Goal: Information Seeking & Learning: Learn about a topic

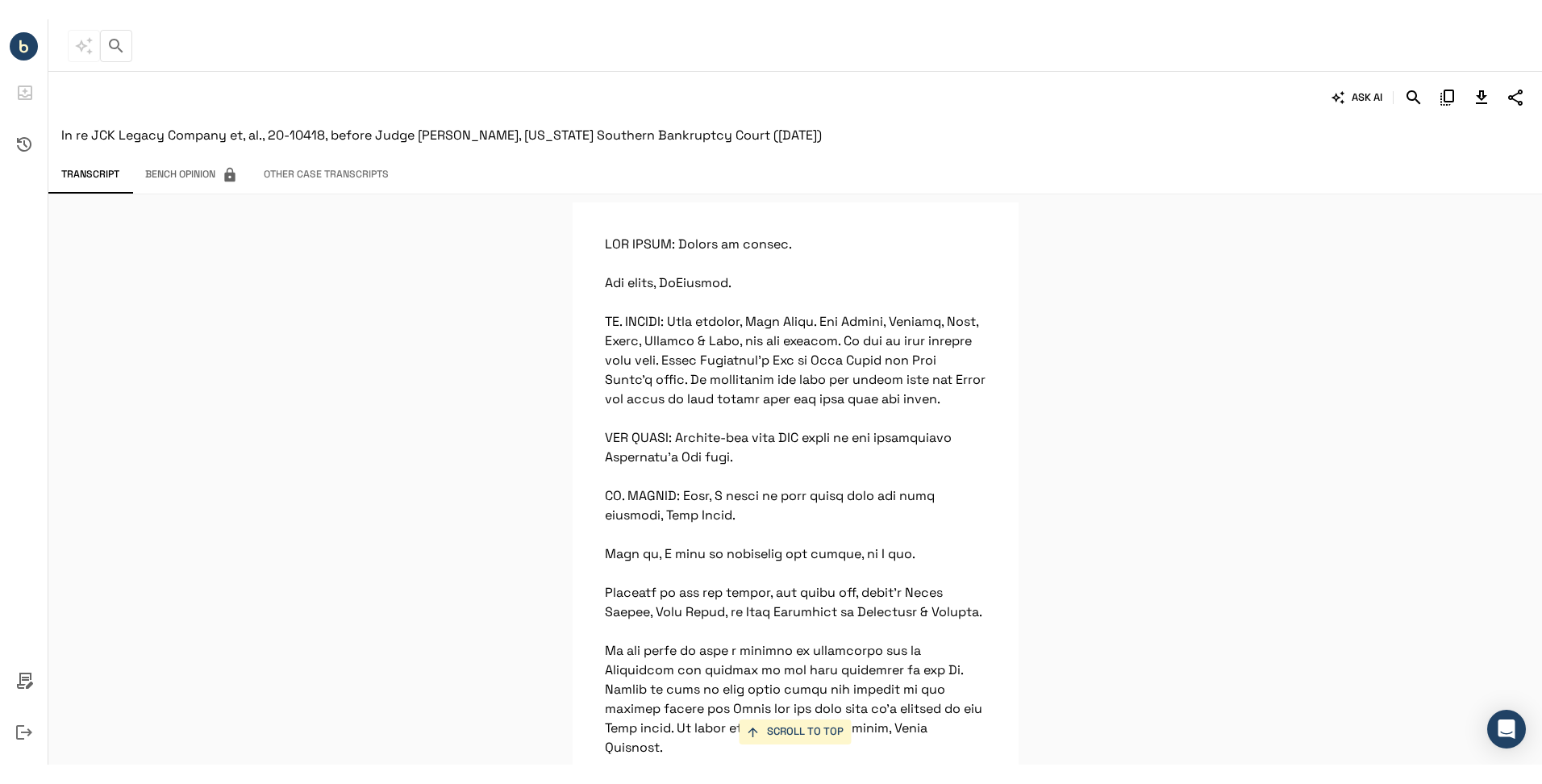
scroll to position [17332, 0]
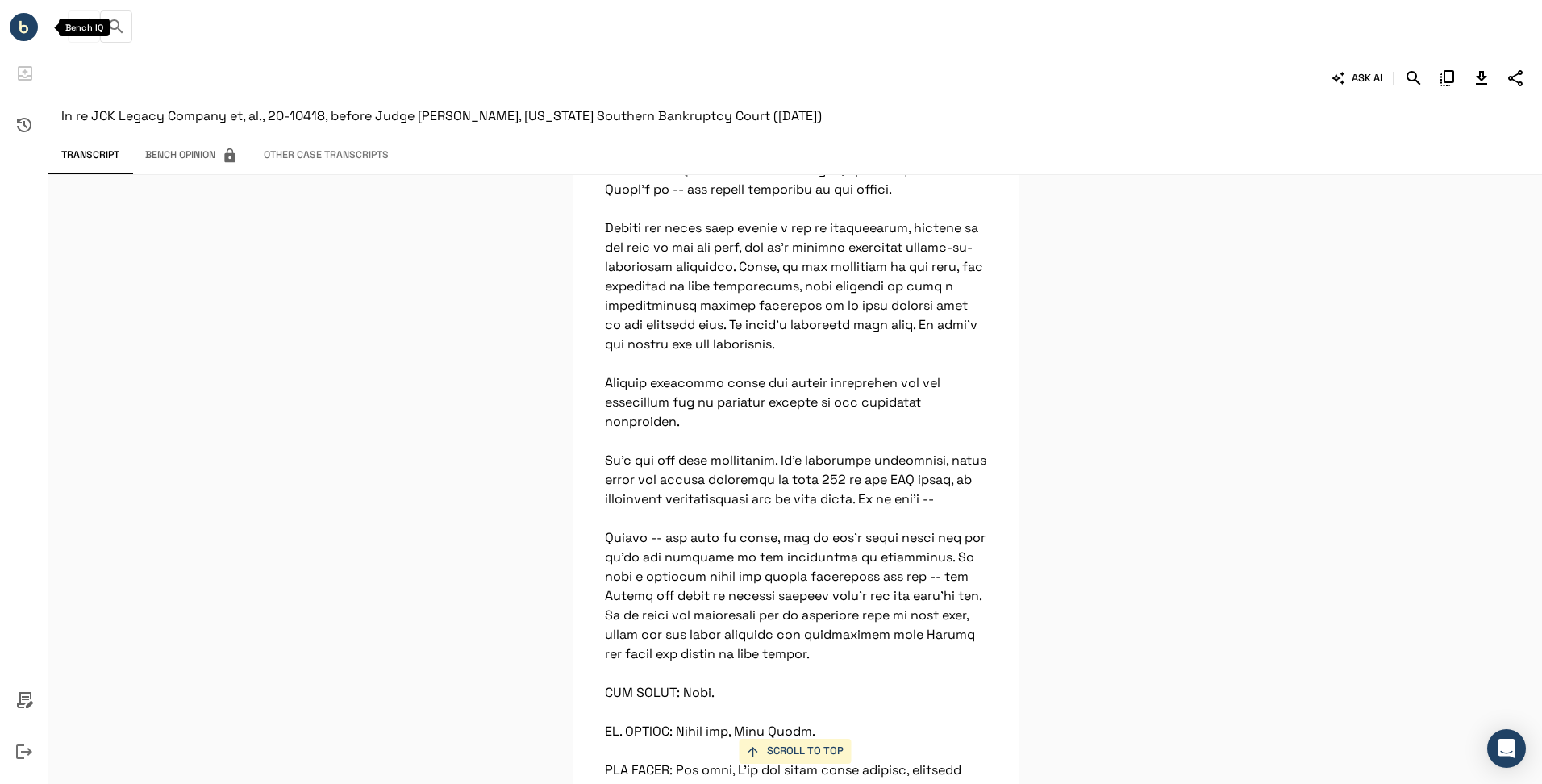
click at [20, 30] on circle "Bench IQ" at bounding box center [24, 28] width 28 height 28
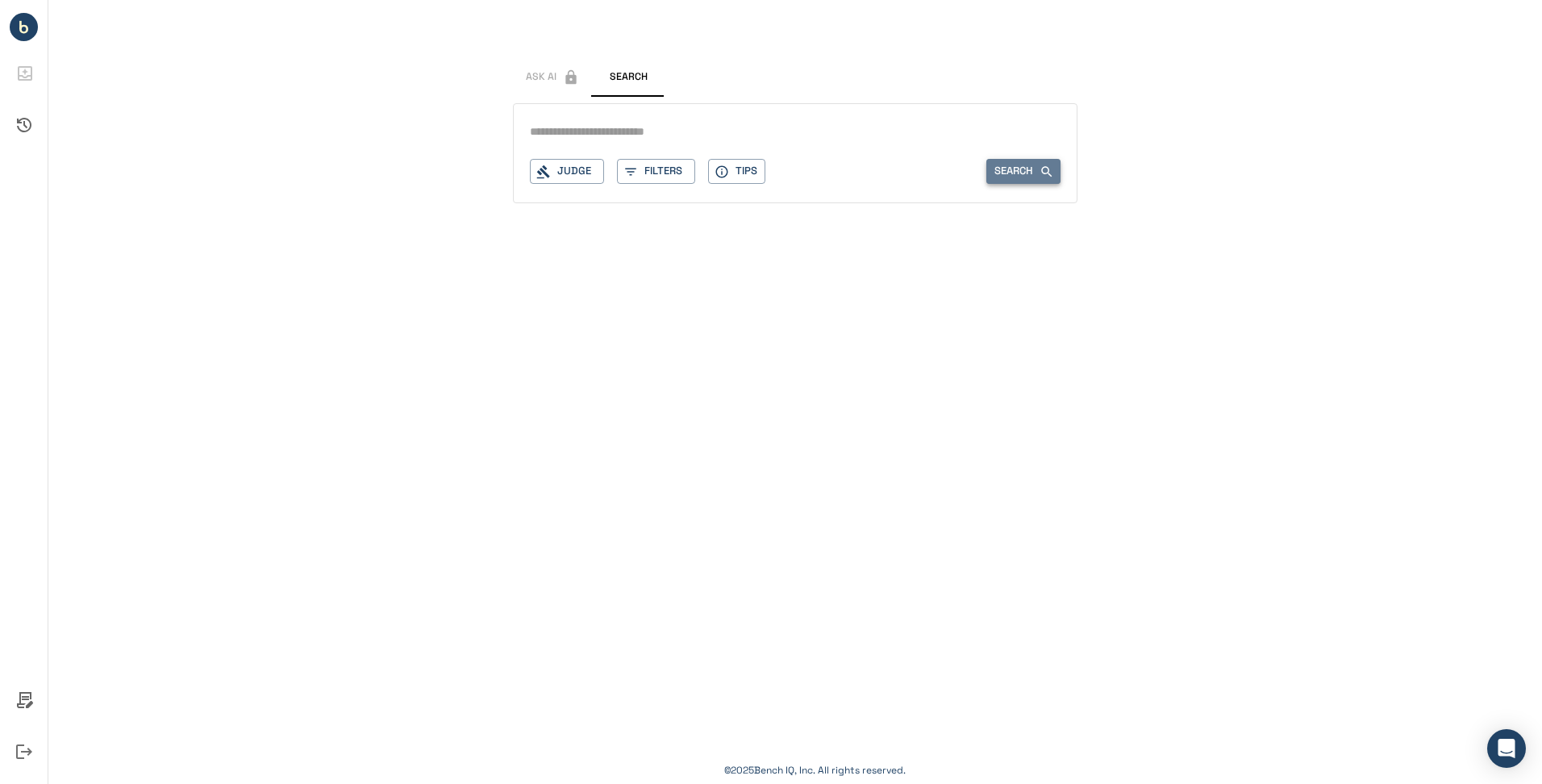
click at [1019, 172] on button "Search" at bounding box center [1023, 172] width 74 height 25
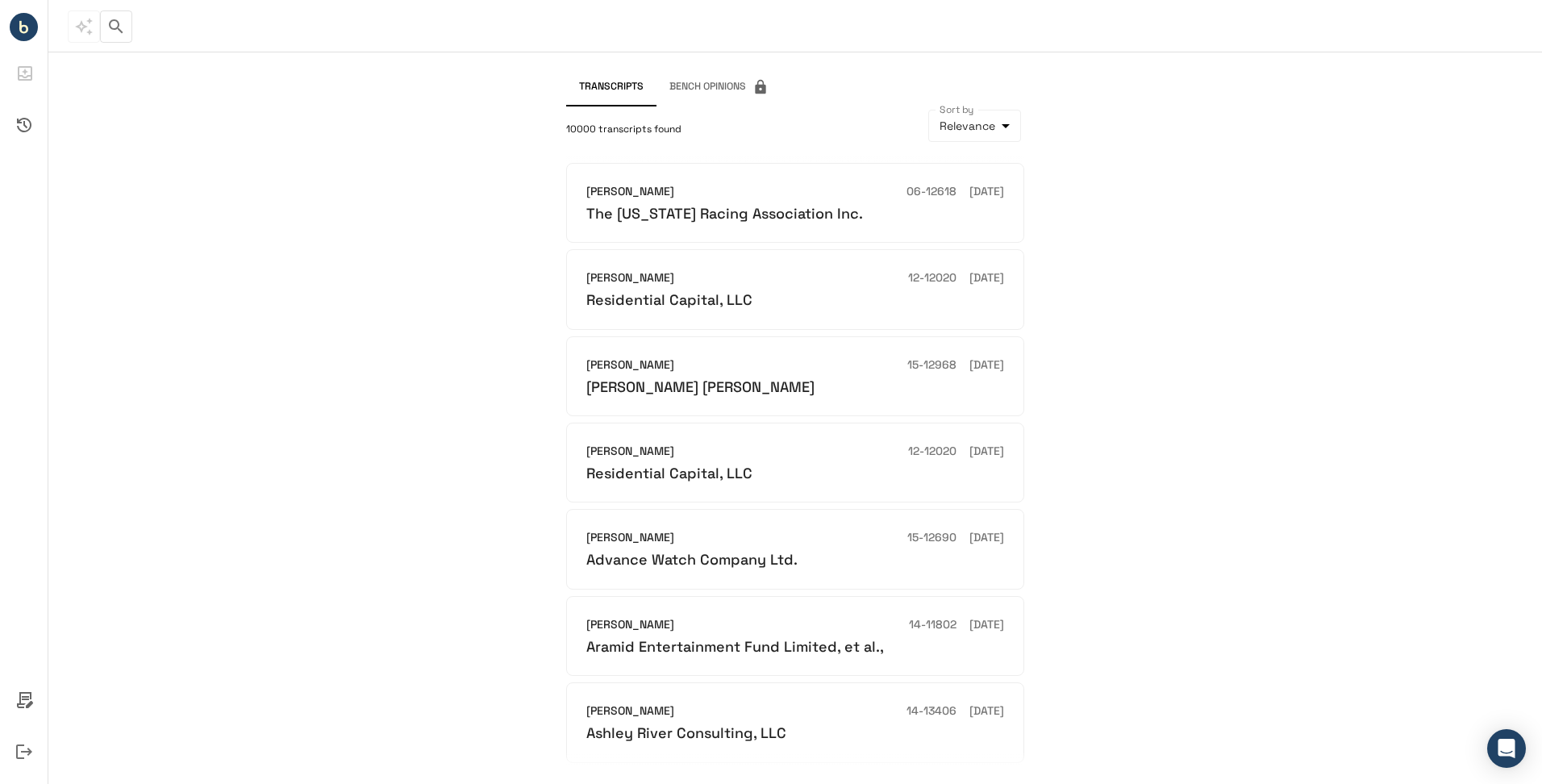
click at [110, 26] on icon "button" at bounding box center [115, 26] width 13 height 13
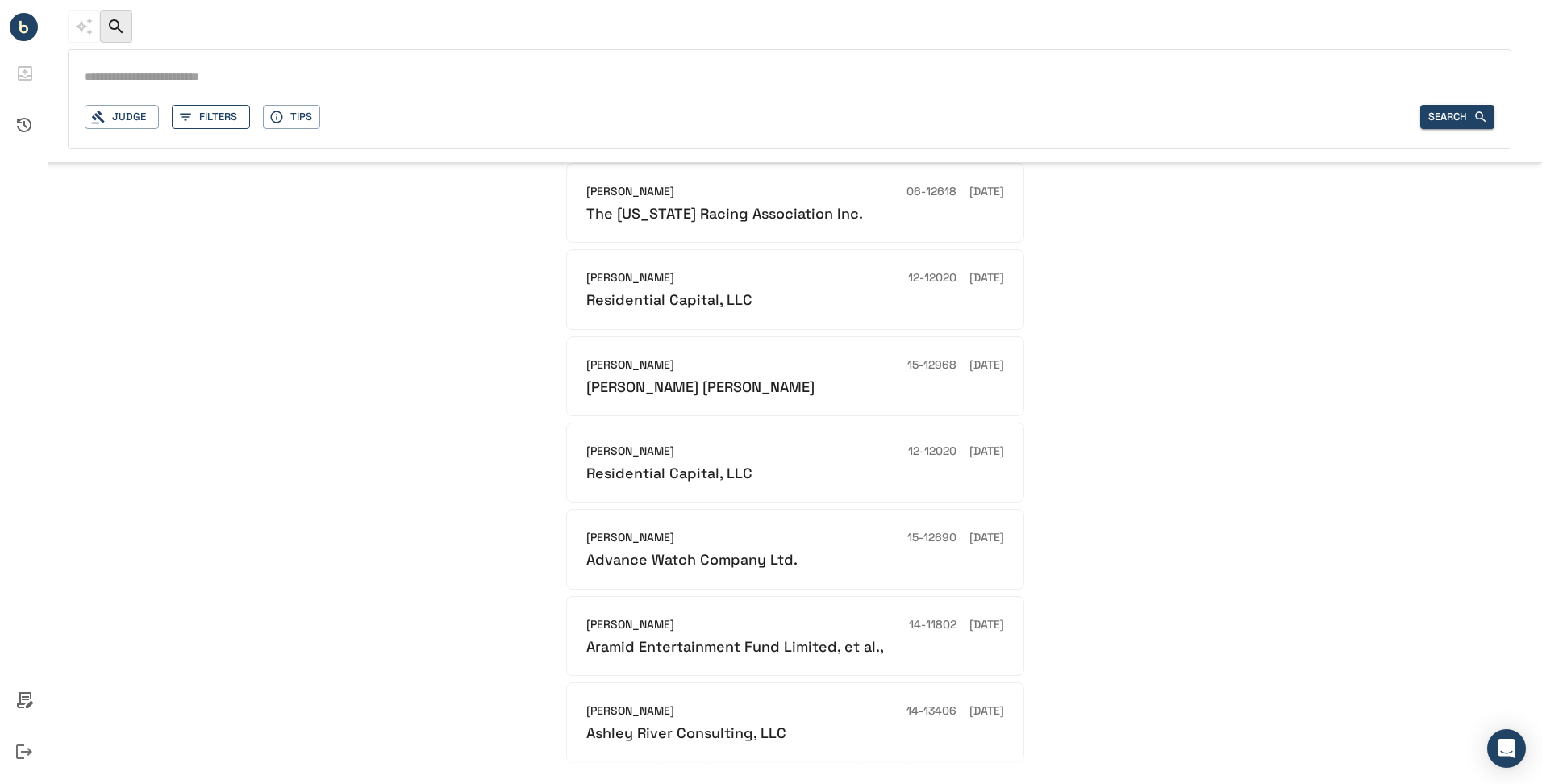
click at [210, 124] on button "Filters" at bounding box center [211, 117] width 78 height 25
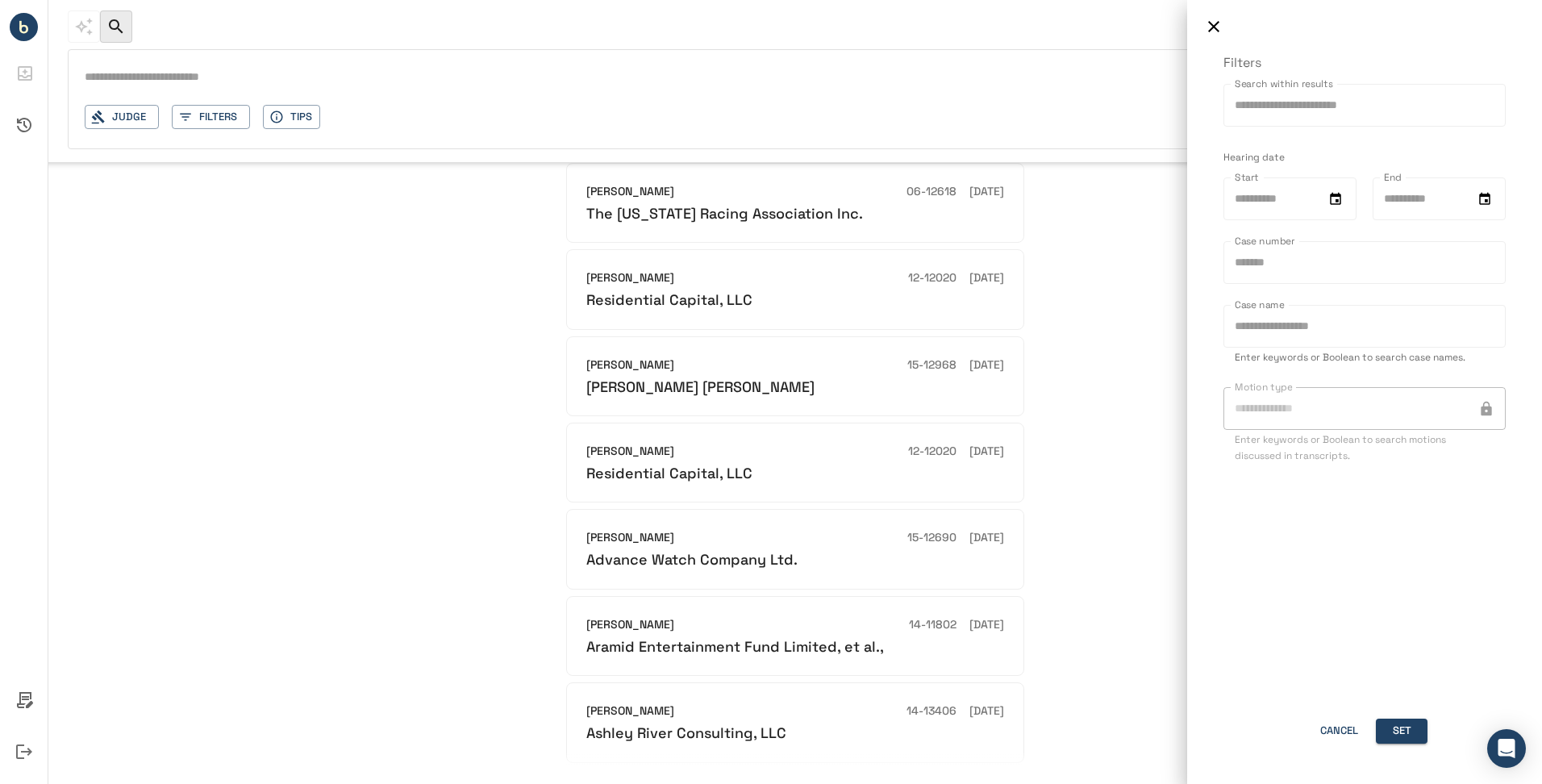
click at [136, 122] on div at bounding box center [771, 392] width 1542 height 784
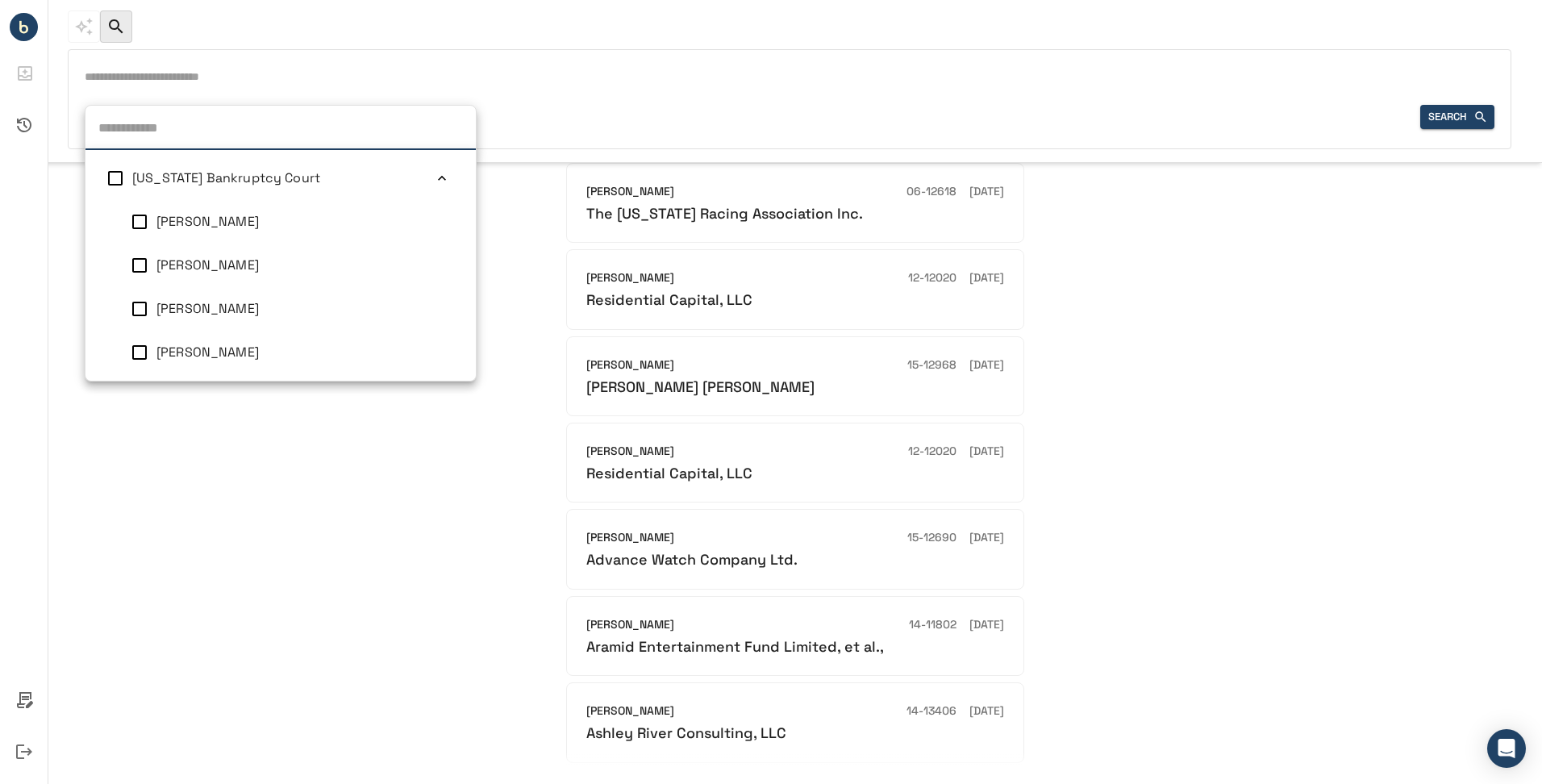
click at [108, 123] on div "Judge Delaware Bankruptcy Court Ashely M Chan John T Dorsey Craig T Goldblatt K…" at bounding box center [121, 117] width 74 height 25
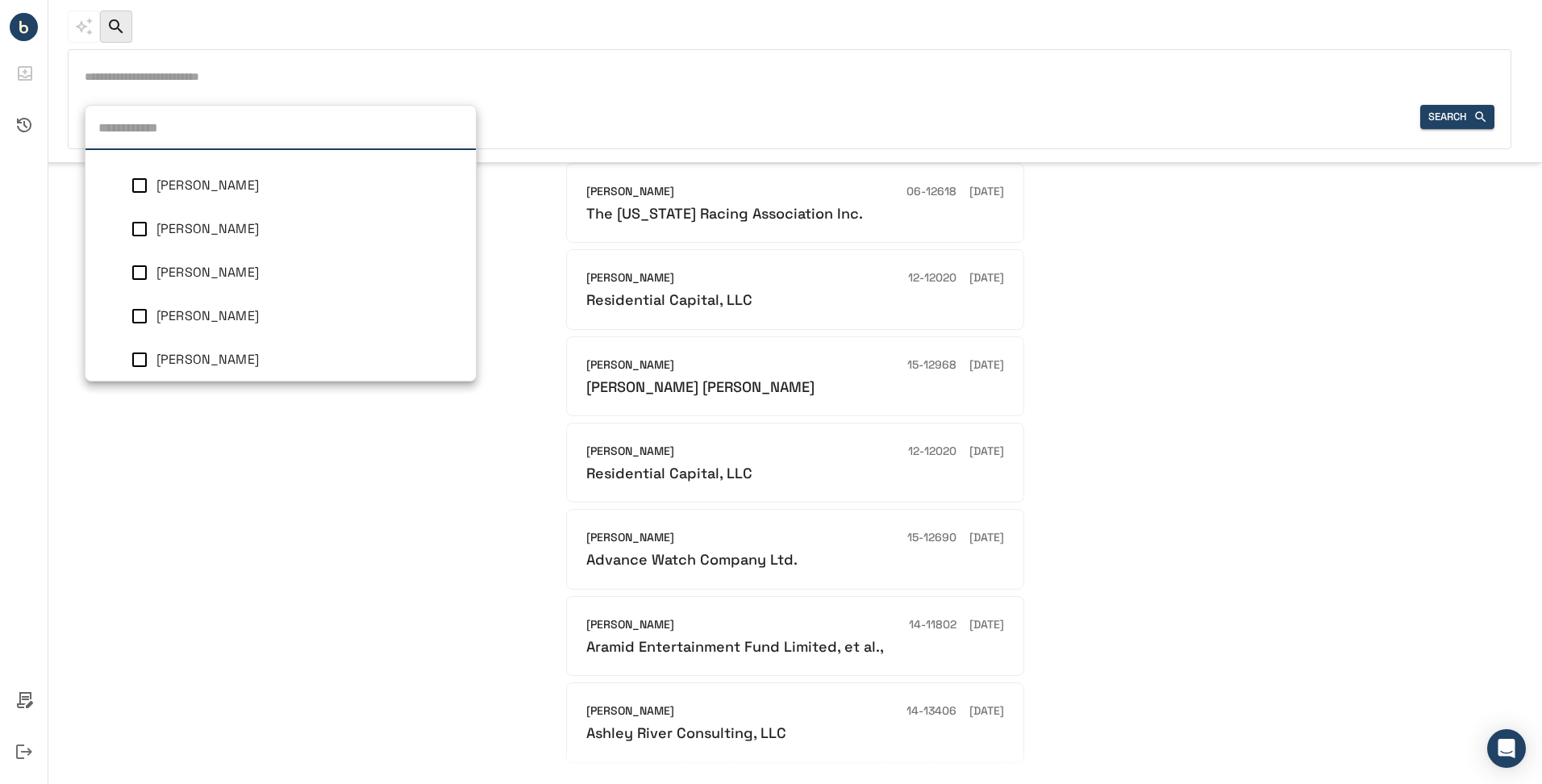
scroll to position [1480, 0]
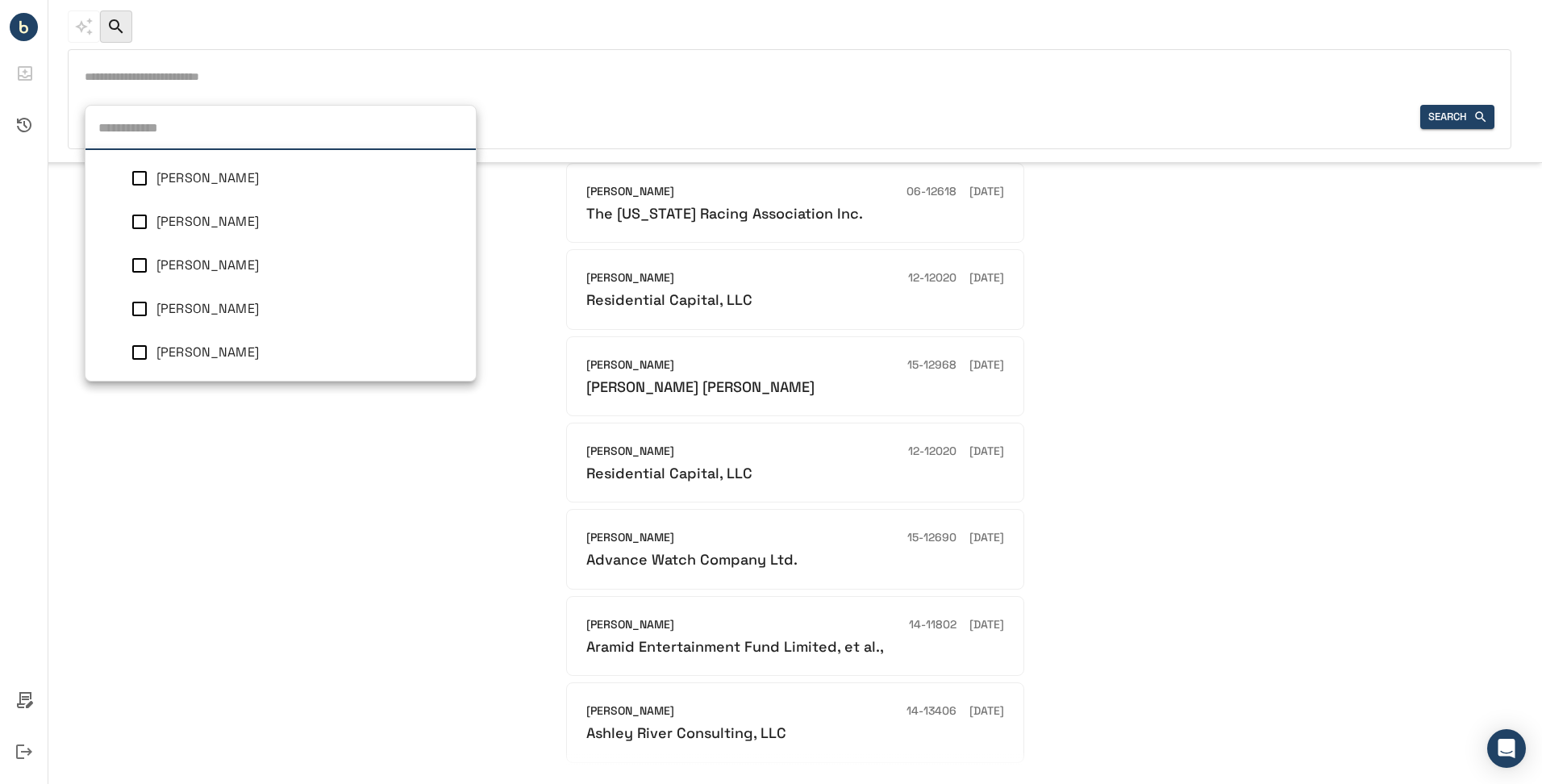
click at [264, 230] on div "Christopher M Lopez" at bounding box center [309, 222] width 307 height 20
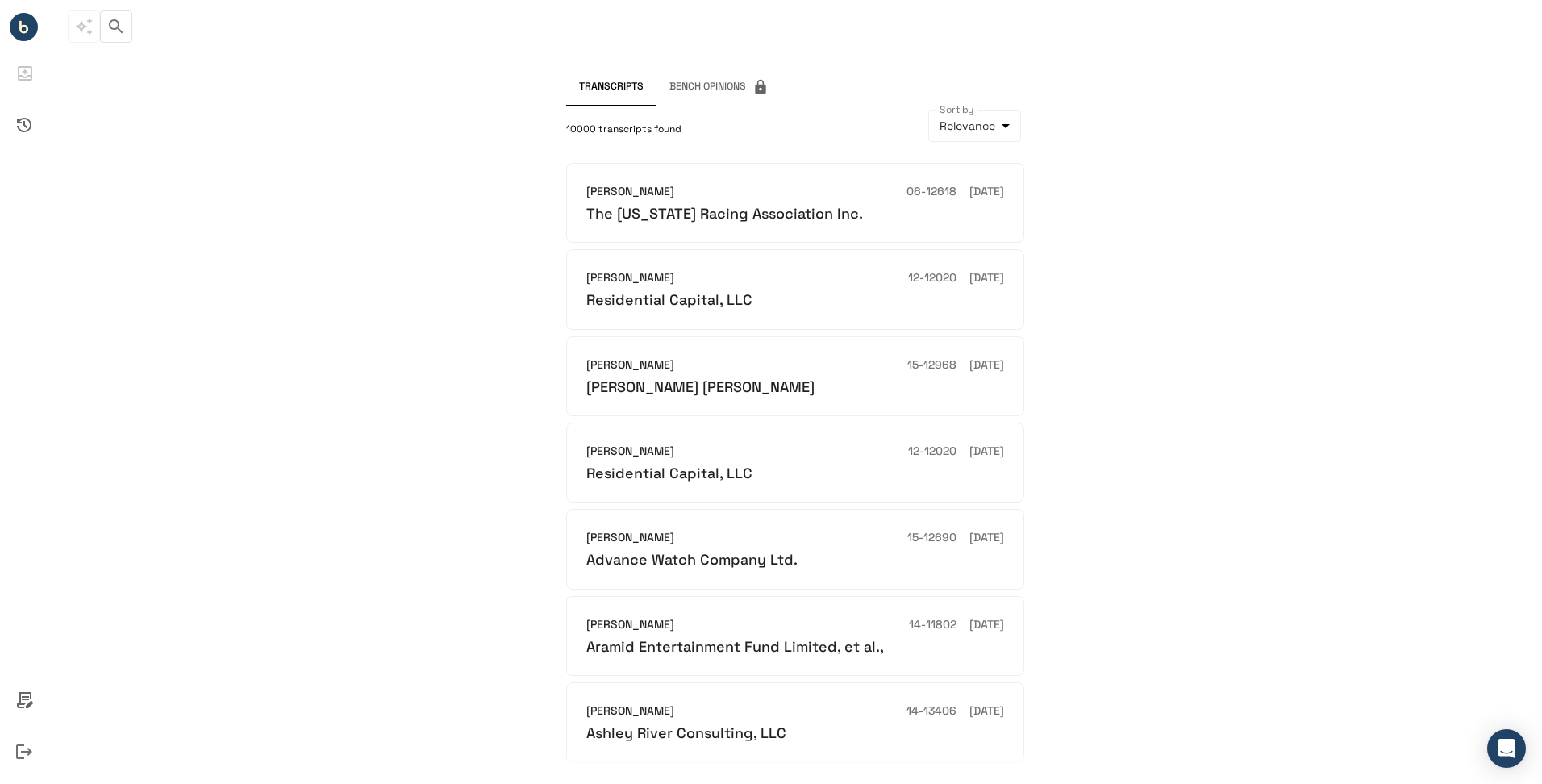
click at [1217, 294] on div "Transcripts Bench Opinions 10000 transcripts found Sort by Relevance ********* …" at bounding box center [795, 417] width 1494 height 732
click at [1007, 134] on body "Judge 1 Filters Tips Search * Judge QUICK Ask Transcripts Bench Opinions 10000 …" at bounding box center [771, 392] width 1542 height 784
click at [992, 212] on li "Oldest to Newest" at bounding box center [974, 220] width 132 height 29
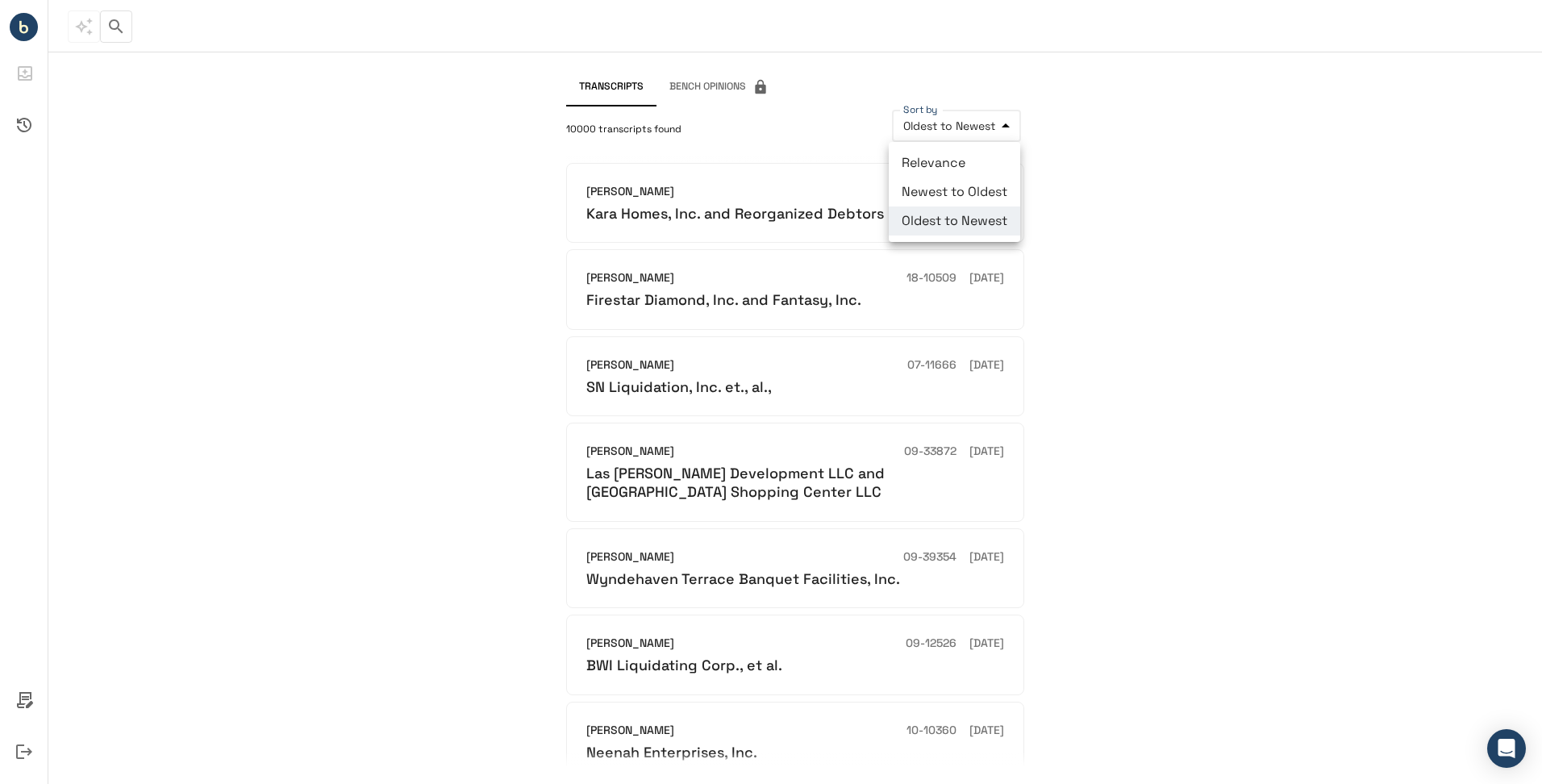
click at [992, 132] on body "**********" at bounding box center [771, 392] width 1542 height 784
click at [991, 181] on li "Newest to Oldest" at bounding box center [954, 192] width 132 height 29
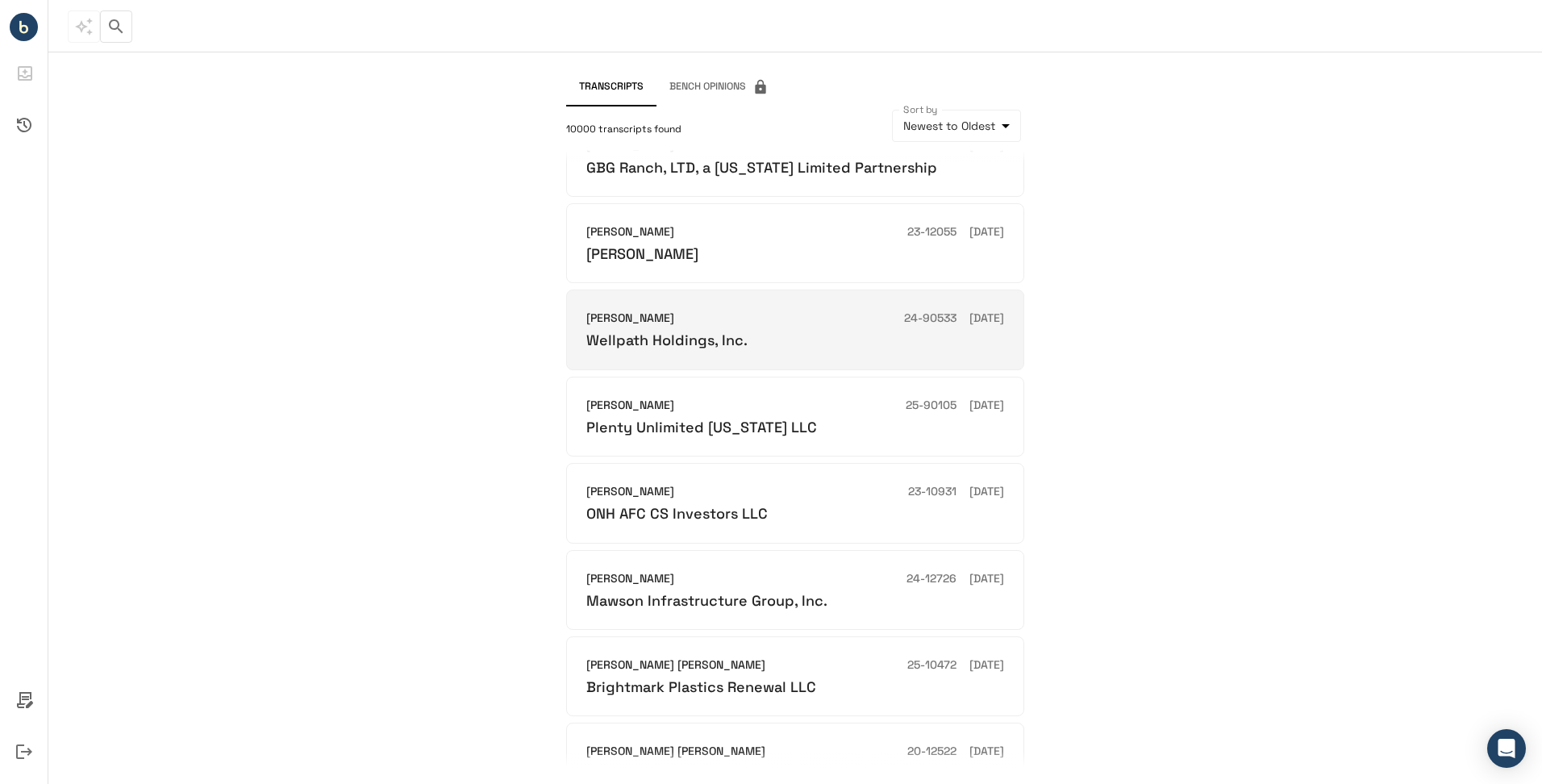
scroll to position [161, 0]
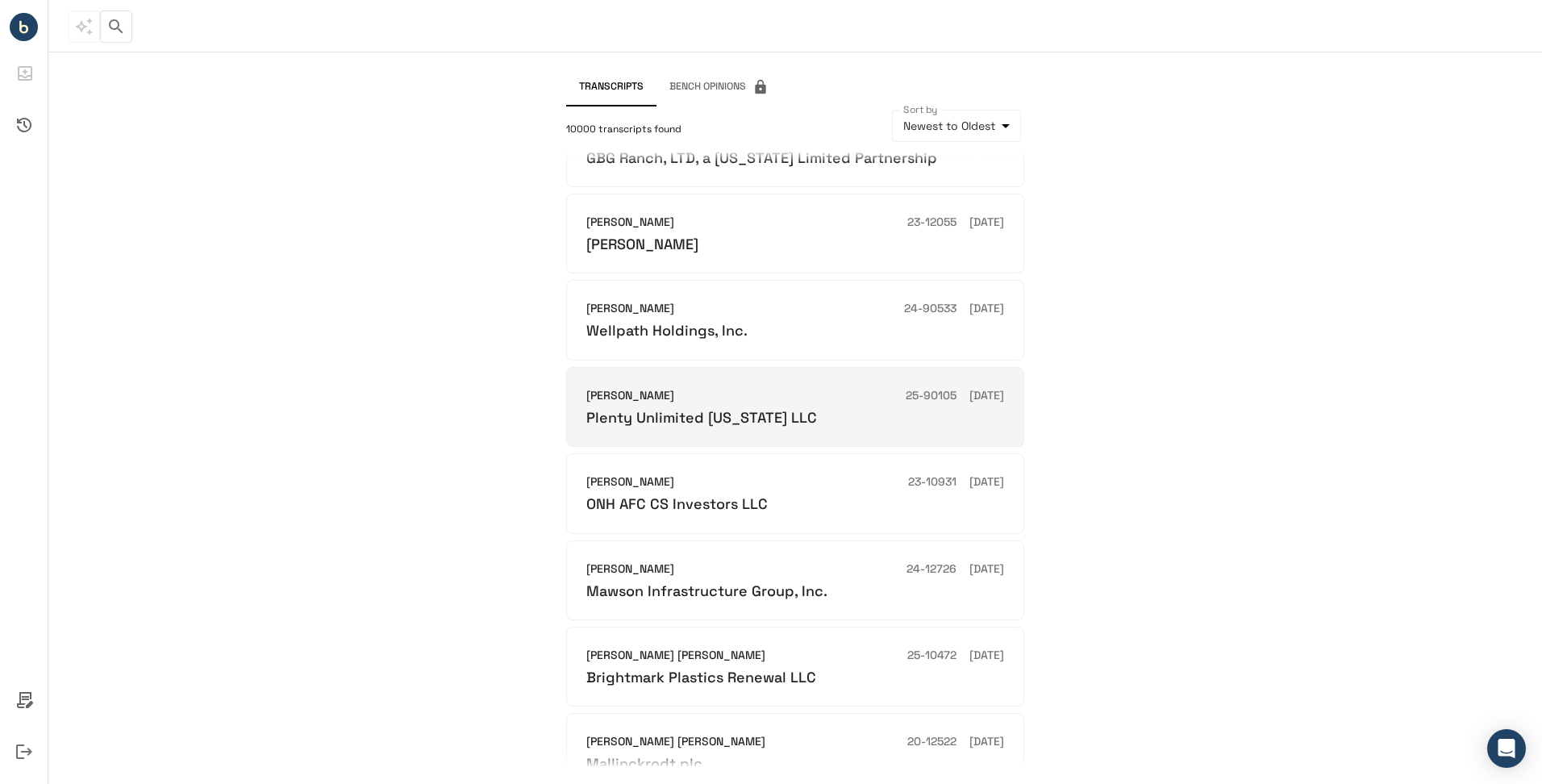
click at [831, 412] on div "Plenty Unlimited Texas LLC" at bounding box center [795, 417] width 418 height 19
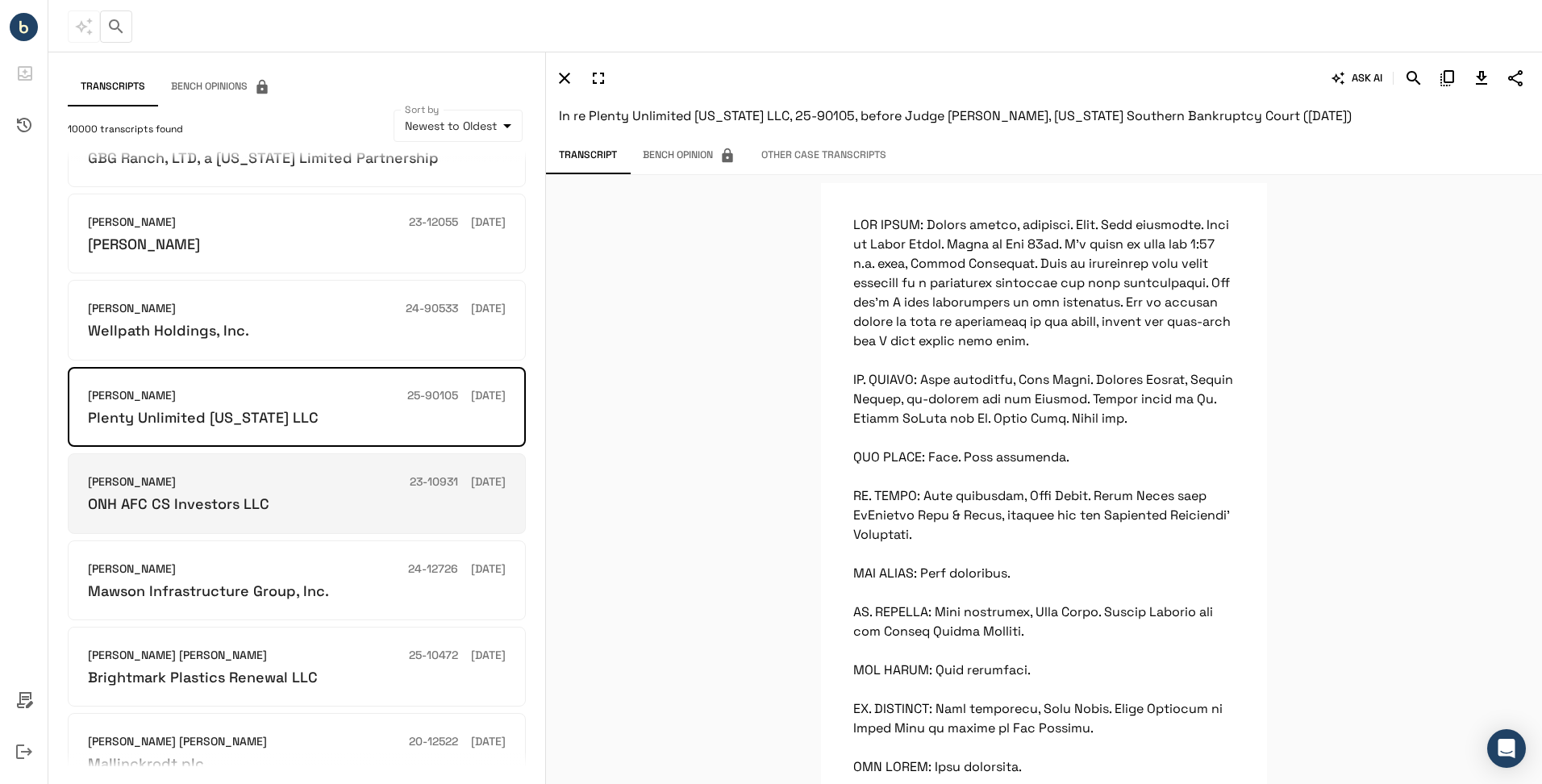
click at [326, 472] on div "Craig T Goldblatt 23-10931 05/12/2025 ONH AFC CS Investors LLC" at bounding box center [296, 493] width 458 height 80
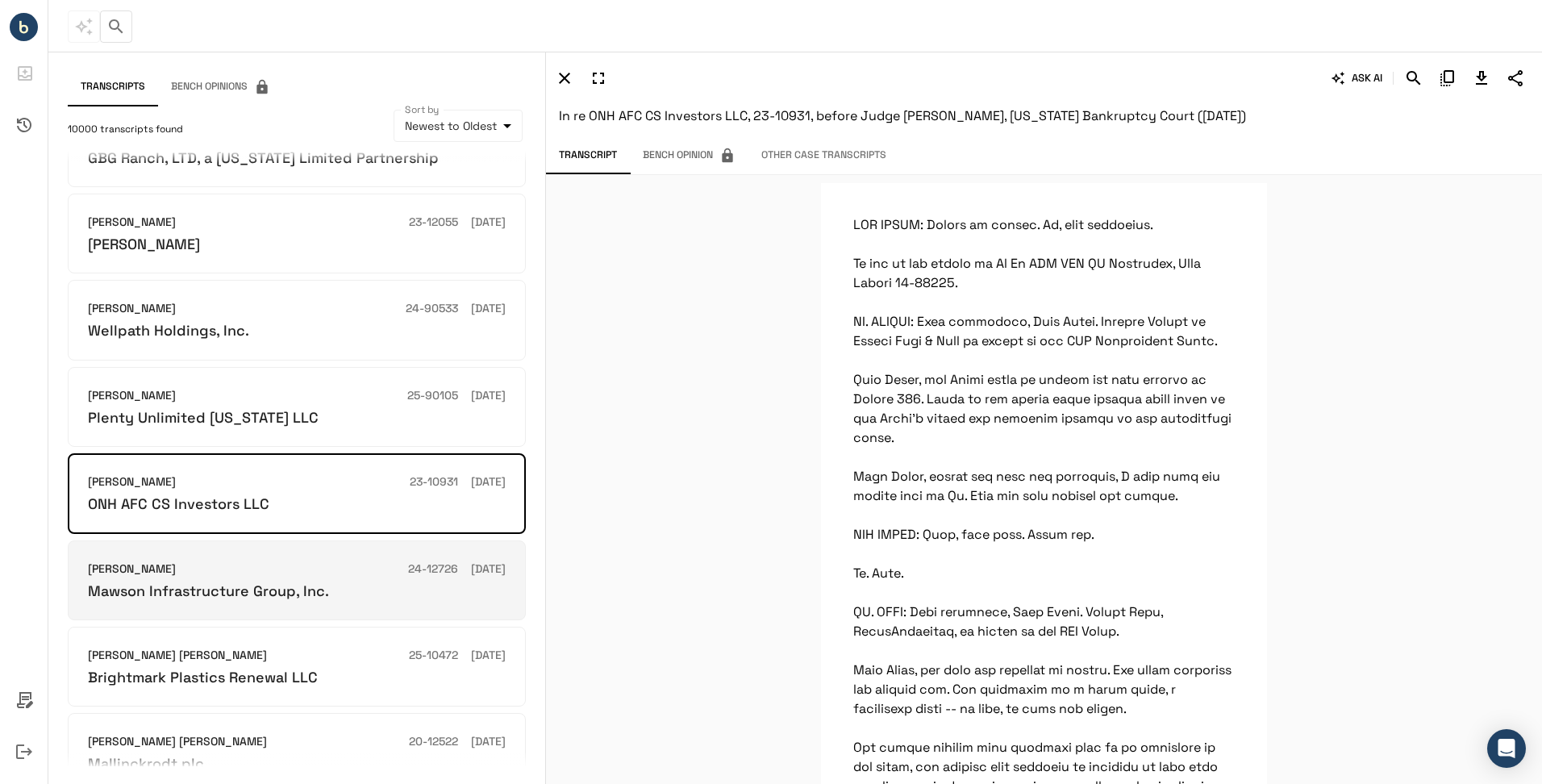
click at [339, 566] on div "Mary F Walrath 24-12726 05/09/2025" at bounding box center [297, 569] width 418 height 18
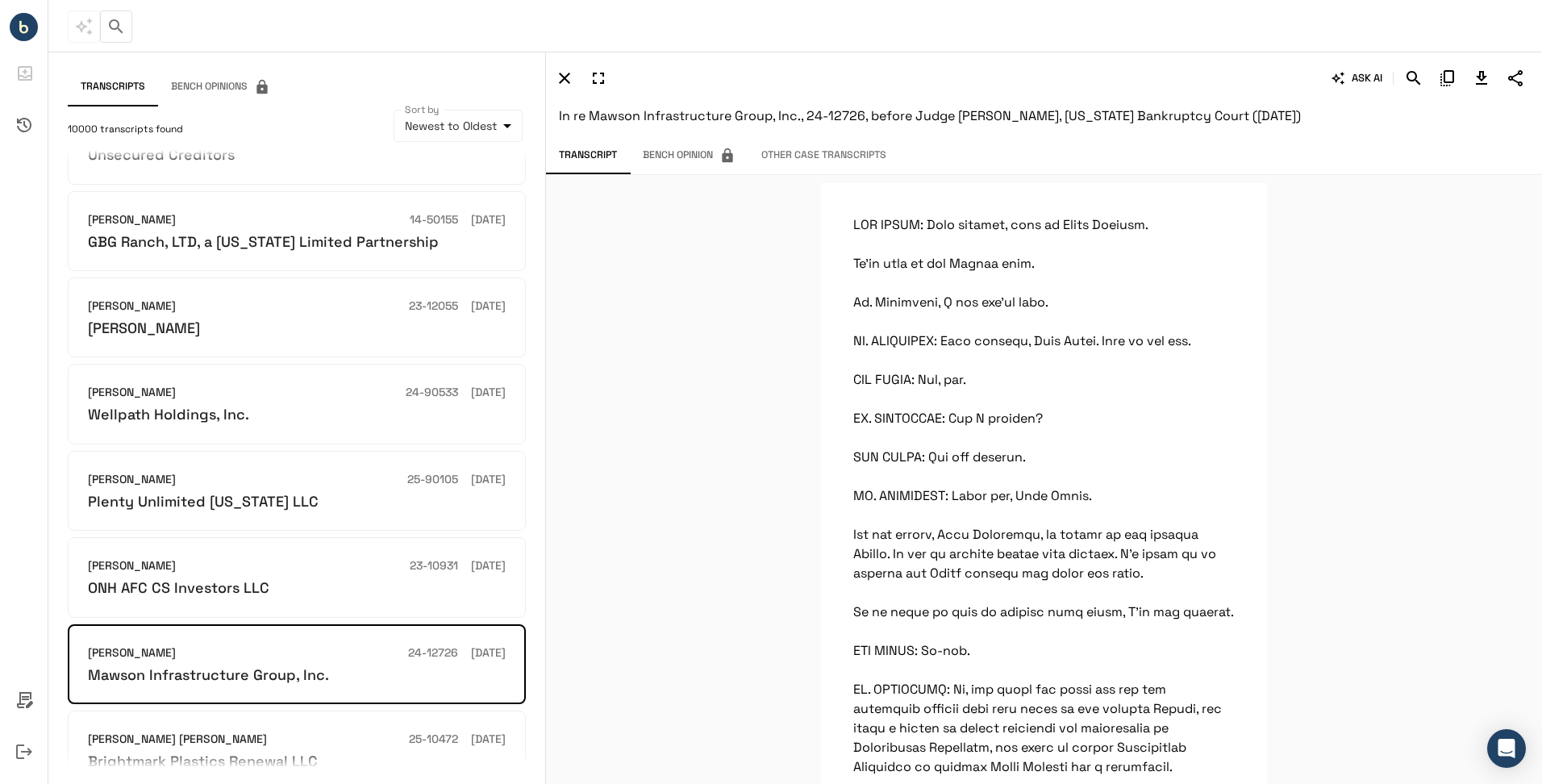
scroll to position [0, 0]
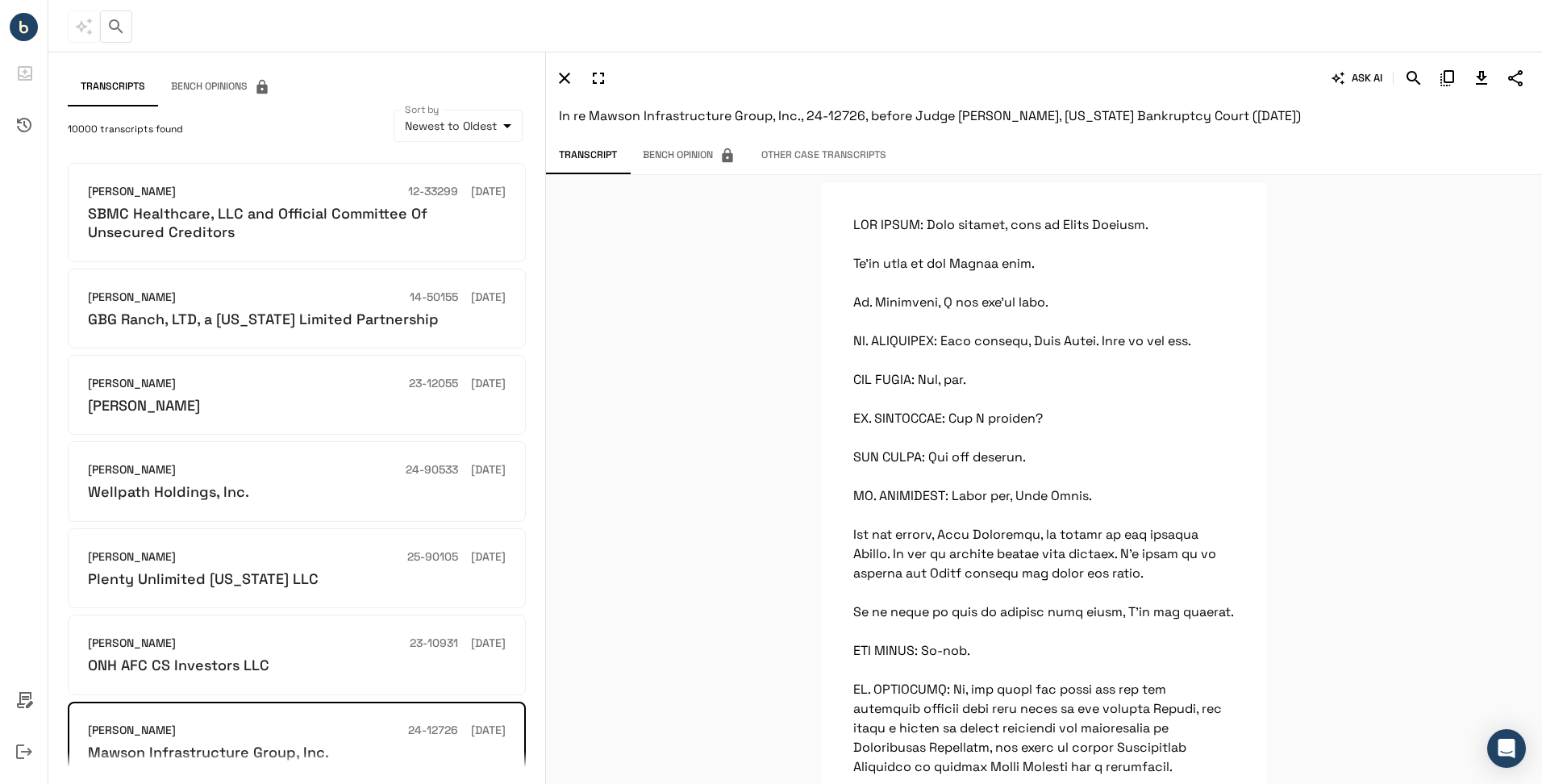
click at [128, 19] on button "button" at bounding box center [116, 27] width 32 height 32
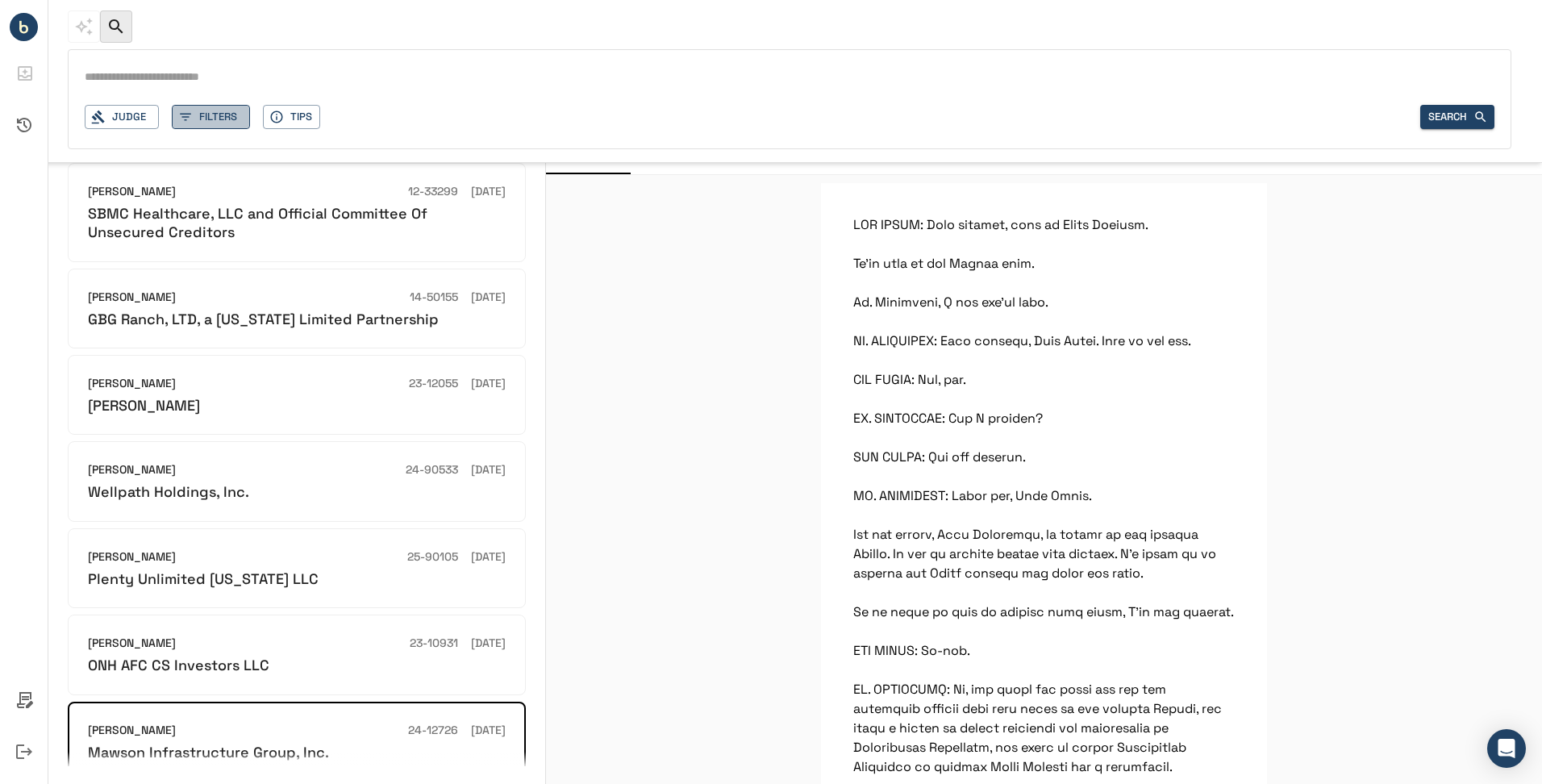
click at [219, 119] on button "Filters" at bounding box center [211, 117] width 78 height 25
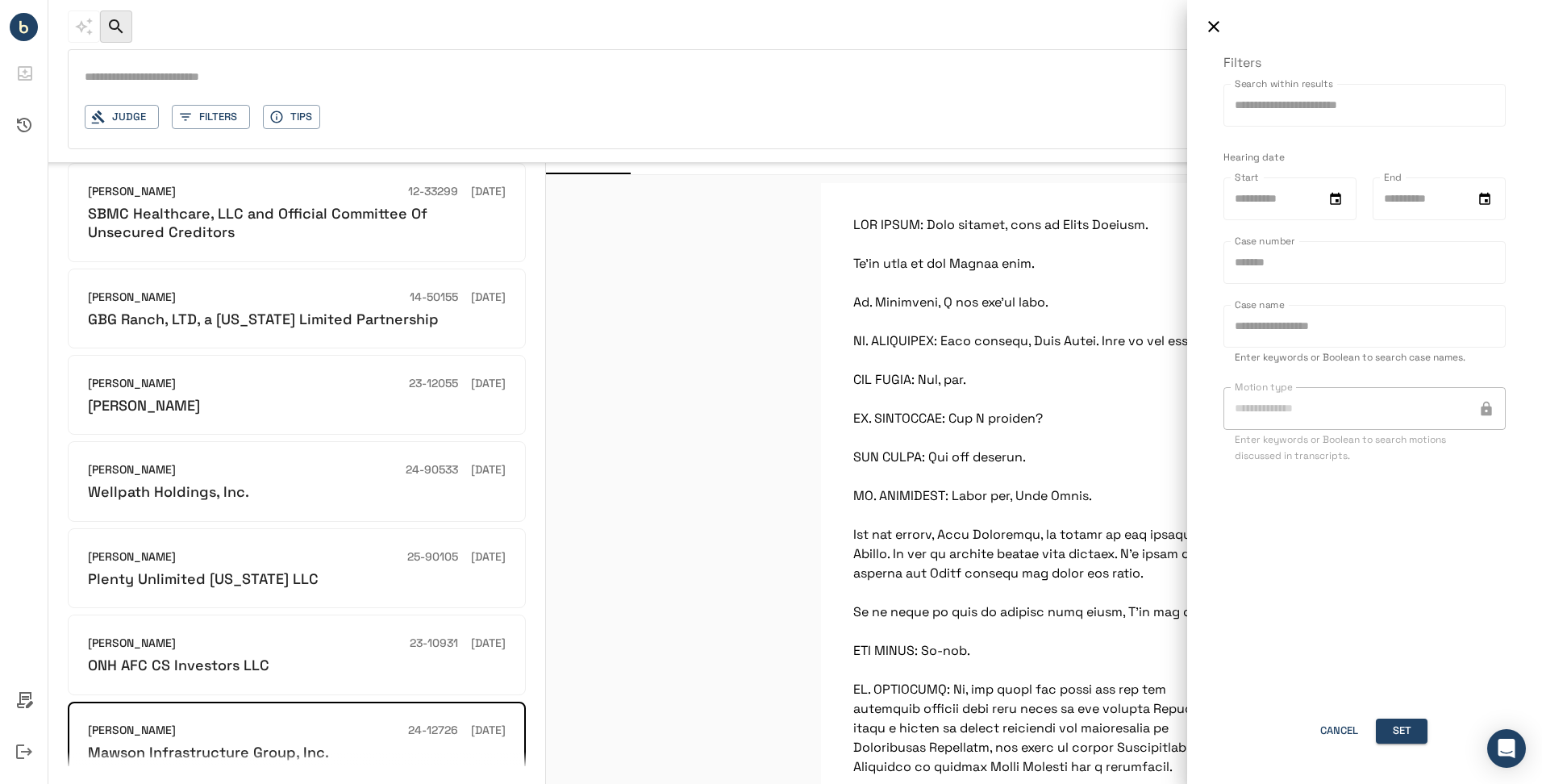
click at [141, 123] on div at bounding box center [771, 392] width 1542 height 784
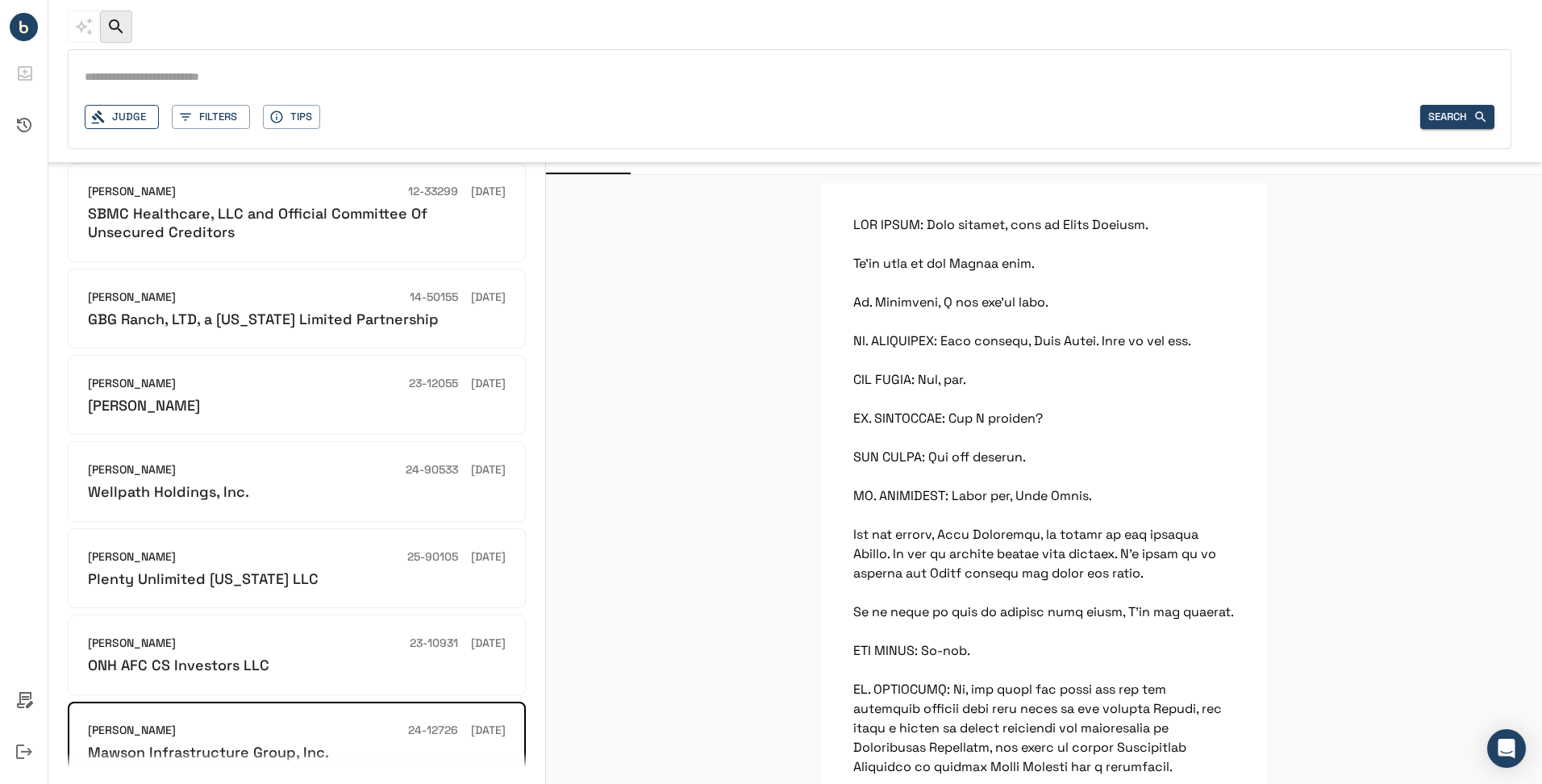
click at [134, 121] on div "Judge" at bounding box center [121, 117] width 74 height 25
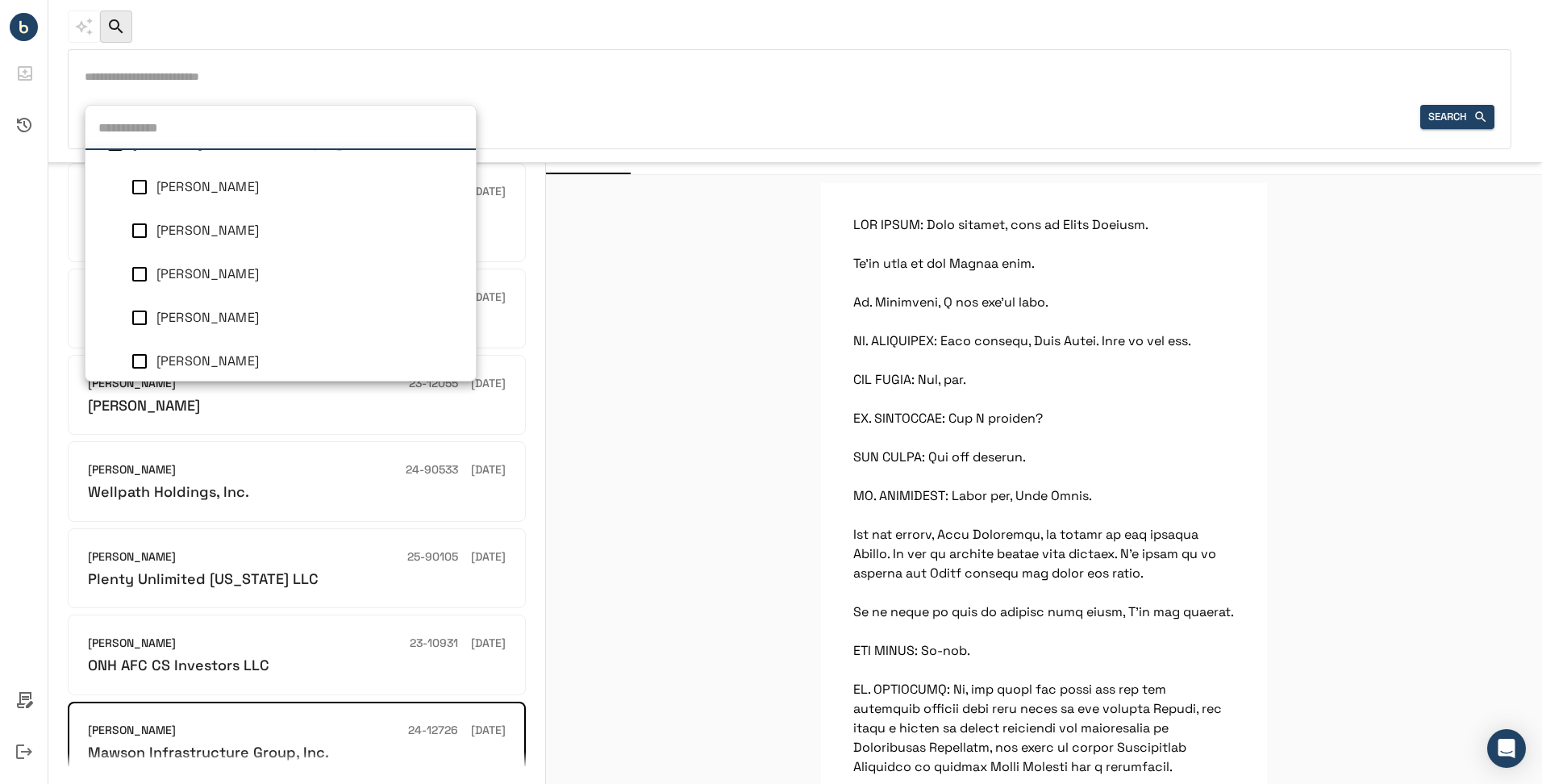
scroll to position [1399, 0]
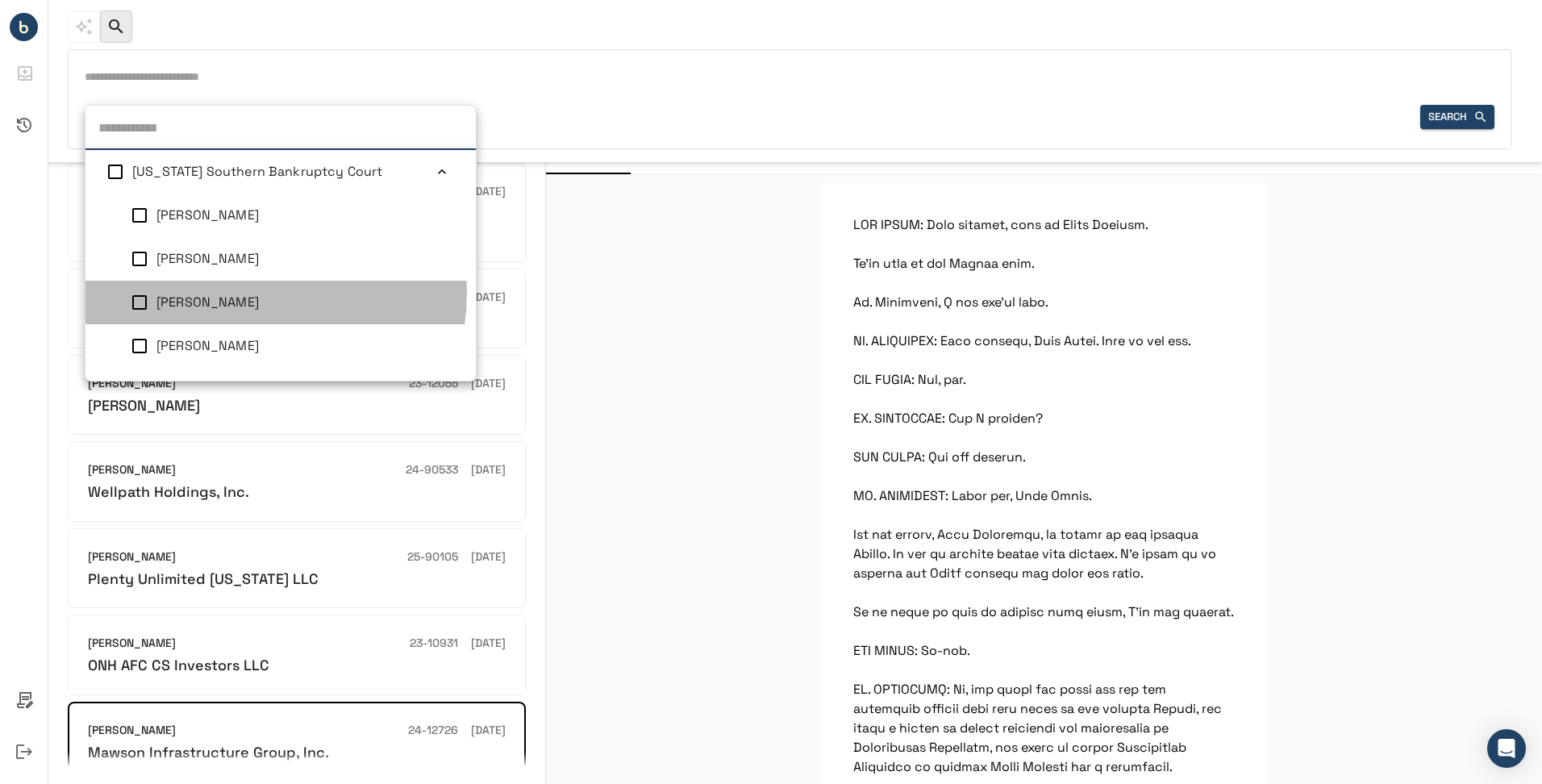
click at [255, 293] on span "Christopher M Lopez" at bounding box center [207, 301] width 102 height 17
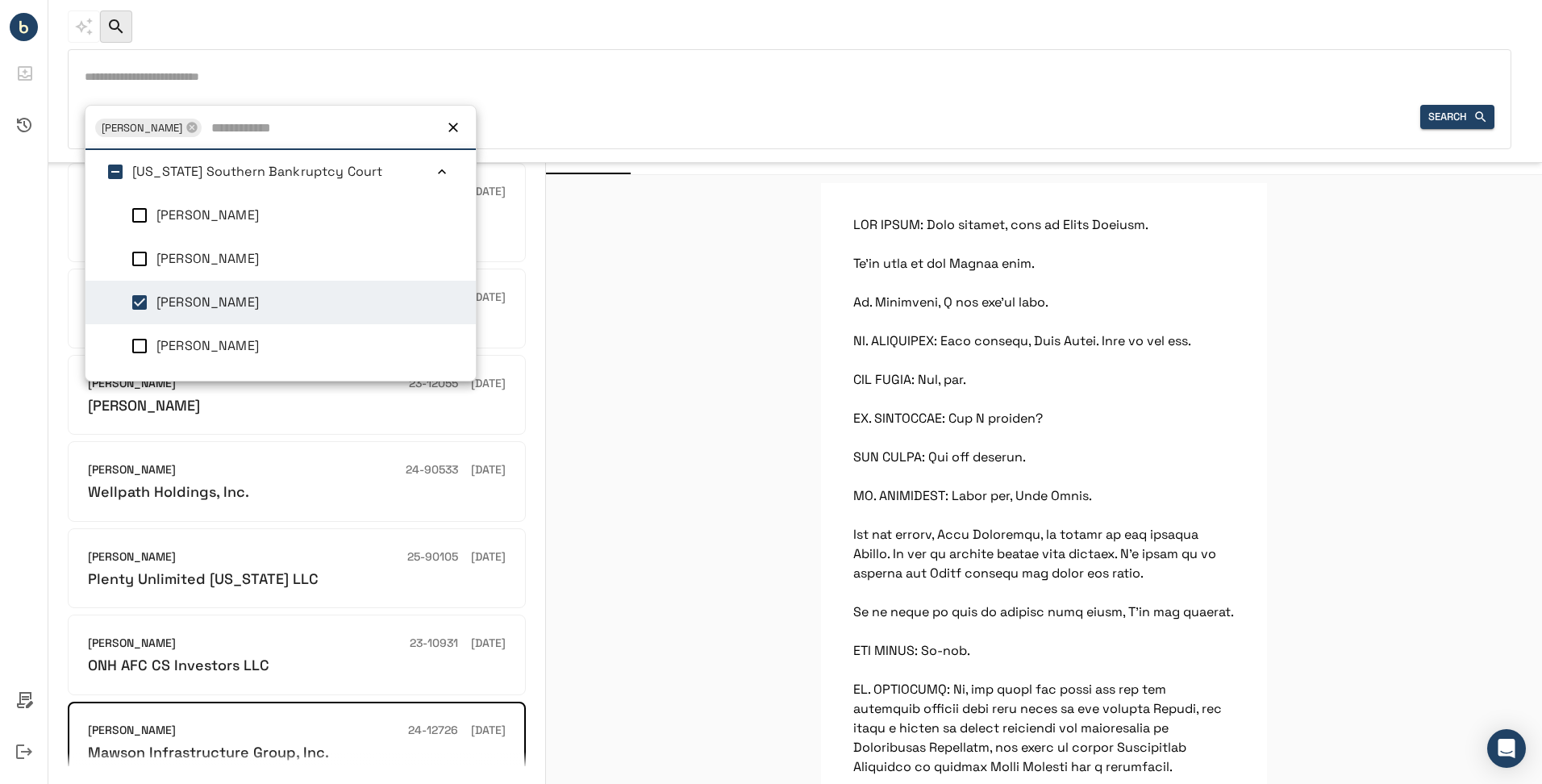
click at [603, 128] on div "Judge 1 Christopher M Lopez Christopher M Lopez Delaware Bankruptcy Court Ashel…" at bounding box center [789, 117] width 1409 height 25
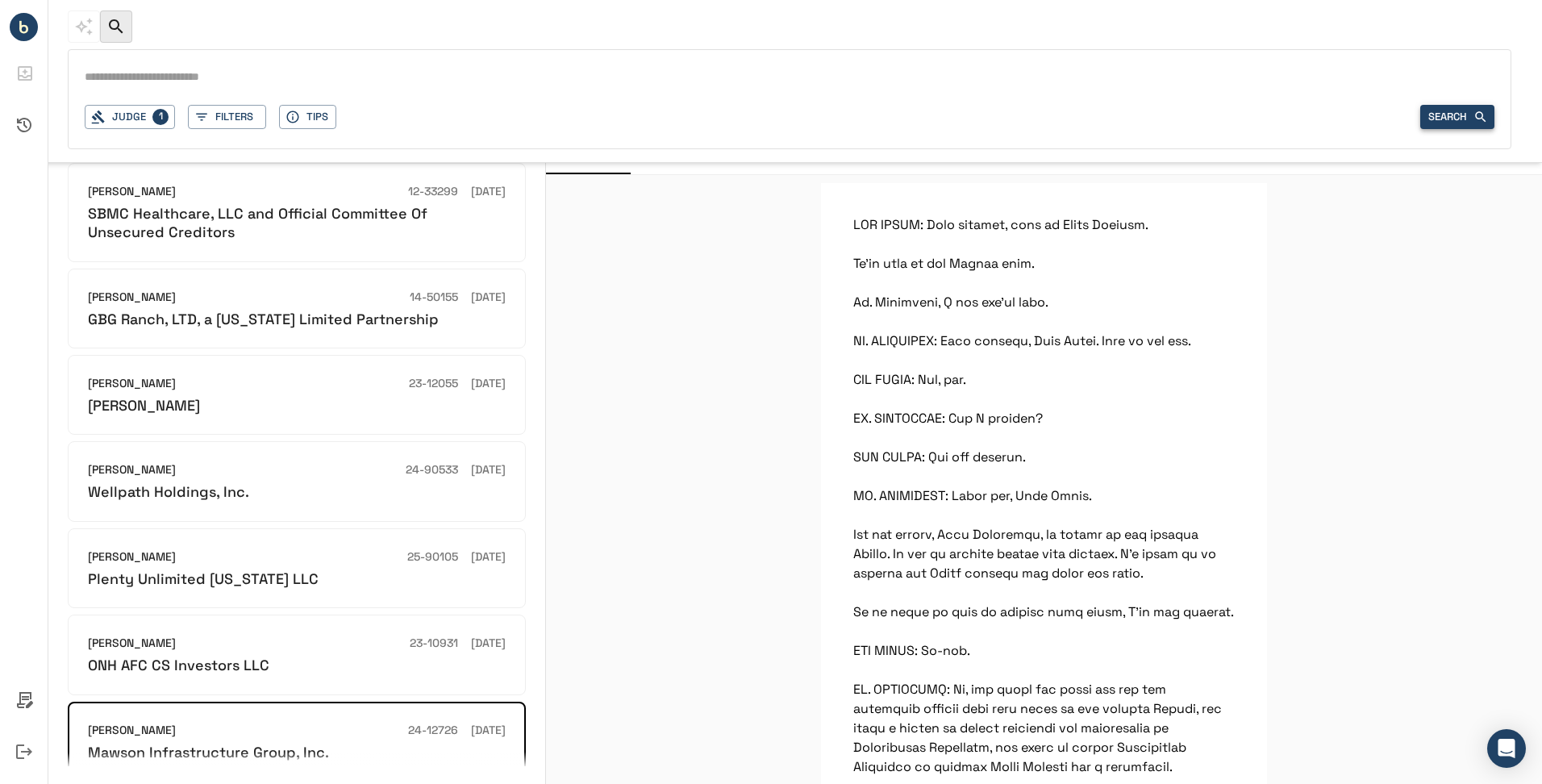
click at [1460, 119] on button "Search" at bounding box center [1457, 117] width 74 height 25
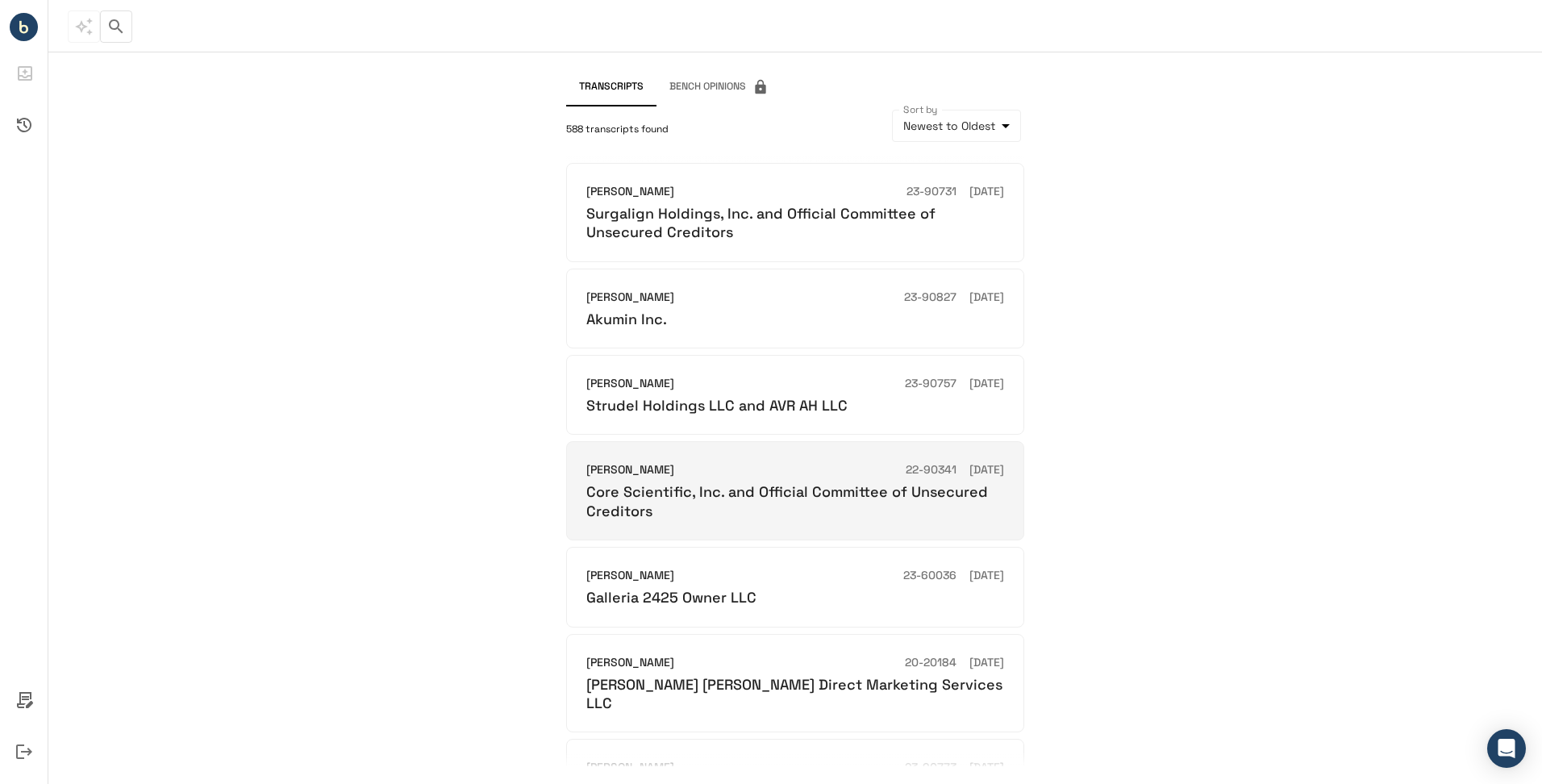
click at [655, 455] on div "Christopher M Lopez 22-90341 10/31/2023 Core Scientific, Inc. and Official Comm…" at bounding box center [795, 491] width 458 height 100
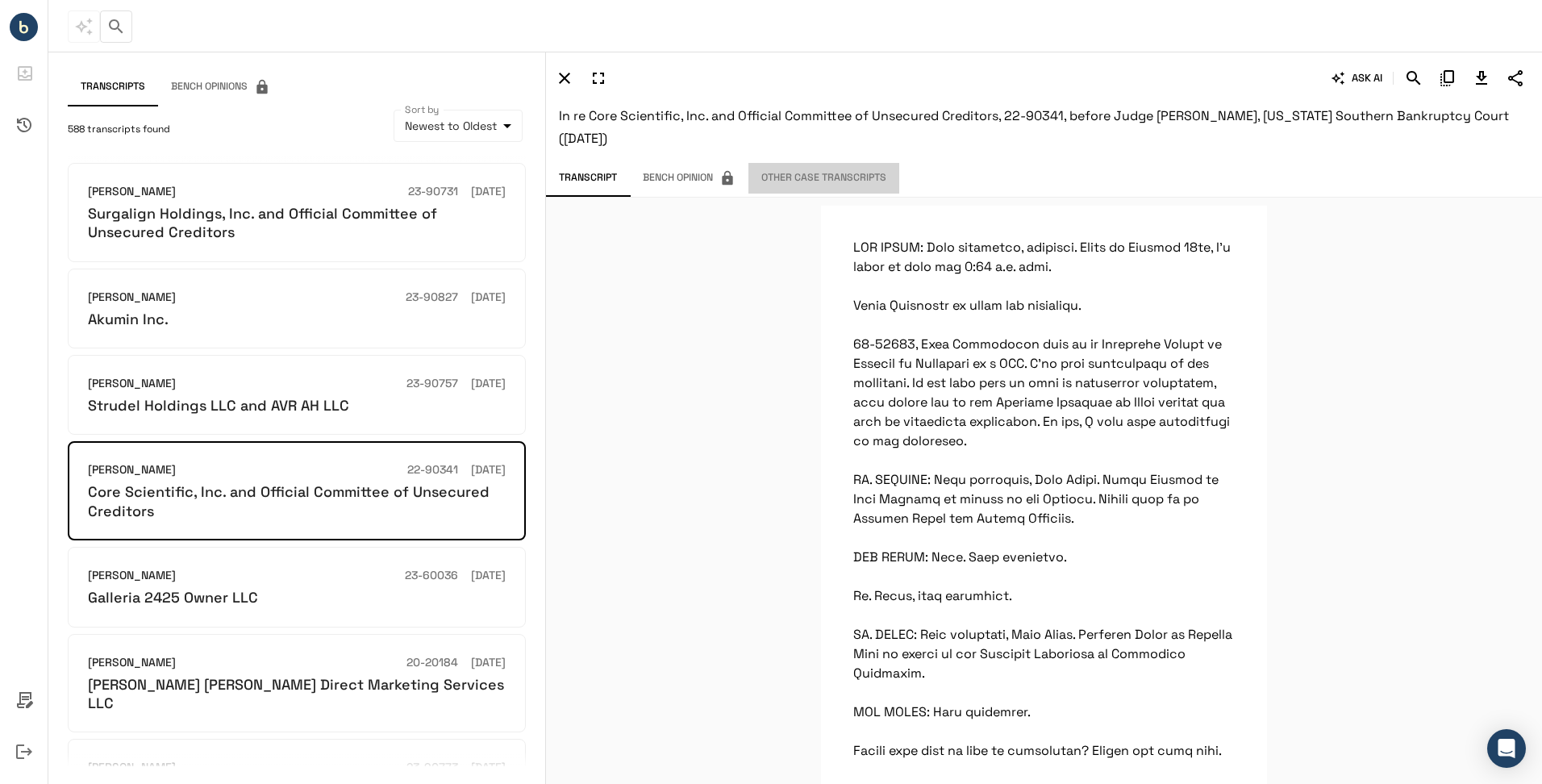
click at [805, 178] on button "Other Case Transcripts" at bounding box center [824, 178] width 151 height 30
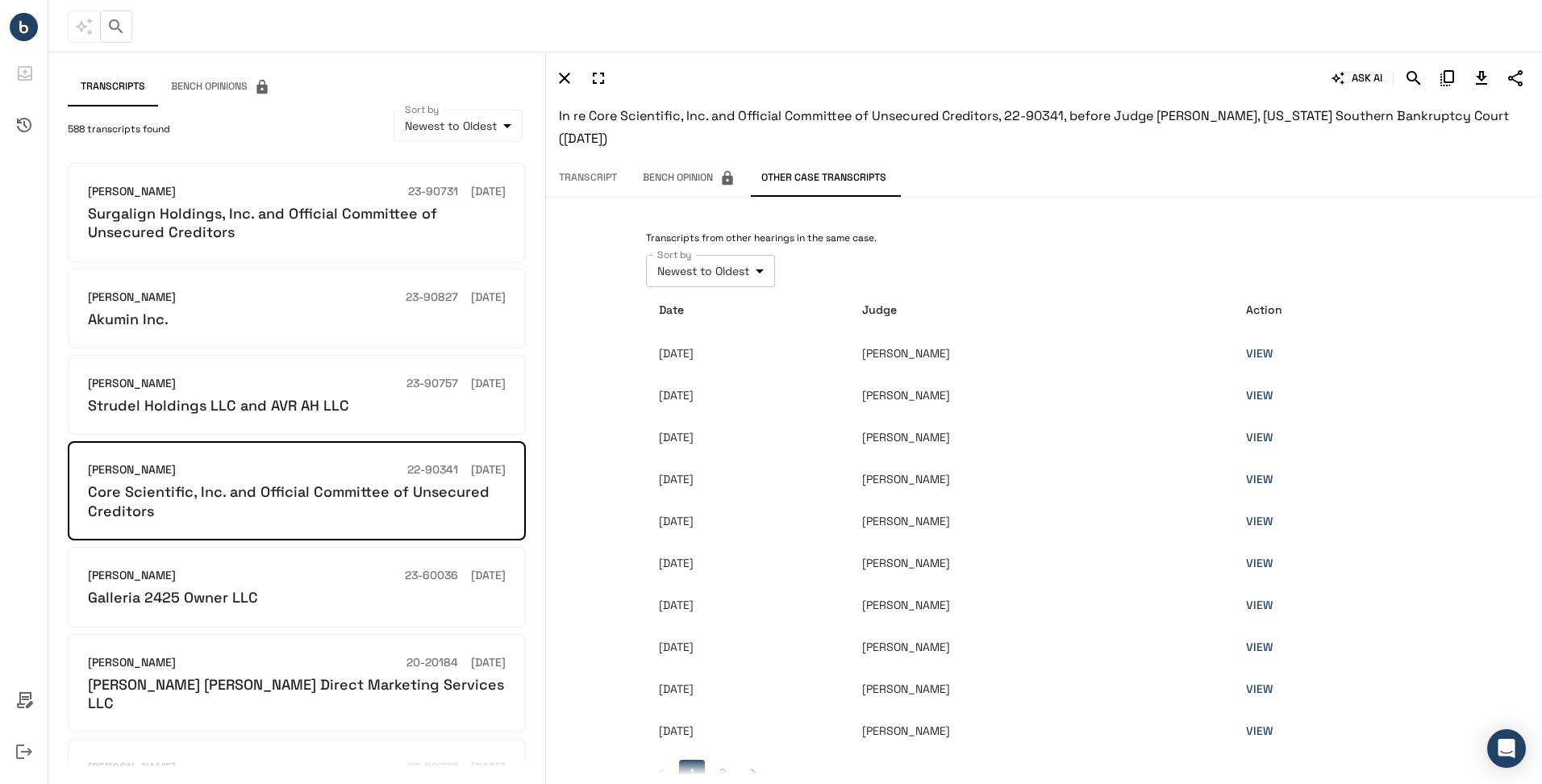
click at [749, 275] on body "**********" at bounding box center [771, 392] width 1542 height 784
click at [735, 328] on li "Oldest to Newest" at bounding box center [711, 337] width 132 height 29
type input "**********"
click at [794, 356] on td "12/22/2022" at bounding box center [747, 353] width 204 height 42
click at [1273, 351] on link "VIEW" at bounding box center [1259, 353] width 27 height 14
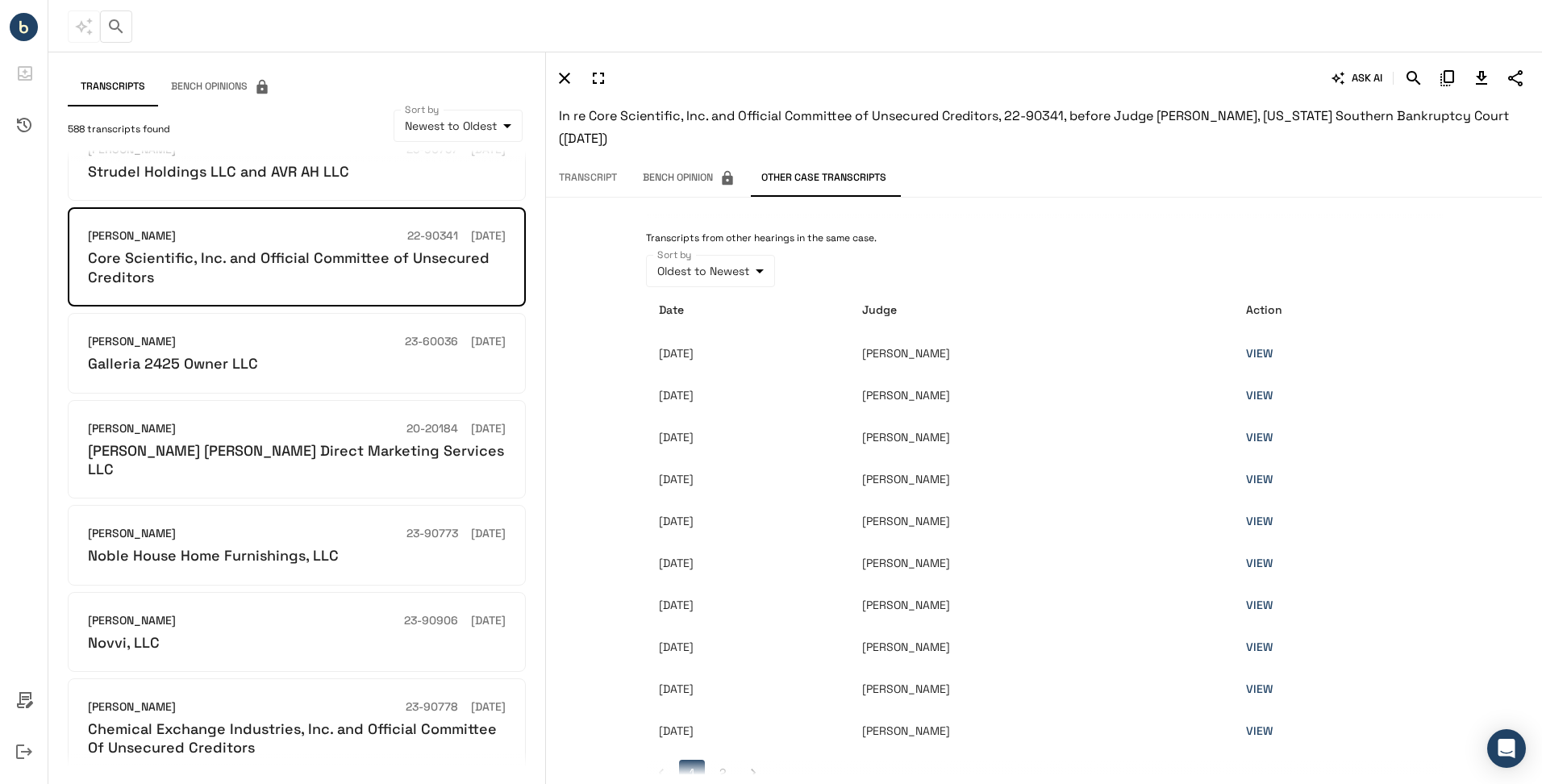
scroll to position [388, 0]
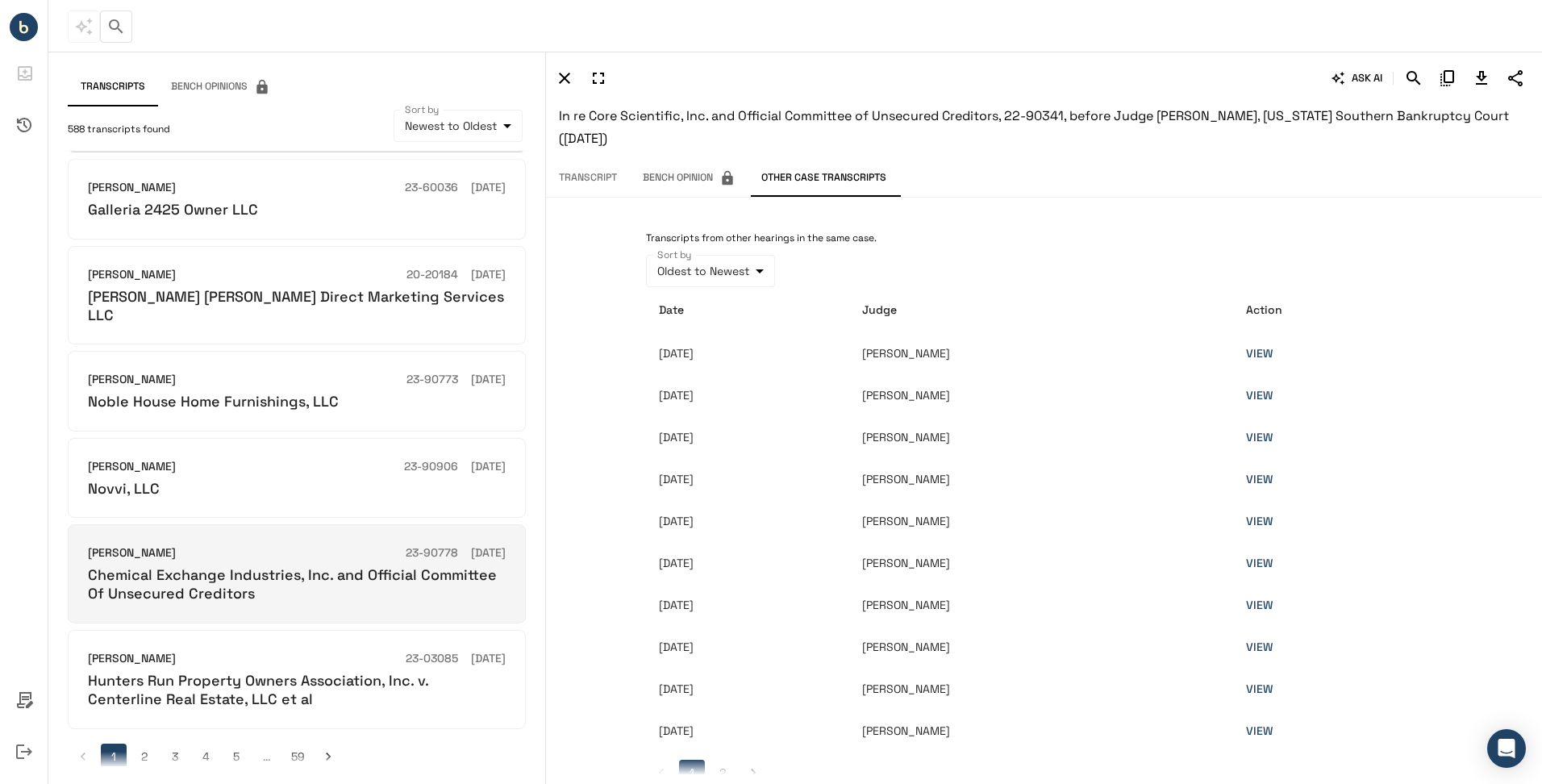
click at [367, 581] on h6 "Chemical Exchange Industries, Inc. and Official Committee Of Unsecured Creditors" at bounding box center [297, 584] width 418 height 38
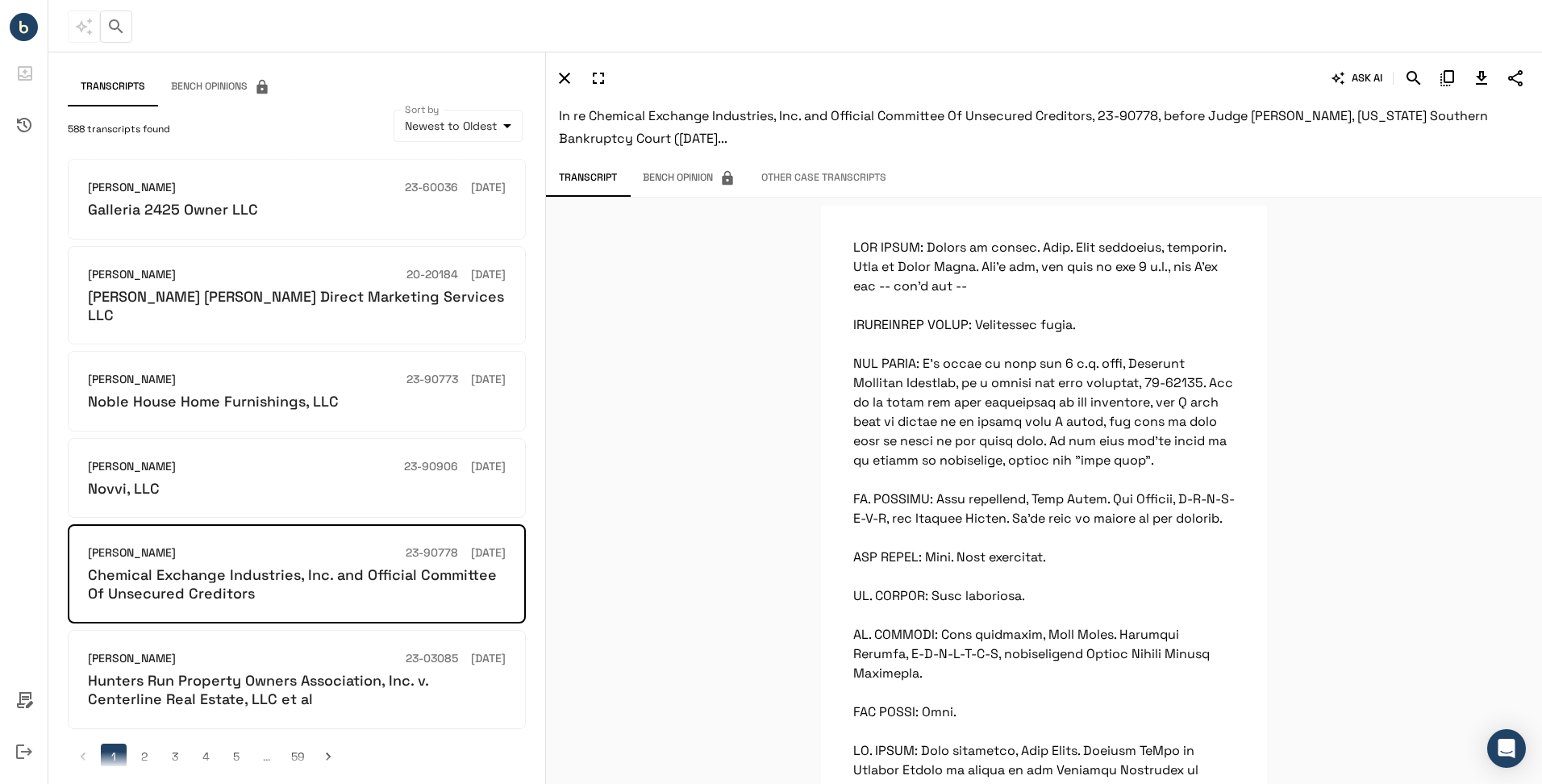
click at [841, 165] on button "Other Case Transcripts" at bounding box center [824, 178] width 151 height 30
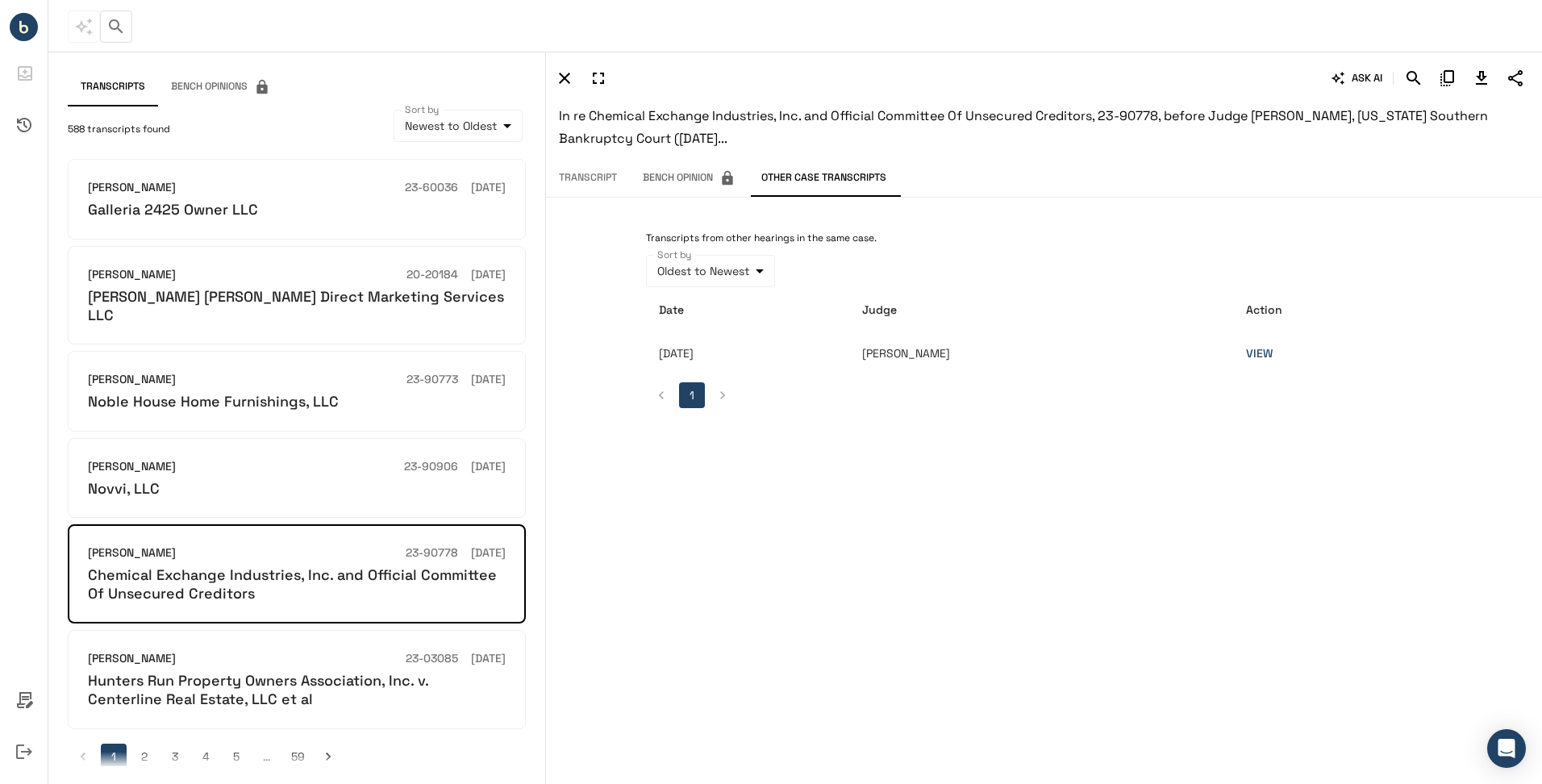
click at [1273, 356] on link "VIEW" at bounding box center [1259, 353] width 27 height 14
click at [152, 743] on button "2" at bounding box center [144, 756] width 26 height 26
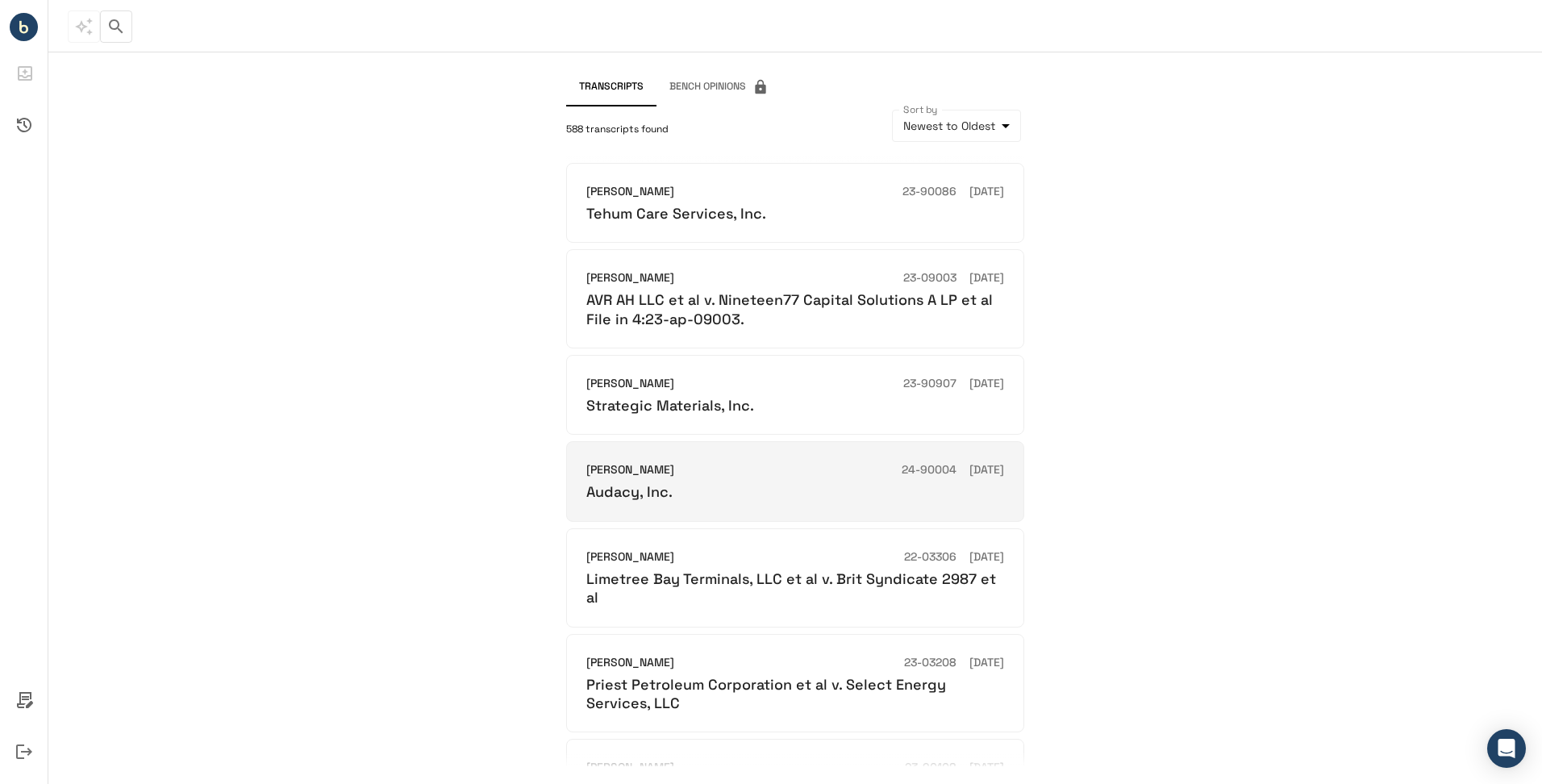
click at [772, 490] on div "Audacy, Inc." at bounding box center [795, 491] width 418 height 19
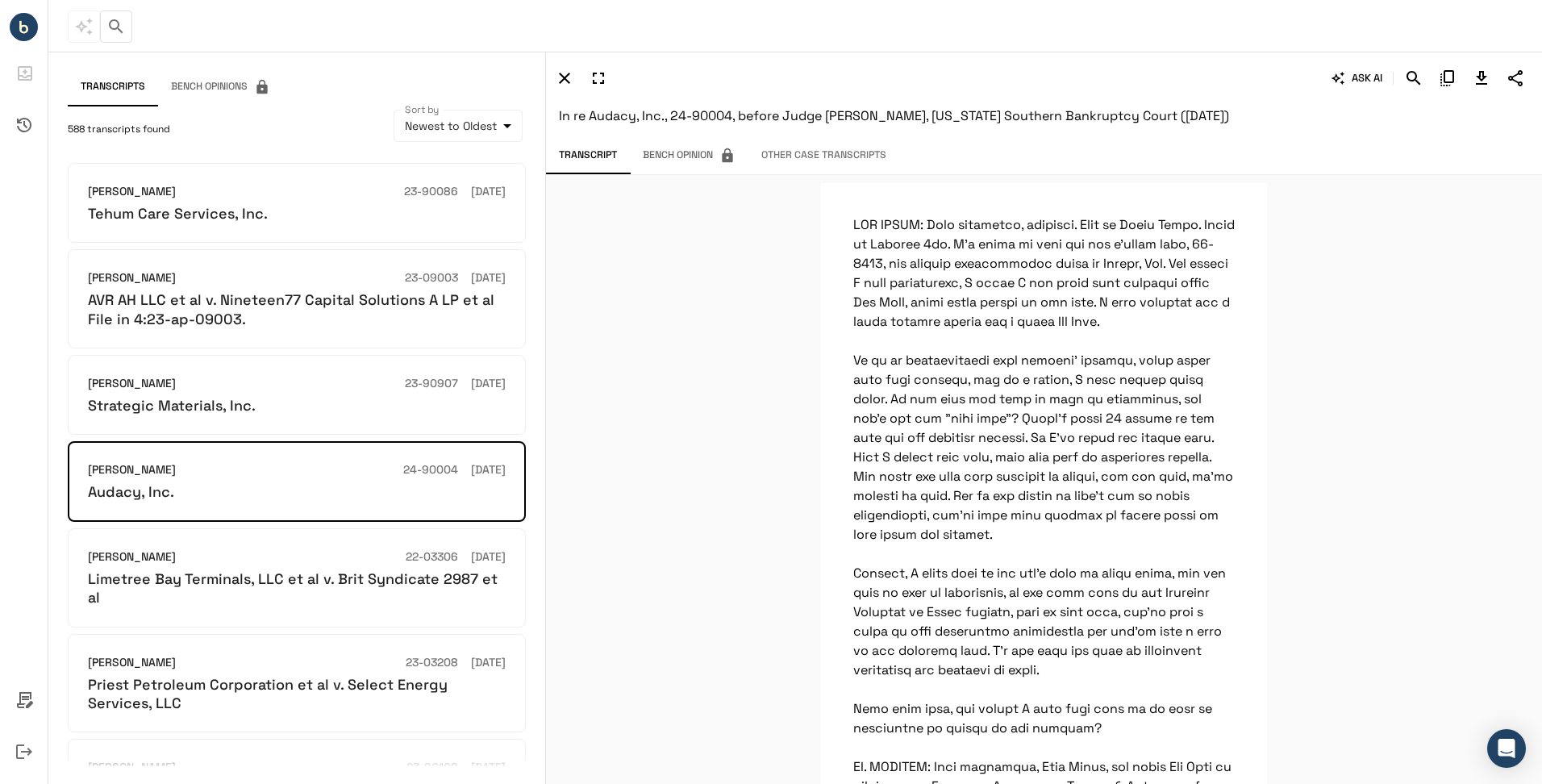
click at [804, 148] on button "Other Case Transcripts" at bounding box center [824, 156] width 151 height 30
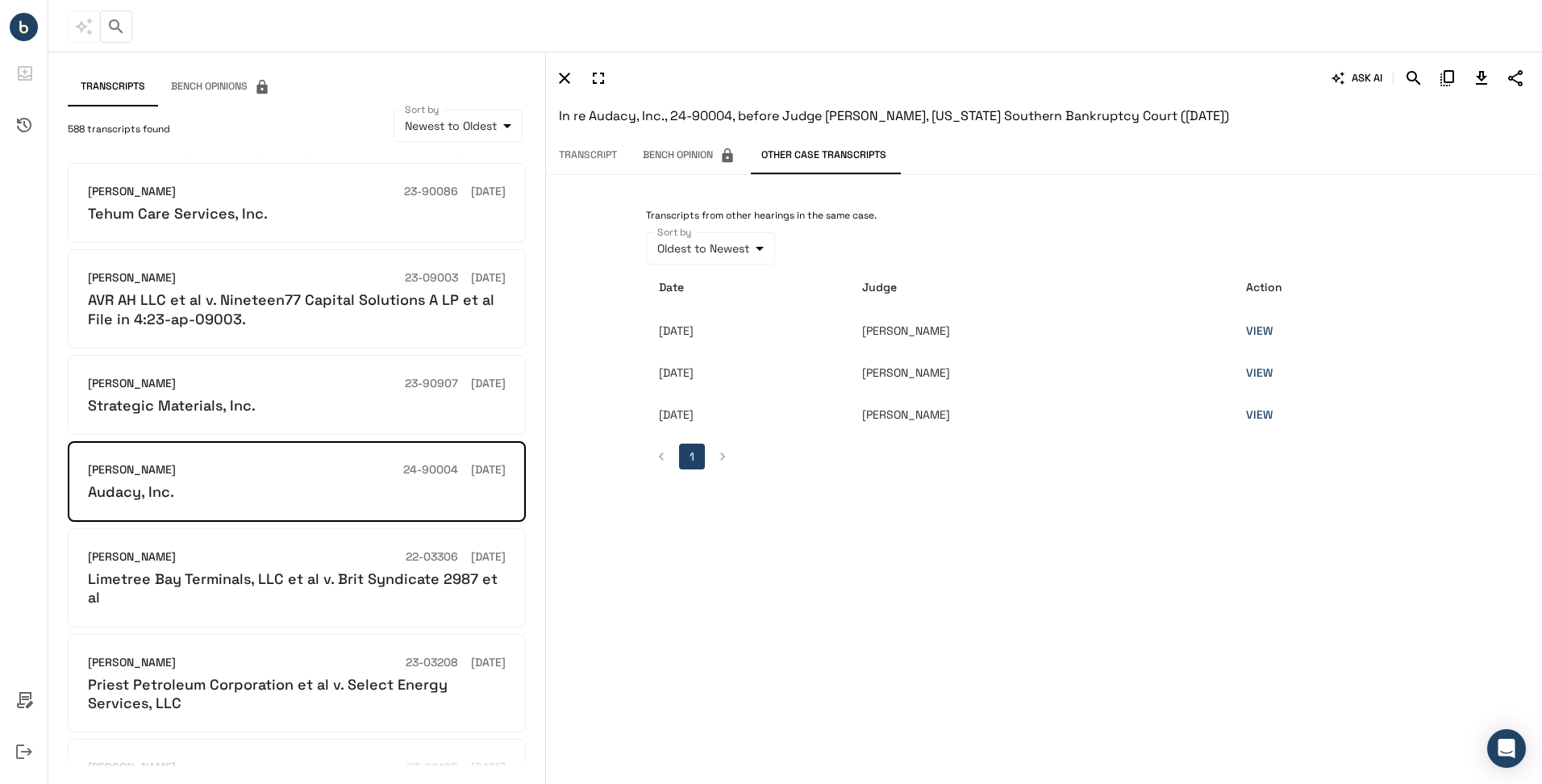
click at [732, 331] on td "01/08/2024" at bounding box center [747, 330] width 204 height 42
click at [1288, 320] on td "VIEW" at bounding box center [1338, 330] width 210 height 42
click at [1273, 326] on link "VIEW" at bounding box center [1259, 331] width 27 height 14
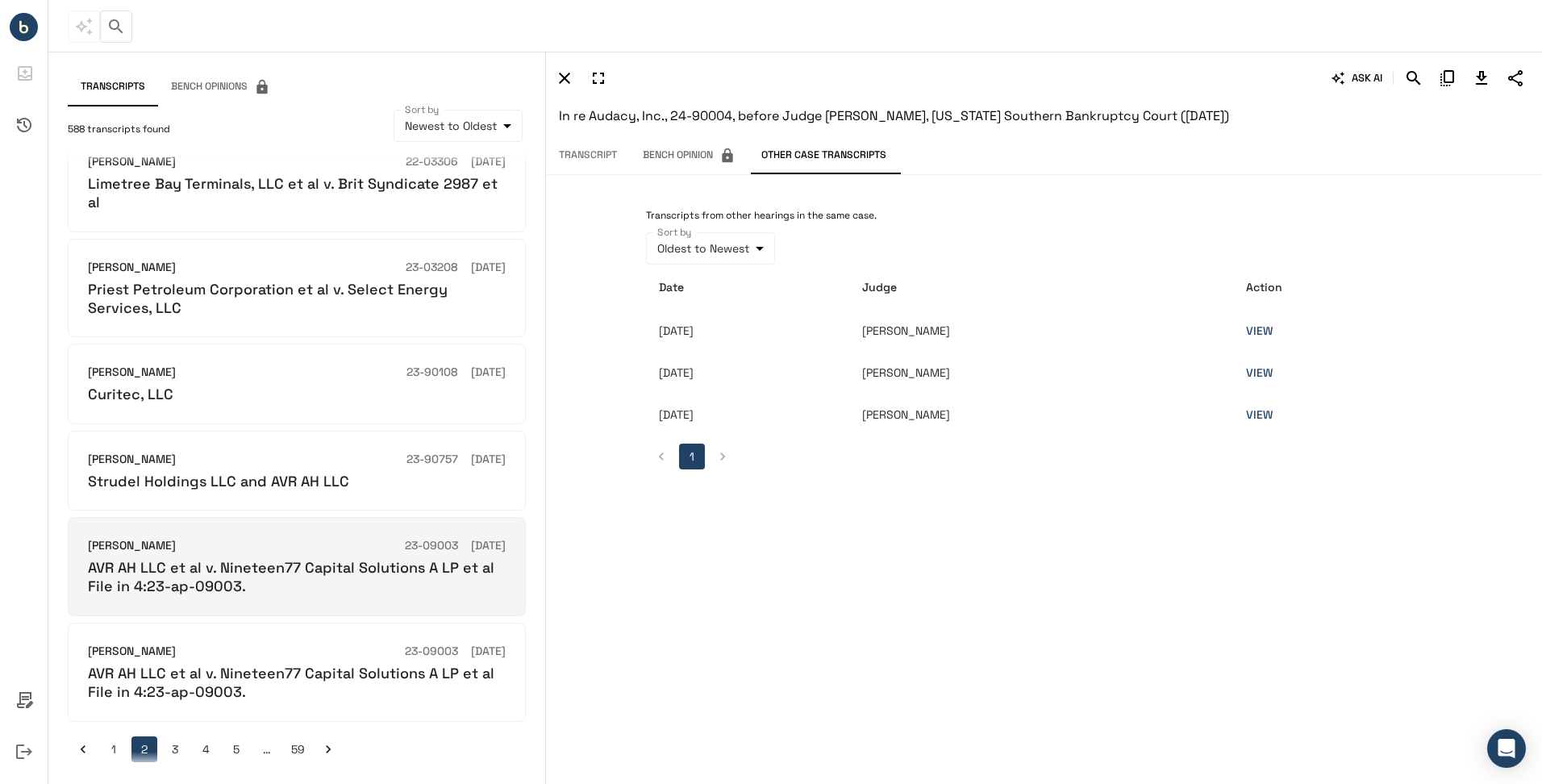
scroll to position [407, 0]
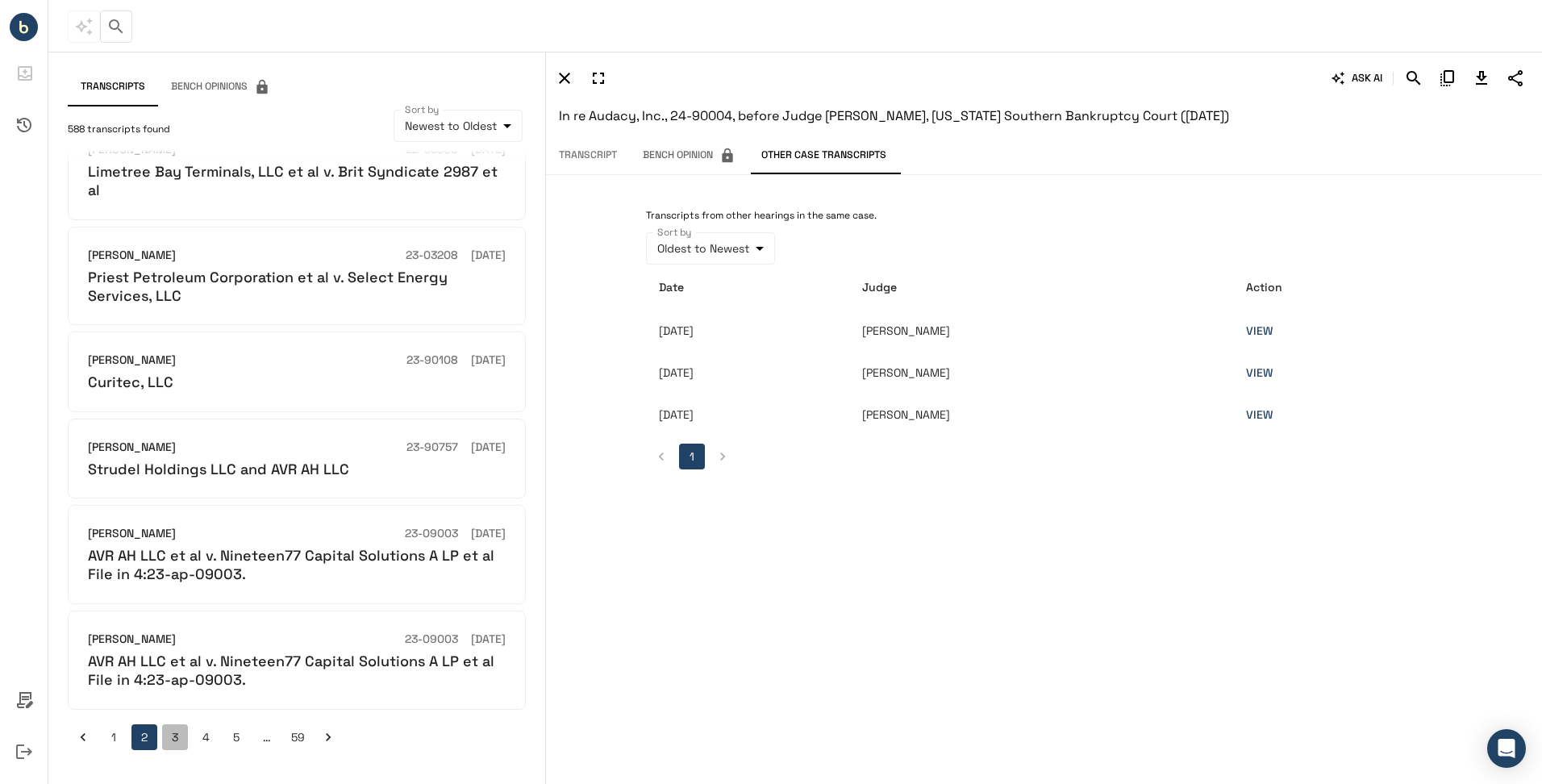
click at [186, 733] on button "3" at bounding box center [174, 736] width 26 height 26
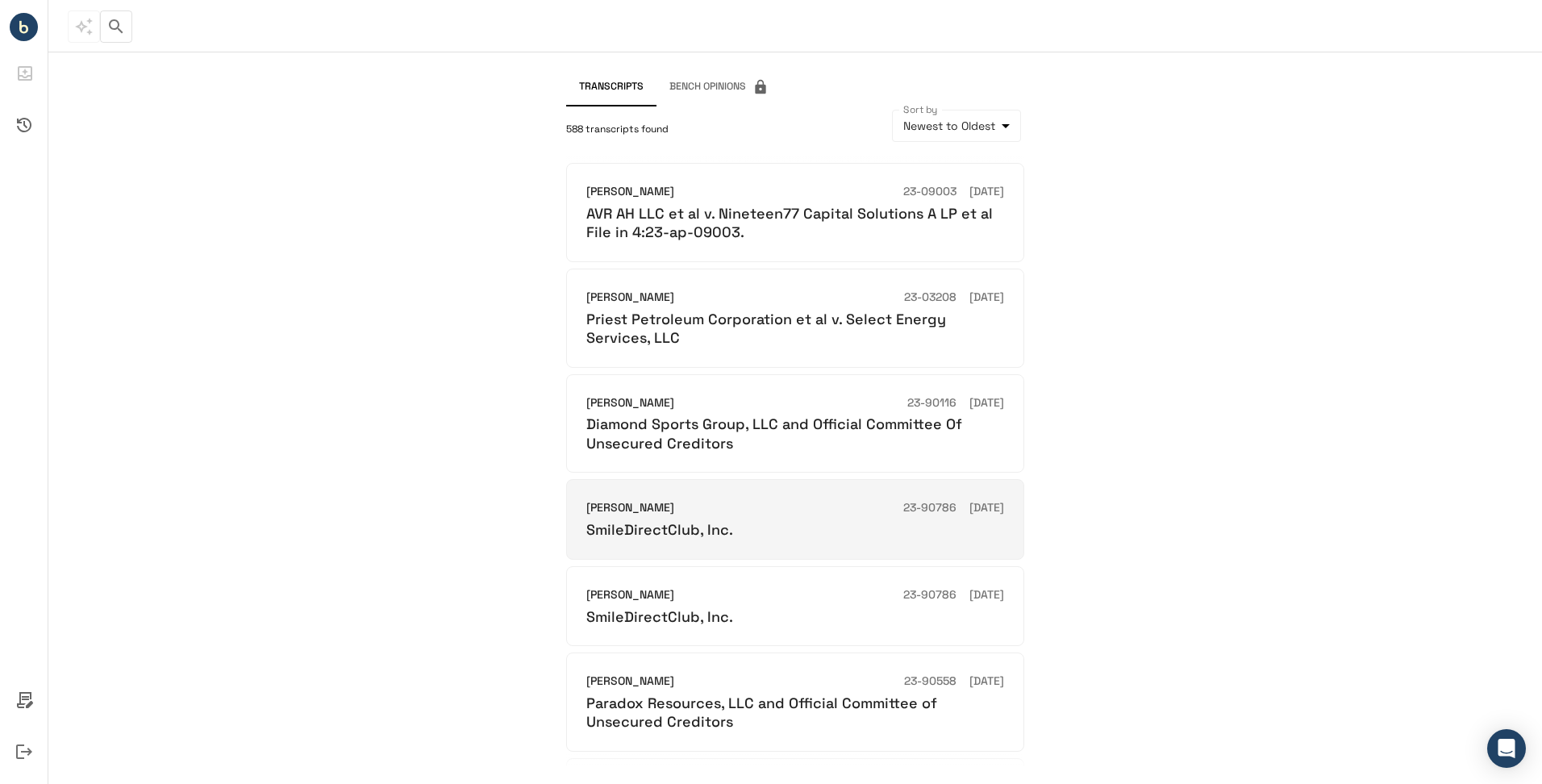
click at [803, 523] on div "SmileDirectClub, Inc." at bounding box center [795, 529] width 418 height 19
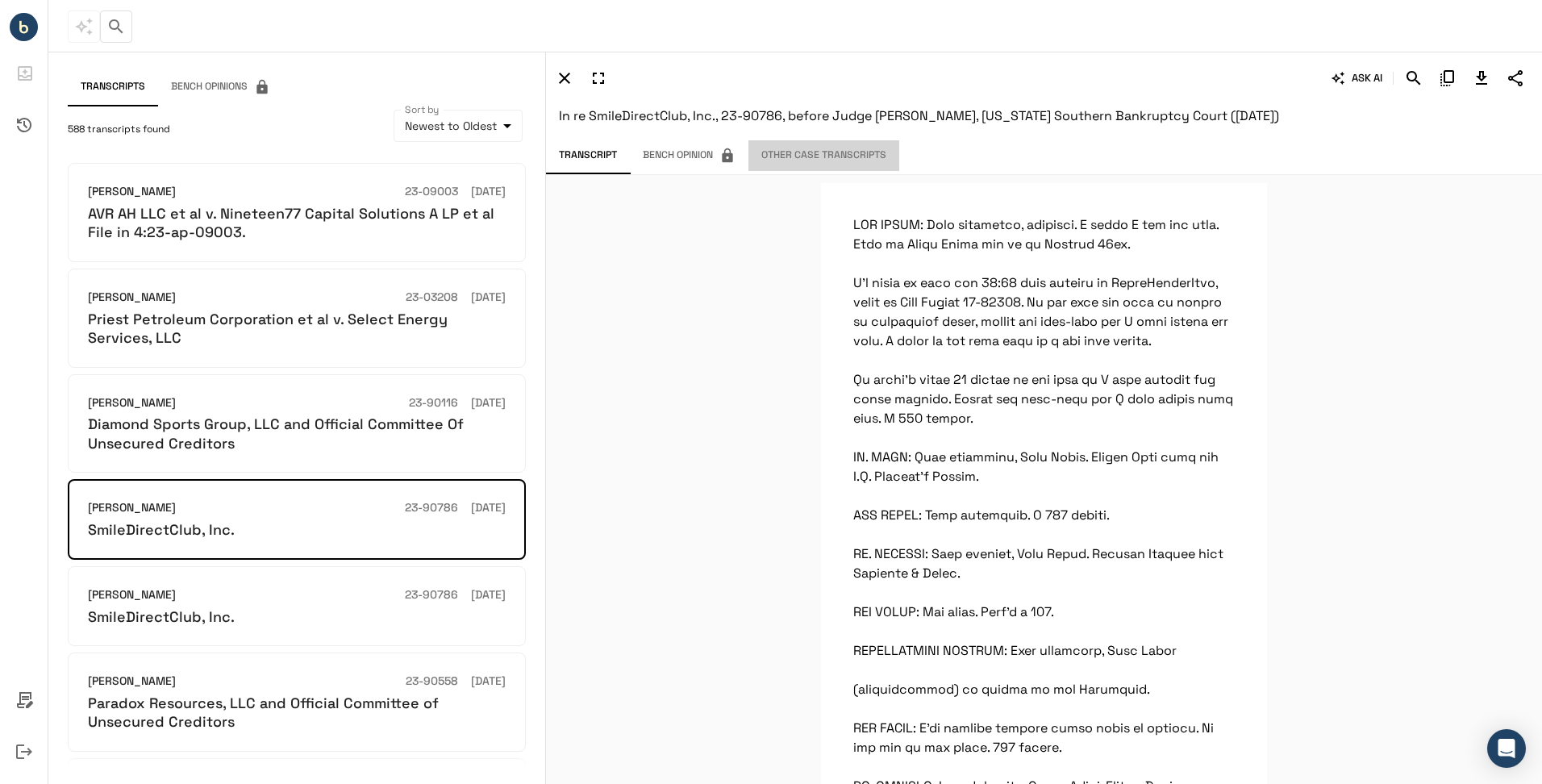
click at [843, 150] on button "Other Case Transcripts" at bounding box center [824, 156] width 151 height 30
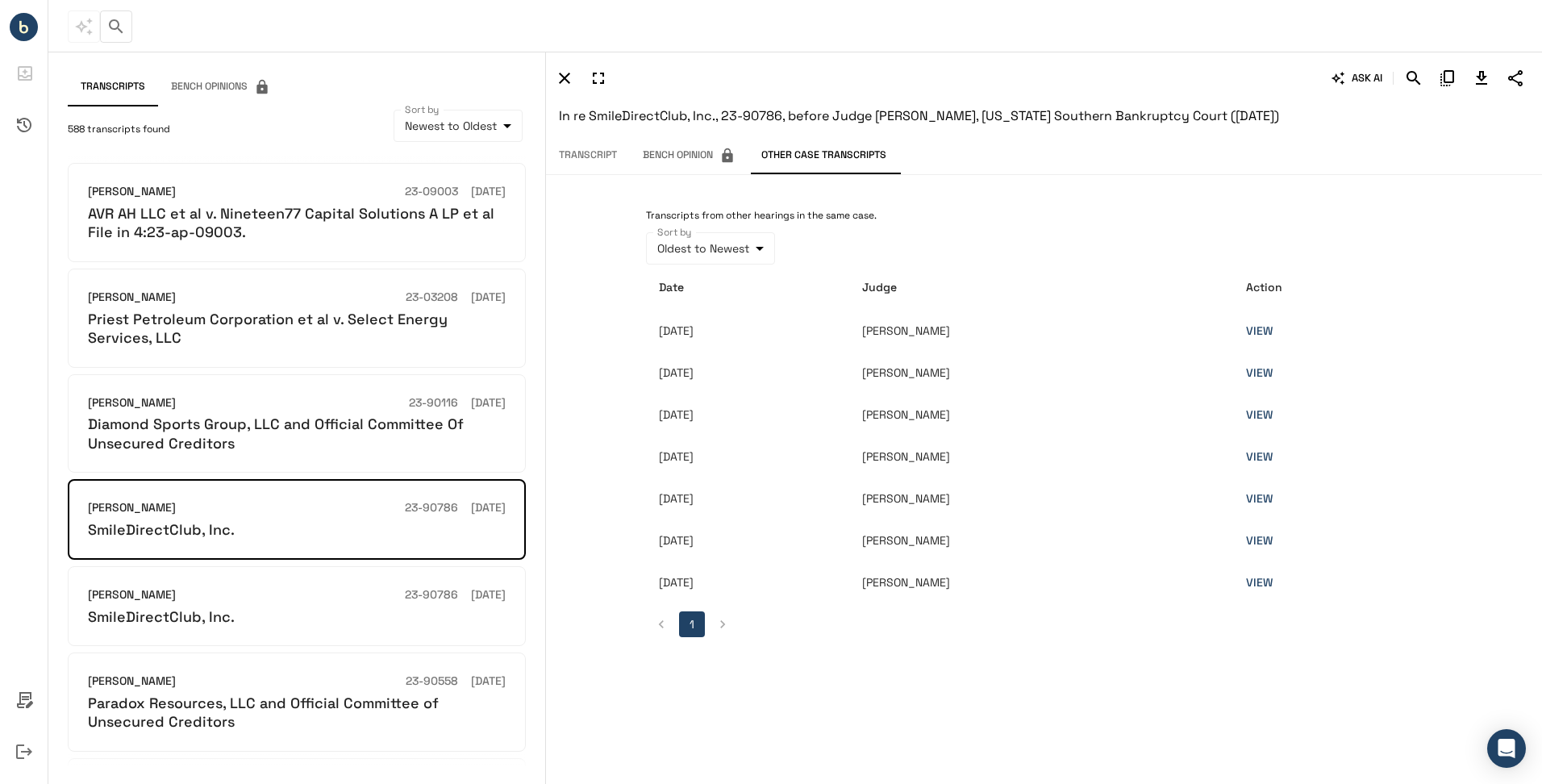
click at [766, 329] on td "10/02/2023" at bounding box center [747, 330] width 204 height 42
click at [1273, 326] on link "VIEW" at bounding box center [1259, 331] width 27 height 14
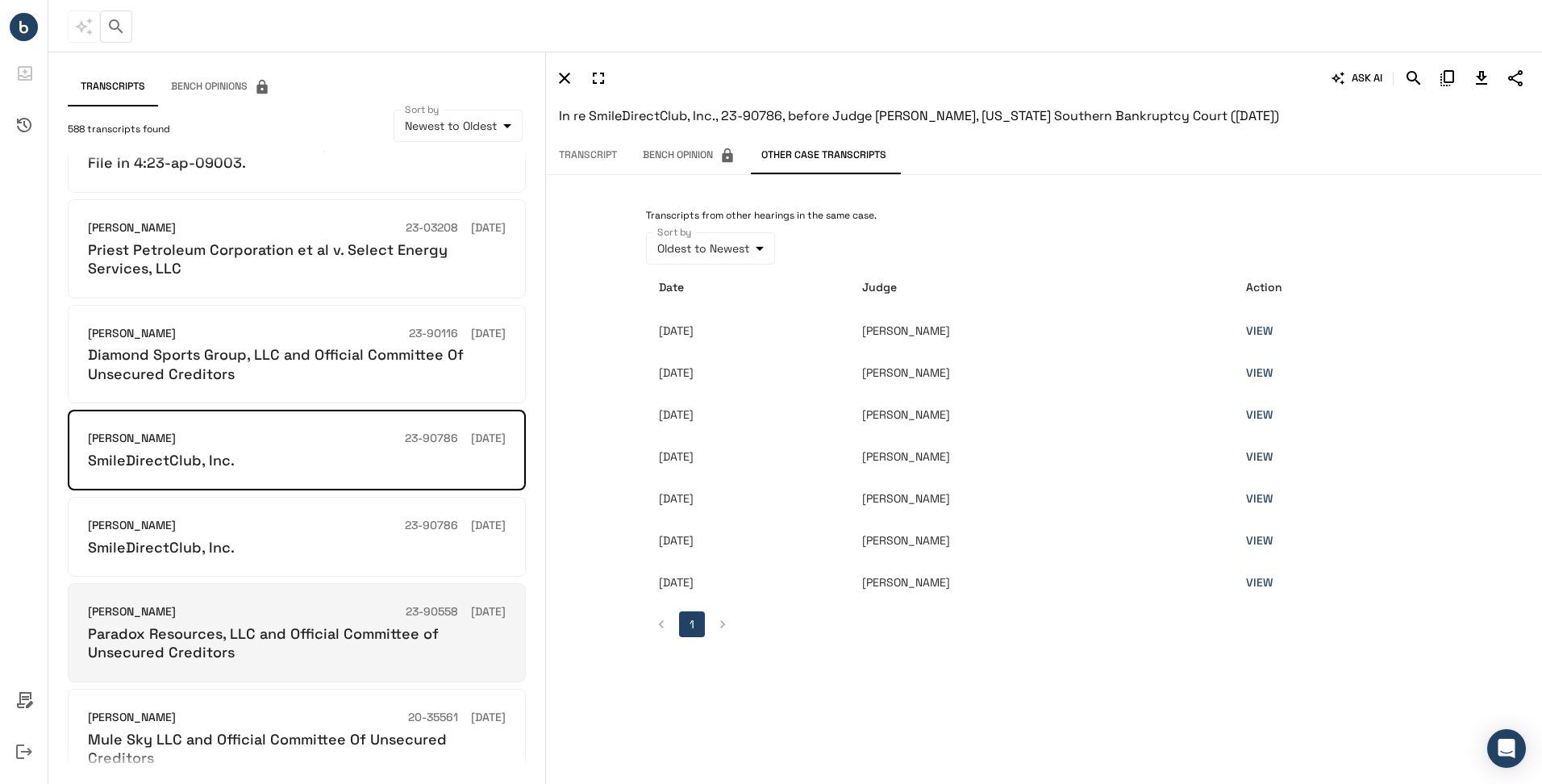
scroll to position [161, 0]
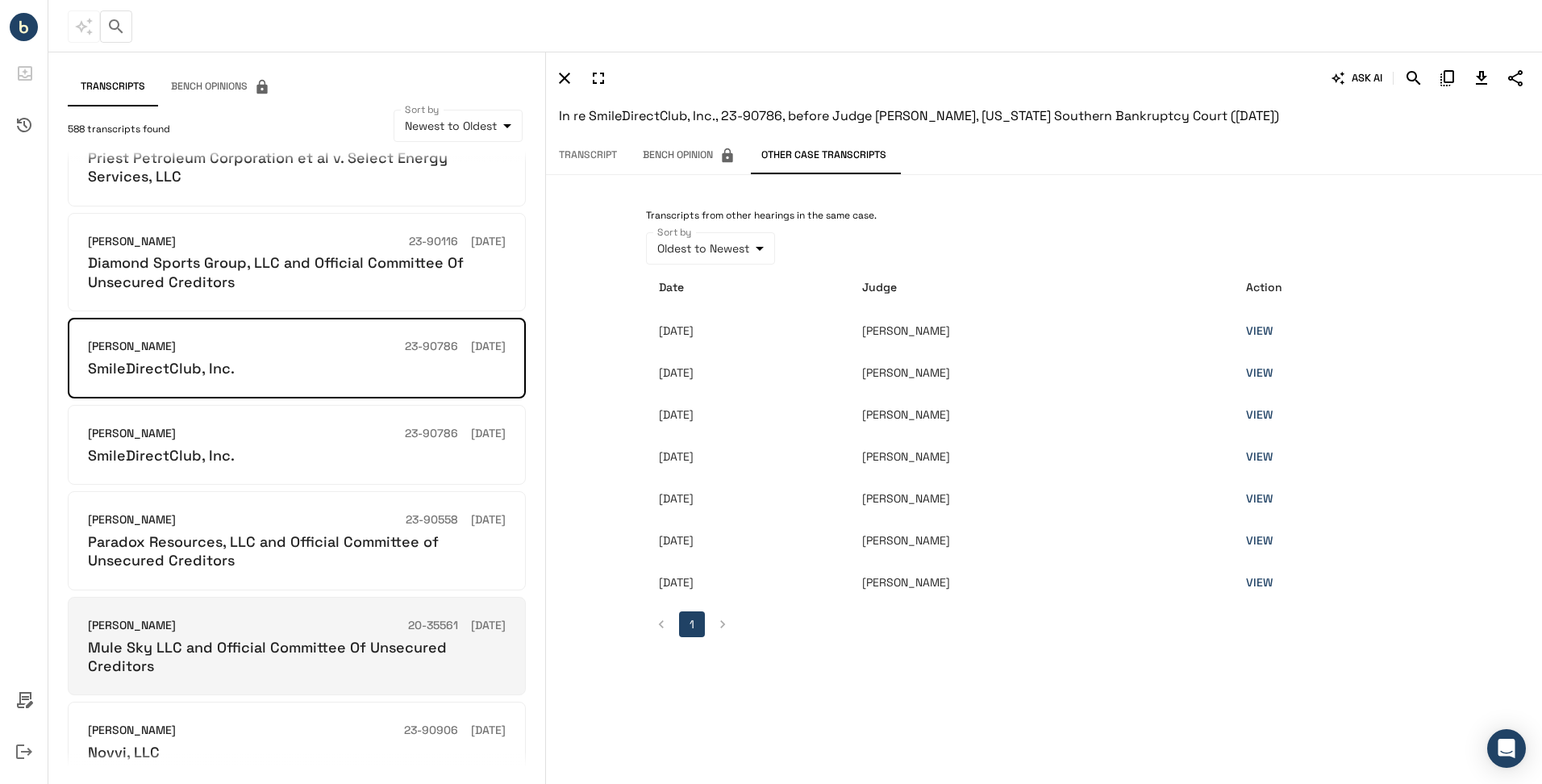
click at [293, 676] on div "Christopher M Lopez 20-35561 11/07/2023 Mule Sky LLC and Official Committee Of …" at bounding box center [296, 646] width 458 height 100
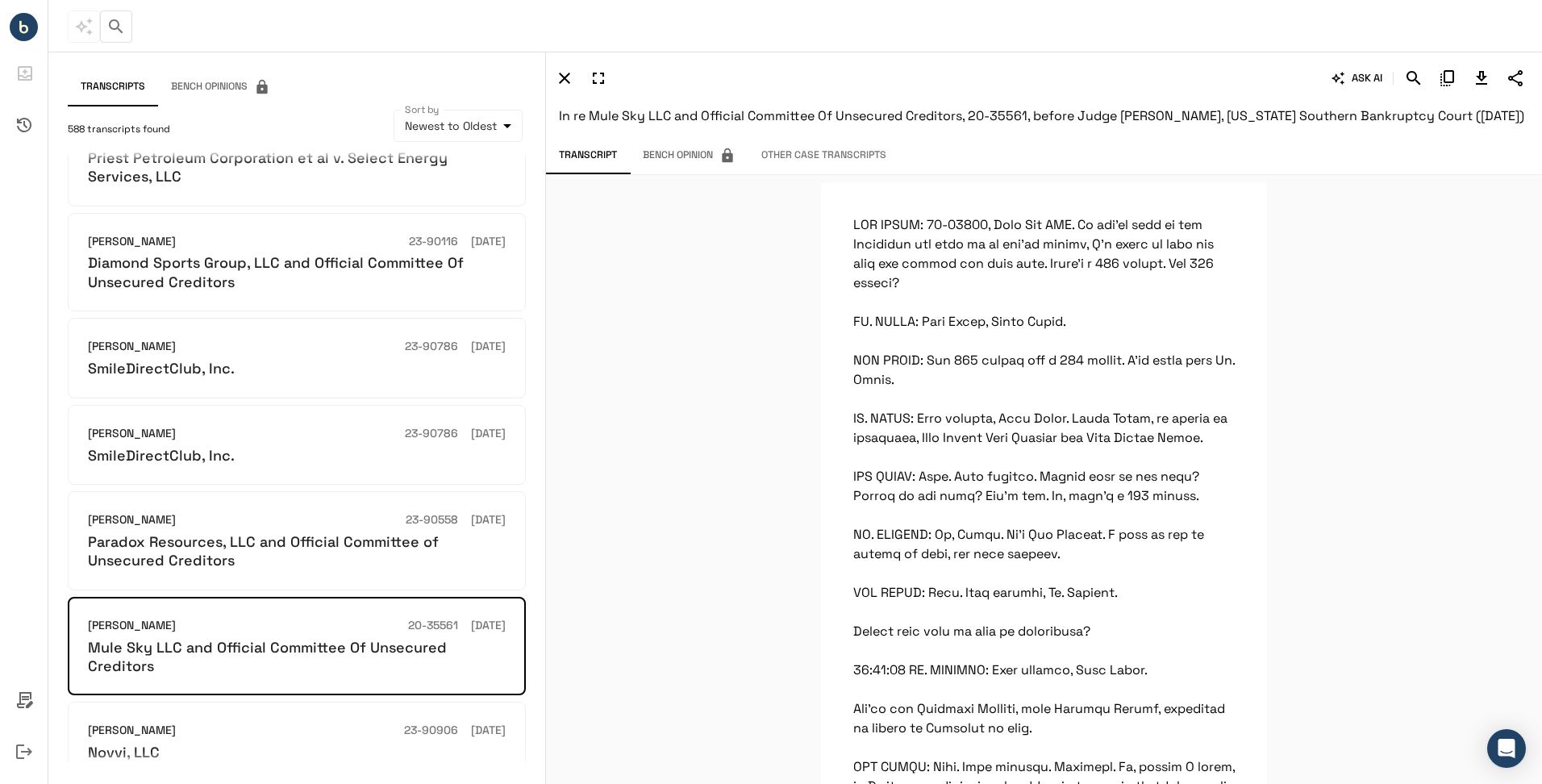
click at [822, 171] on button "Other Case Transcripts" at bounding box center [824, 156] width 151 height 30
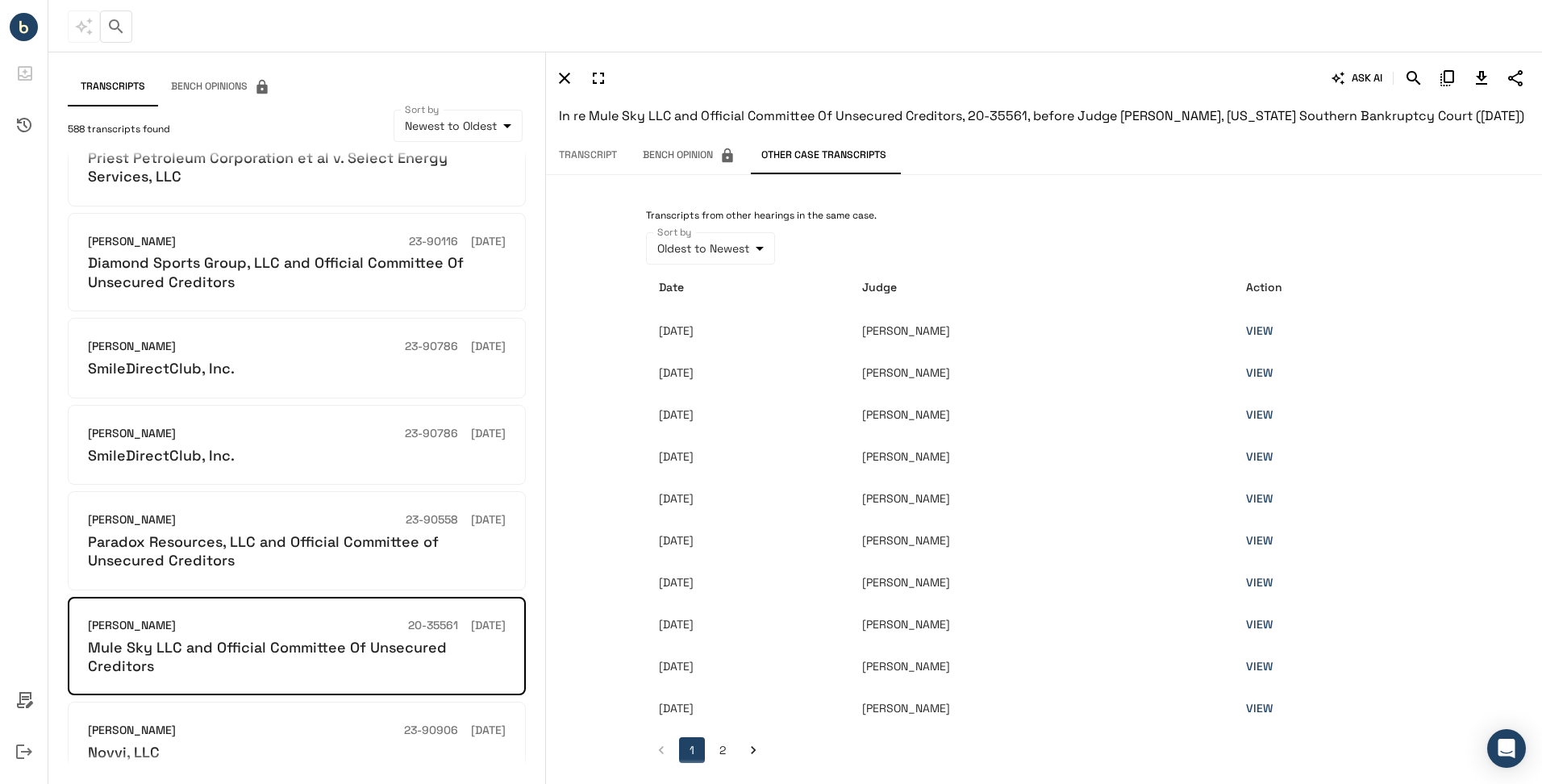
click at [1269, 338] on link "VIEW" at bounding box center [1259, 331] width 27 height 14
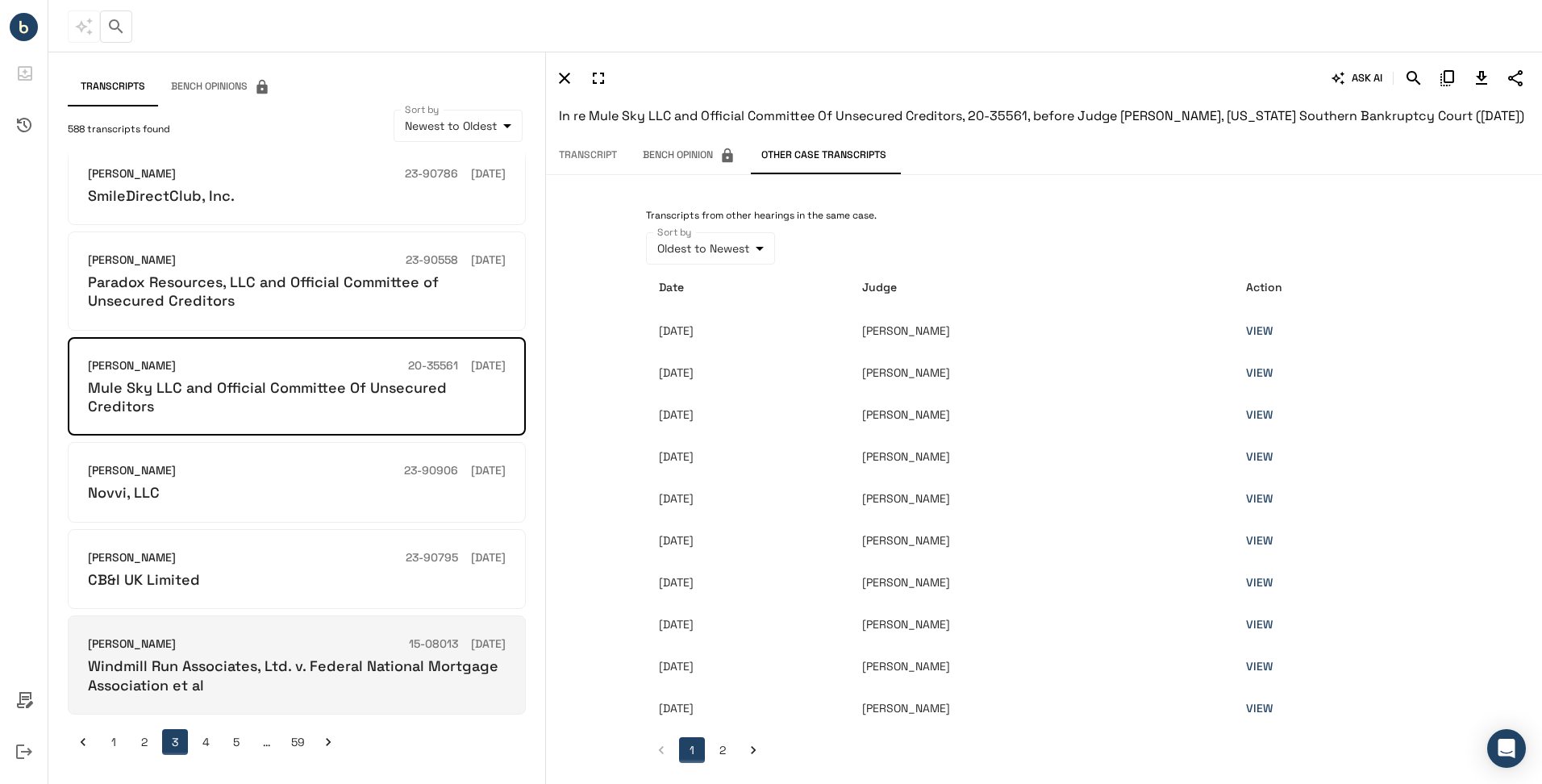
scroll to position [426, 0]
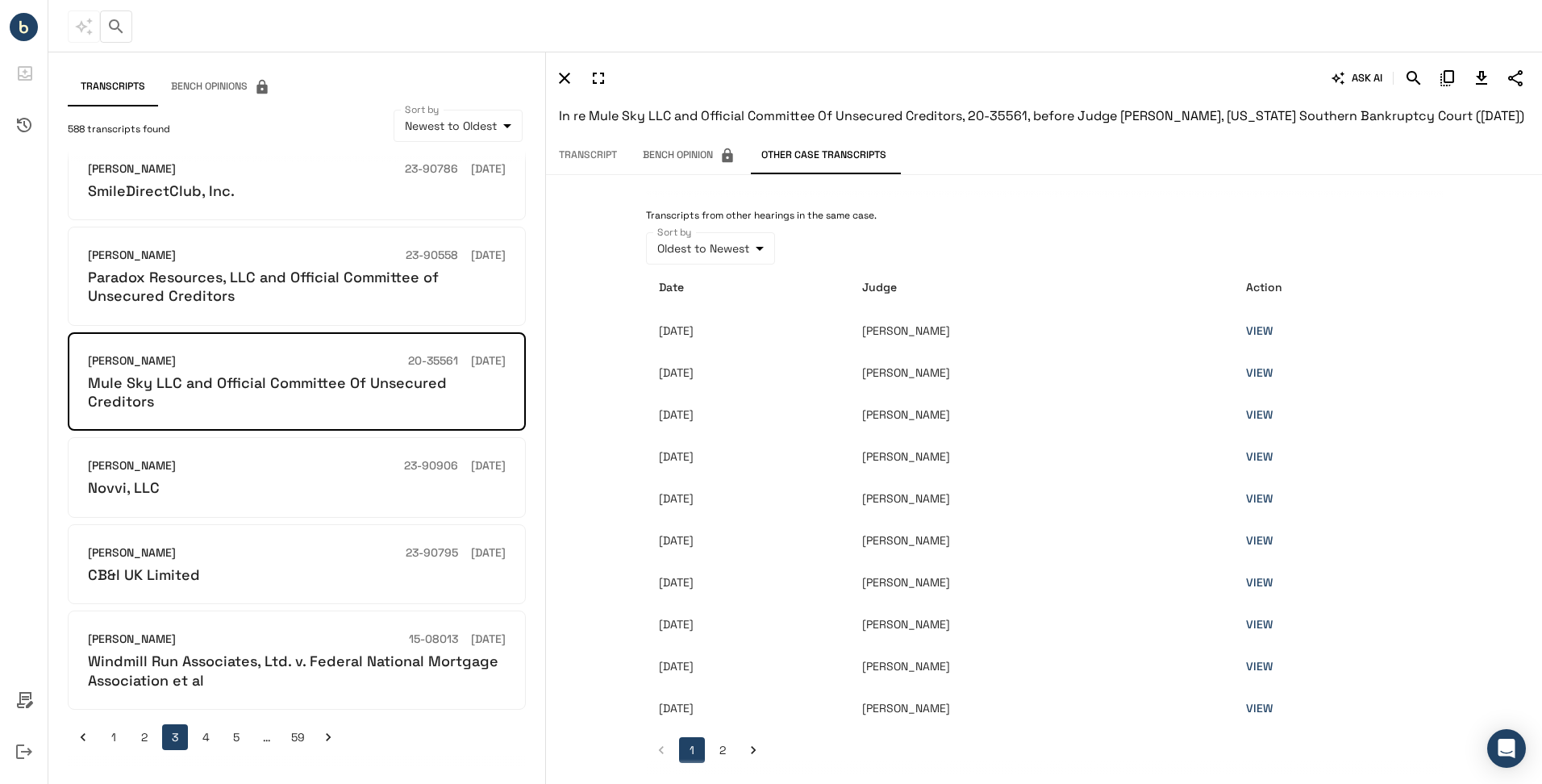
click at [210, 734] on button "4" at bounding box center [205, 736] width 26 height 26
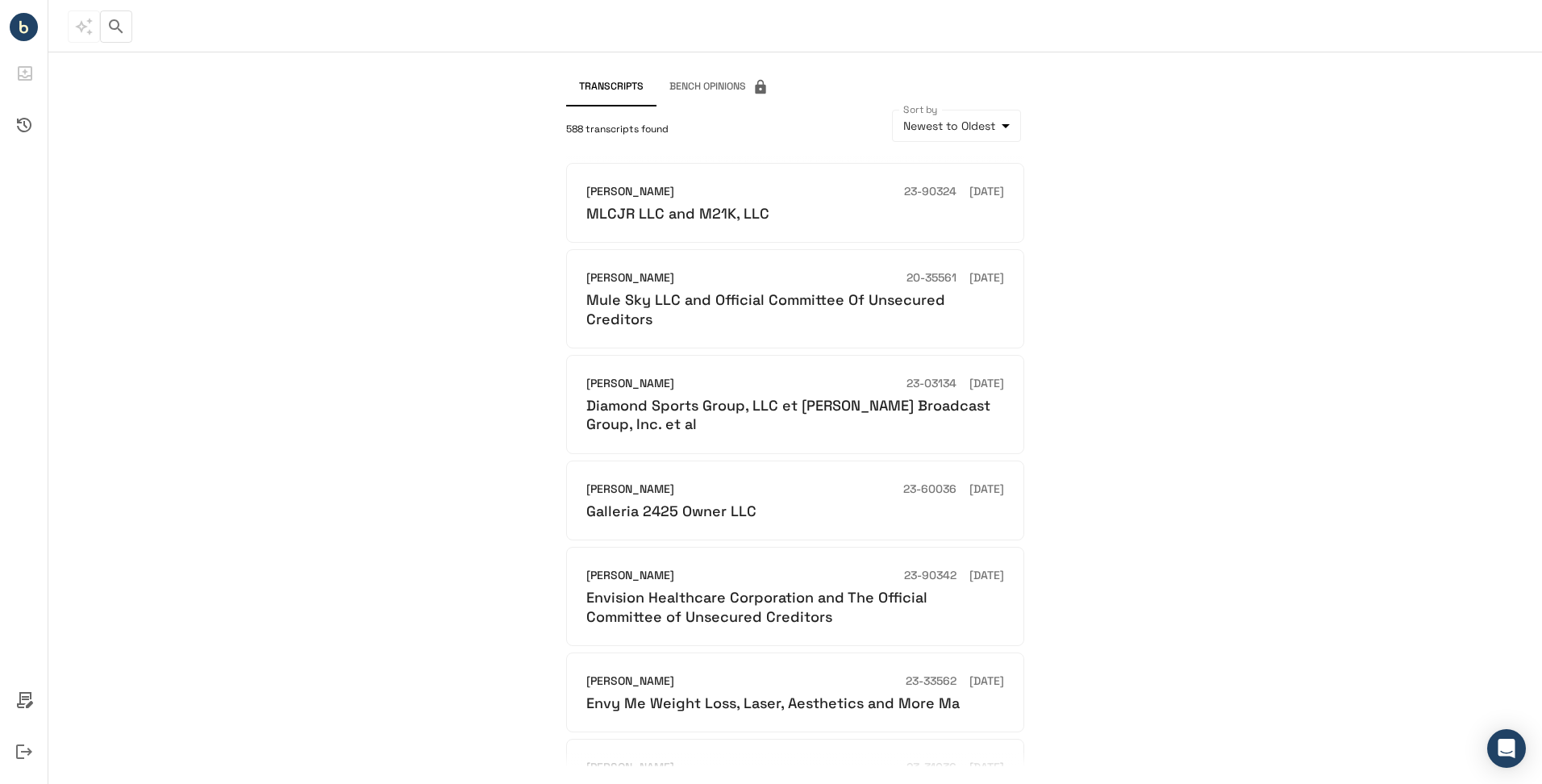
click at [117, 28] on icon "button" at bounding box center [115, 26] width 13 height 13
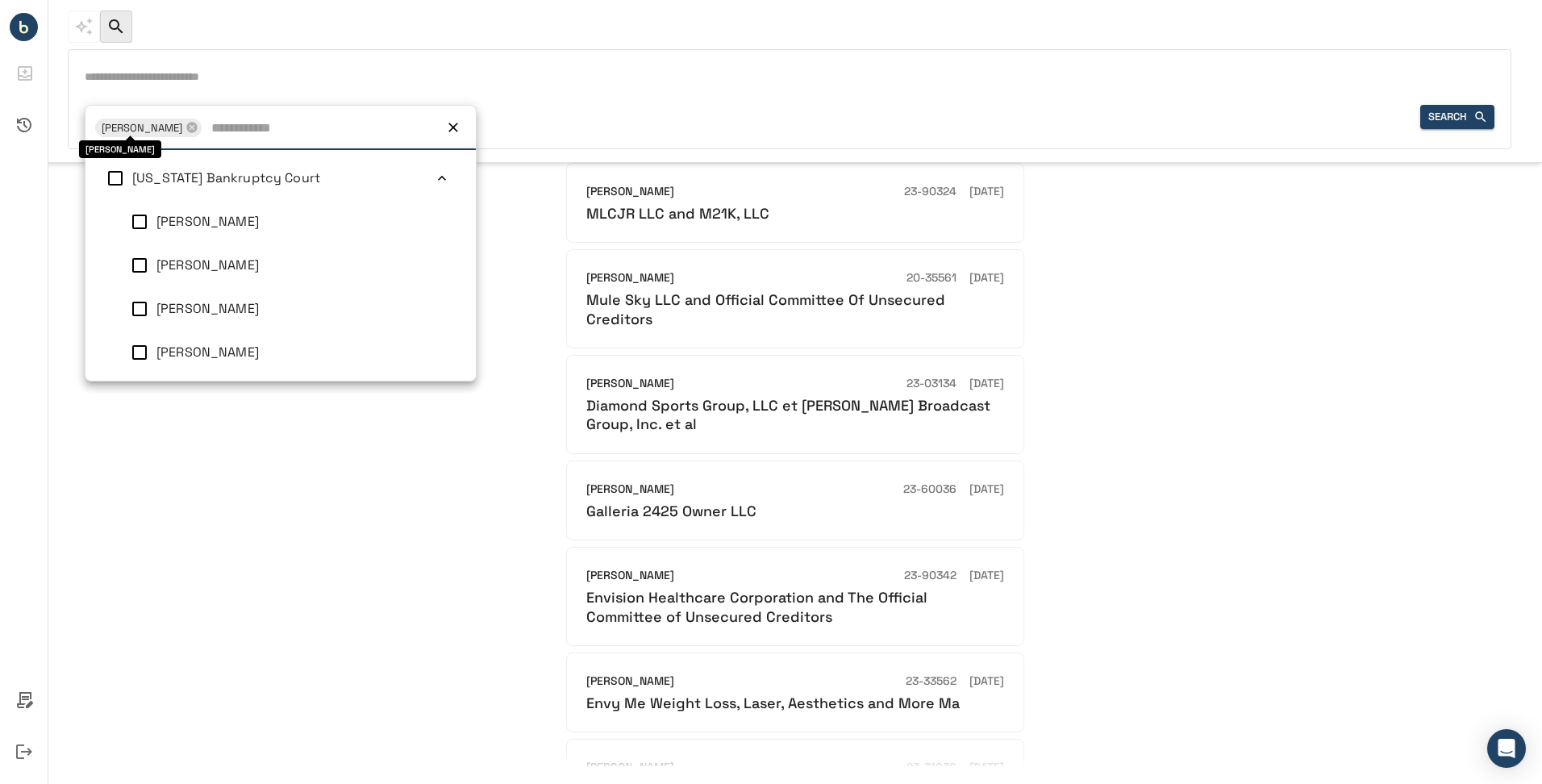
click at [141, 106] on div "Judge 1 Christopher M Lopez Christopher M Lopez Delaware Bankruptcy Court Ashel…" at bounding box center [130, 117] width 91 height 25
click at [198, 126] on icon at bounding box center [192, 127] width 13 height 13
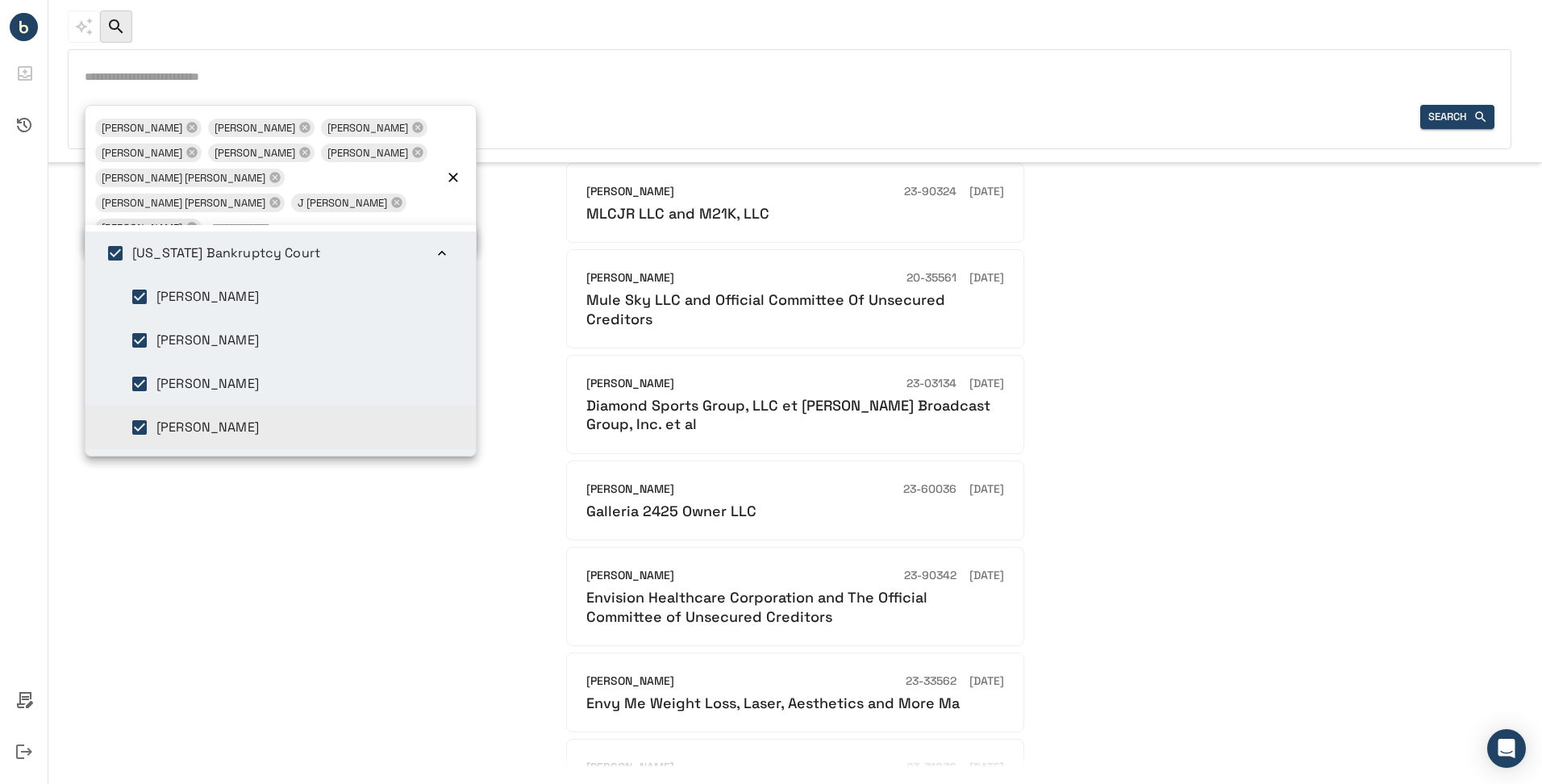
click at [160, 634] on div "**********" at bounding box center [795, 417] width 1494 height 732
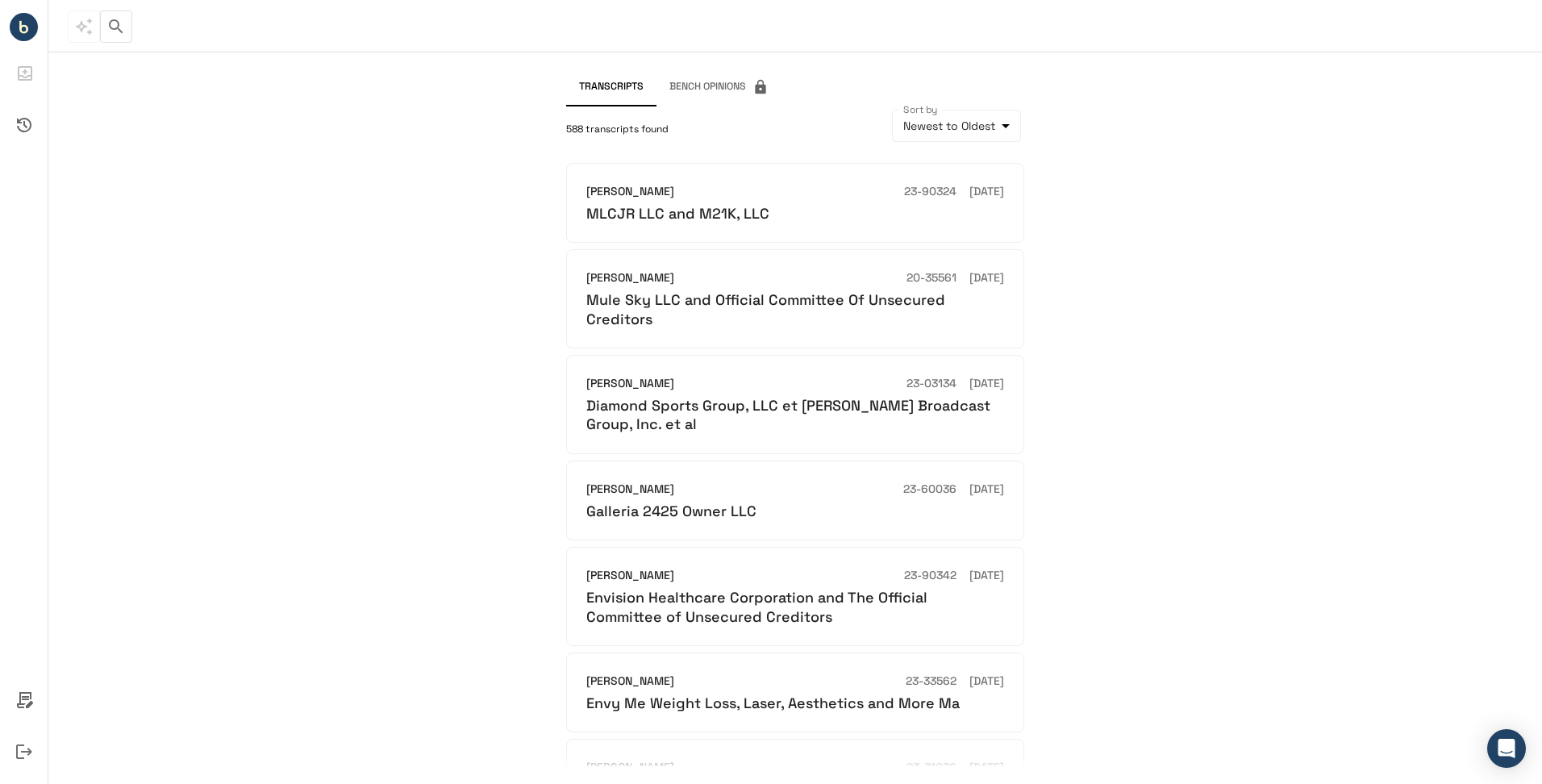
click at [34, 30] on circle "Bench IQ" at bounding box center [24, 28] width 28 height 28
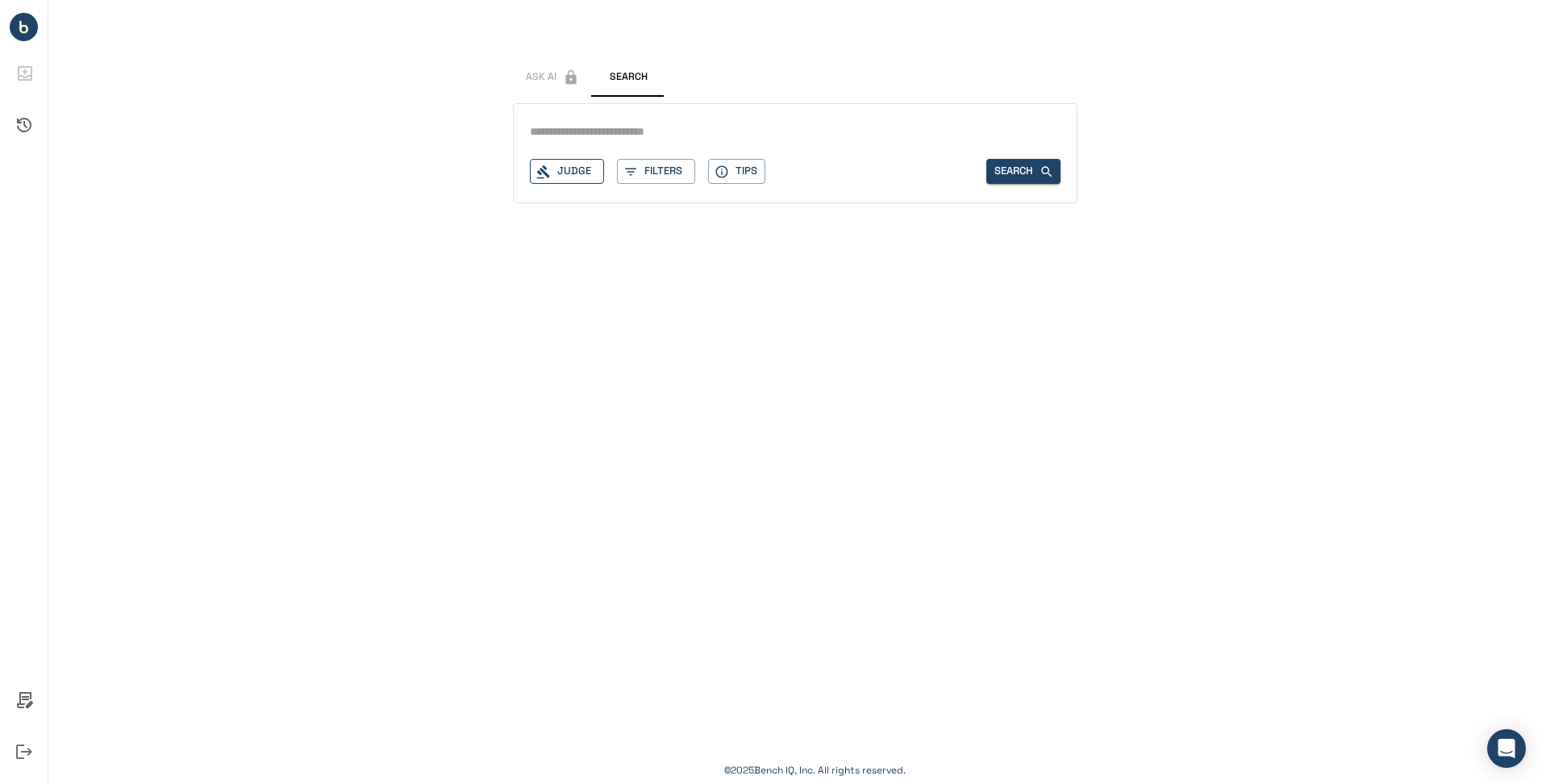
click at [577, 171] on div "Judge" at bounding box center [566, 172] width 74 height 25
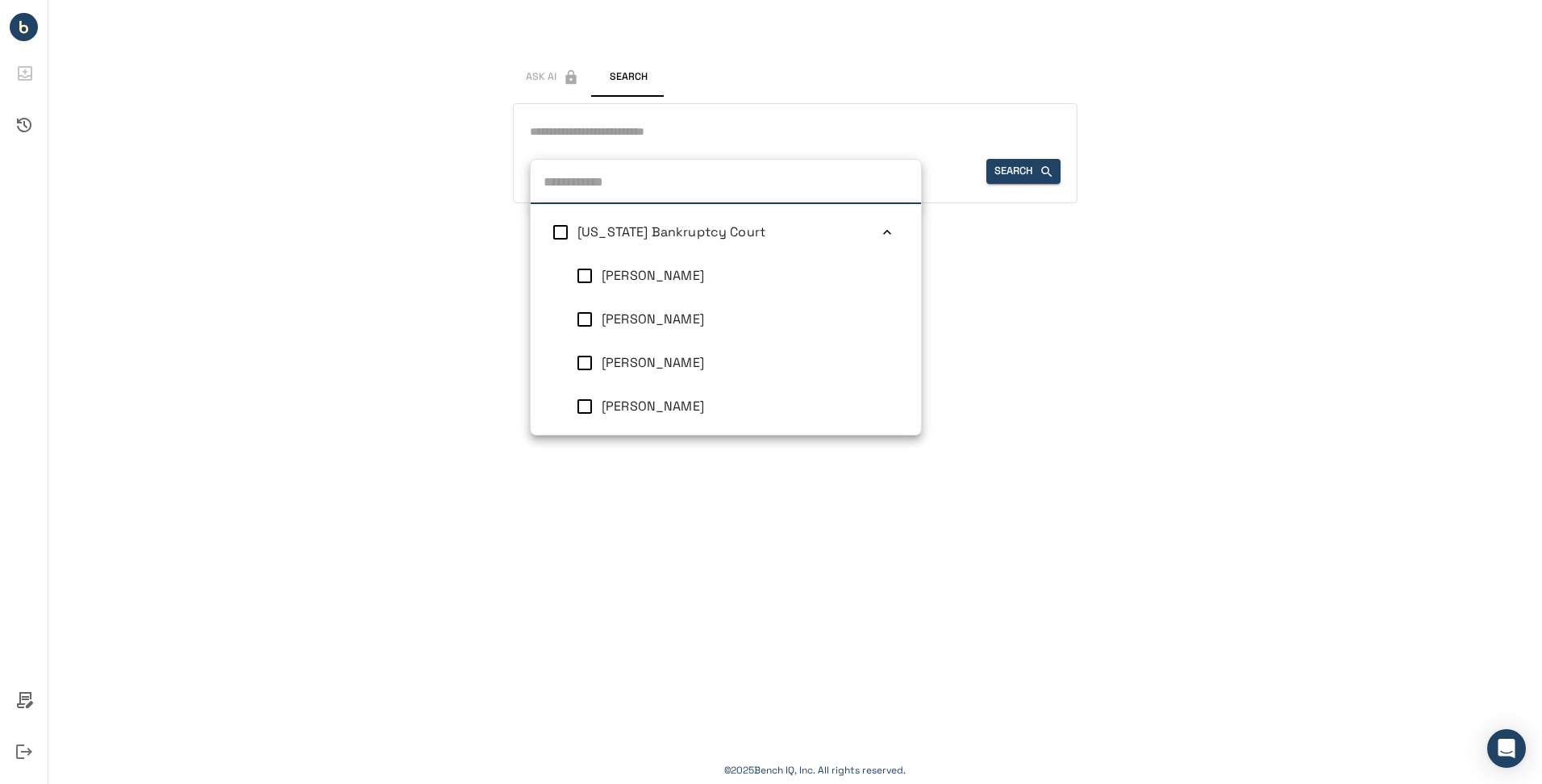
click at [440, 196] on div "Ask AI Search Judge Delaware Bankruptcy Court Ashely M Chan John T Dorsey Craig…" at bounding box center [795, 115] width 1494 height 229
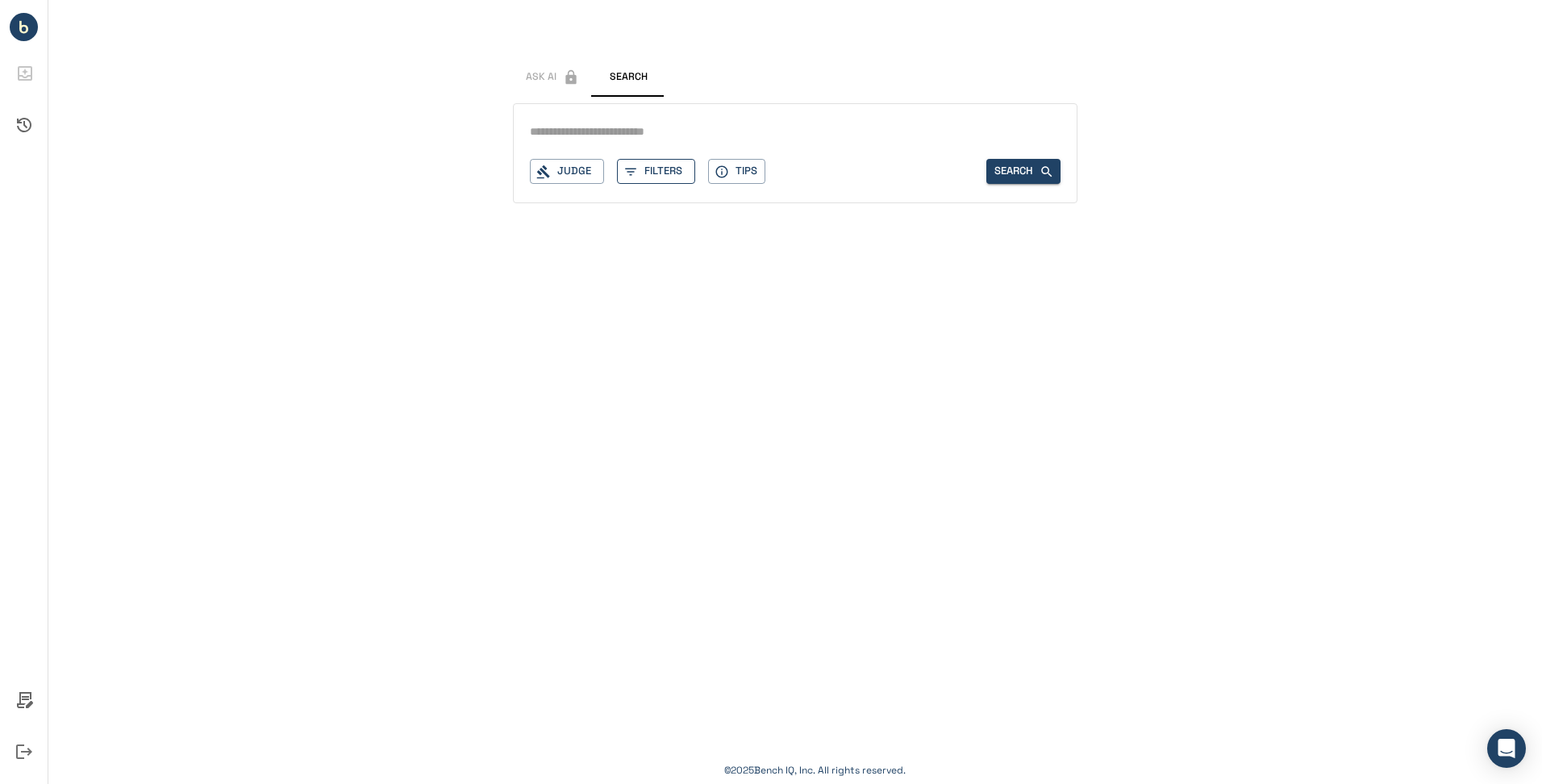
click at [687, 173] on button "Filters" at bounding box center [656, 172] width 78 height 25
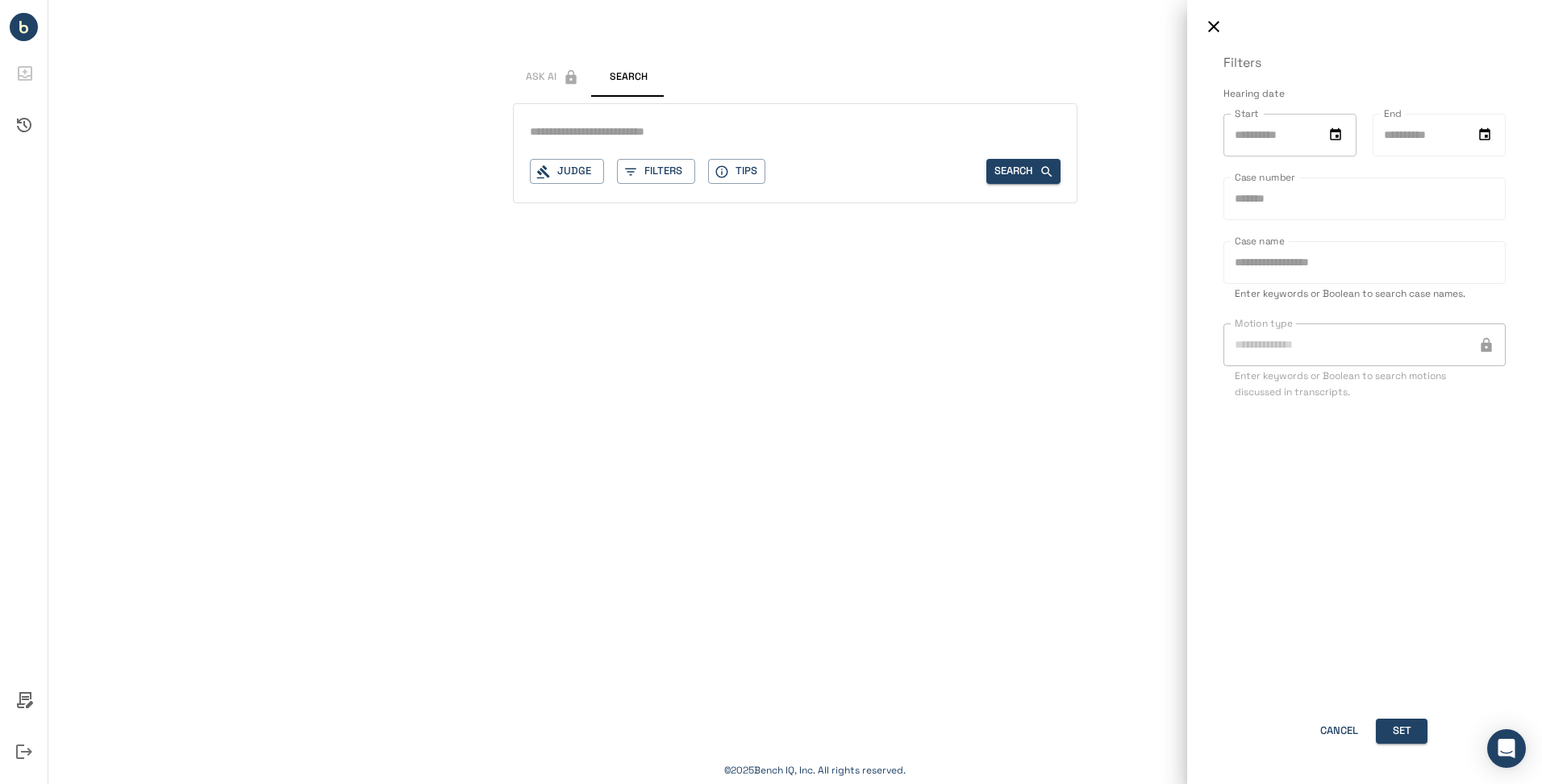
click at [1342, 138] on icon "Choose date" at bounding box center [1336, 134] width 14 height 14
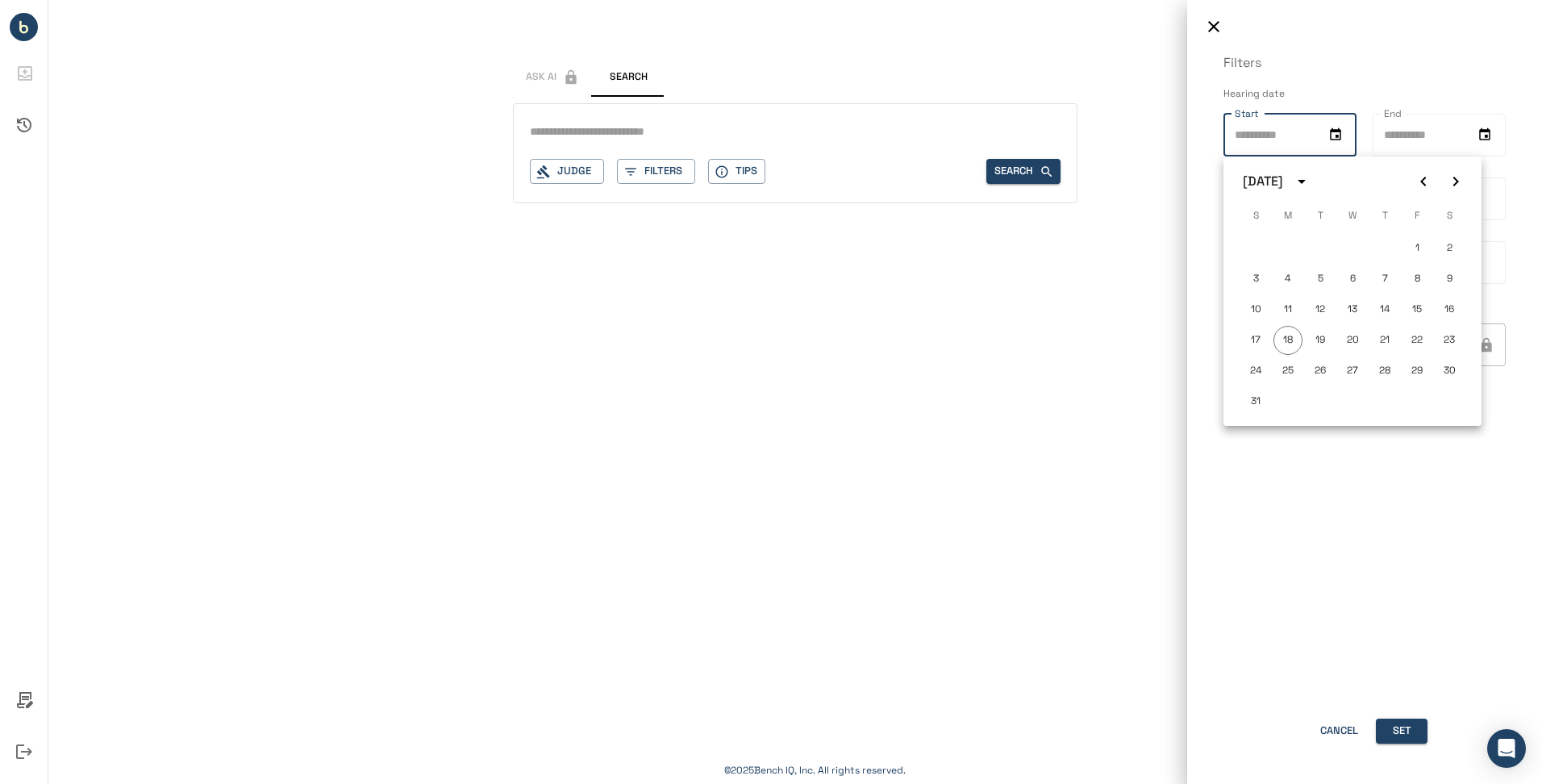
click at [1024, 386] on div at bounding box center [771, 392] width 1542 height 784
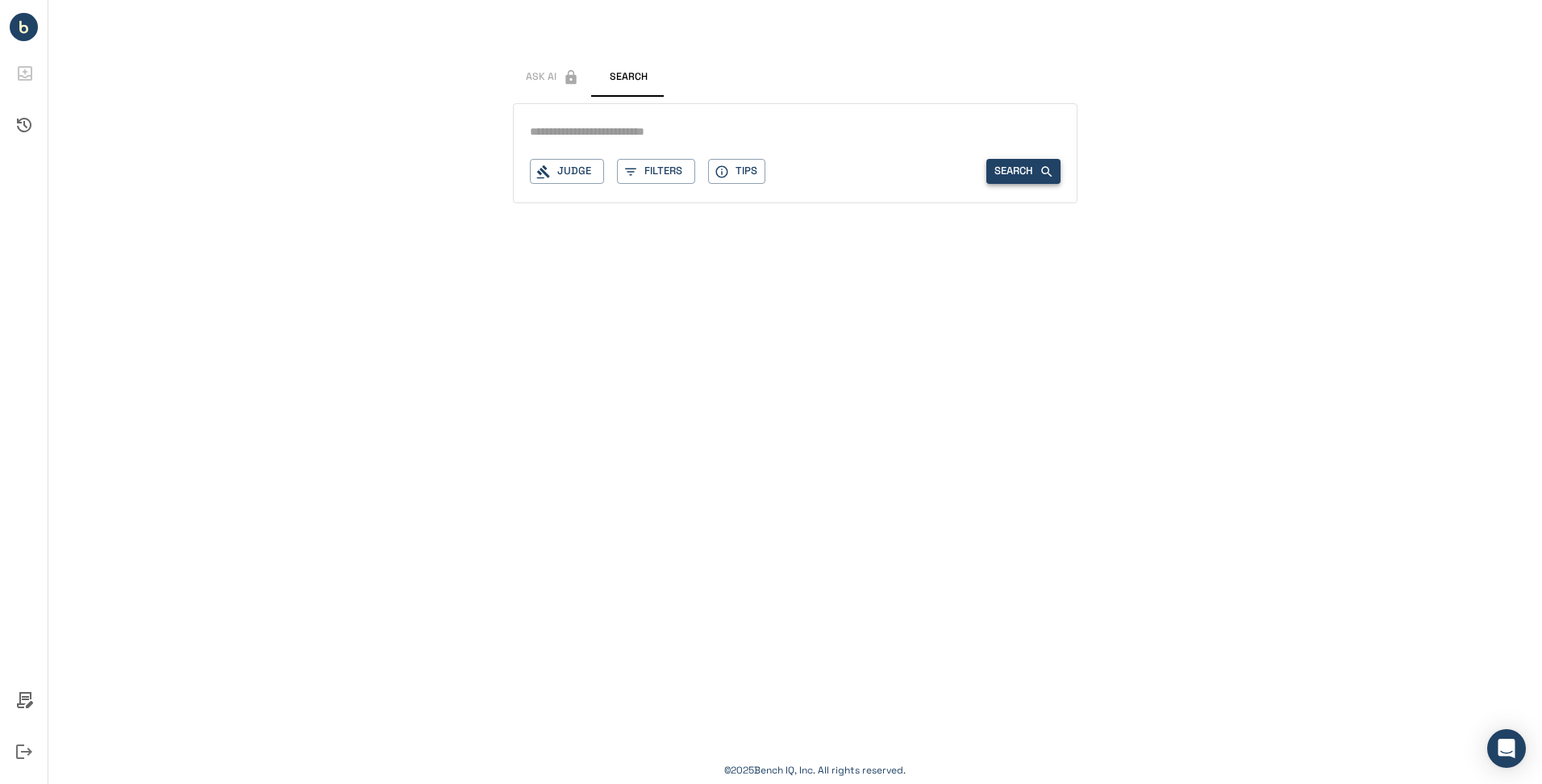
click at [1022, 173] on button "Search" at bounding box center [1023, 172] width 74 height 25
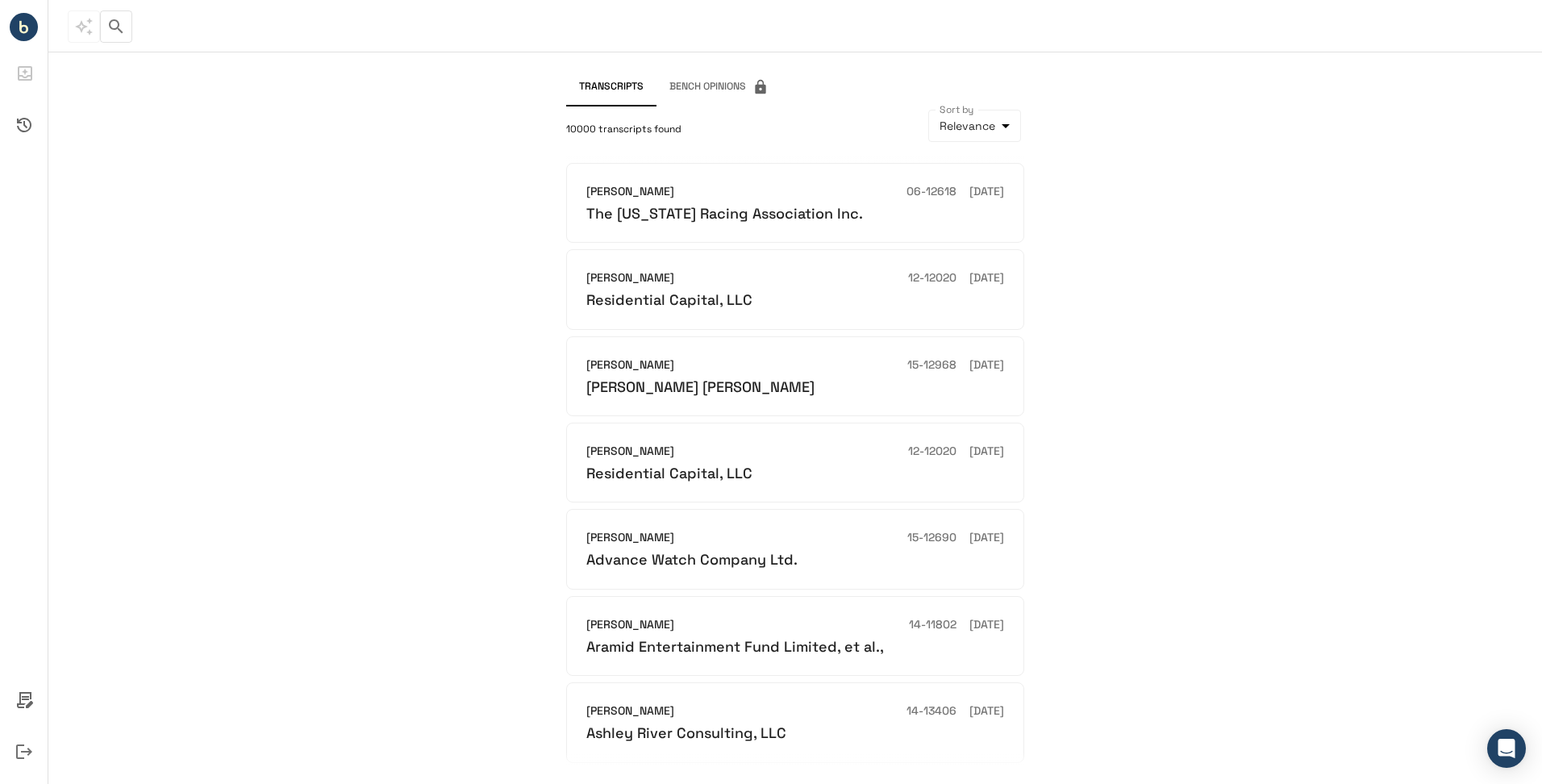
click at [983, 129] on body "Judge Filters Tips Search * Judge QUICK Ask Transcripts Bench Opinions 10000 tr…" at bounding box center [771, 392] width 1542 height 784
click at [987, 199] on li "Newest to Oldest" at bounding box center [974, 192] width 132 height 29
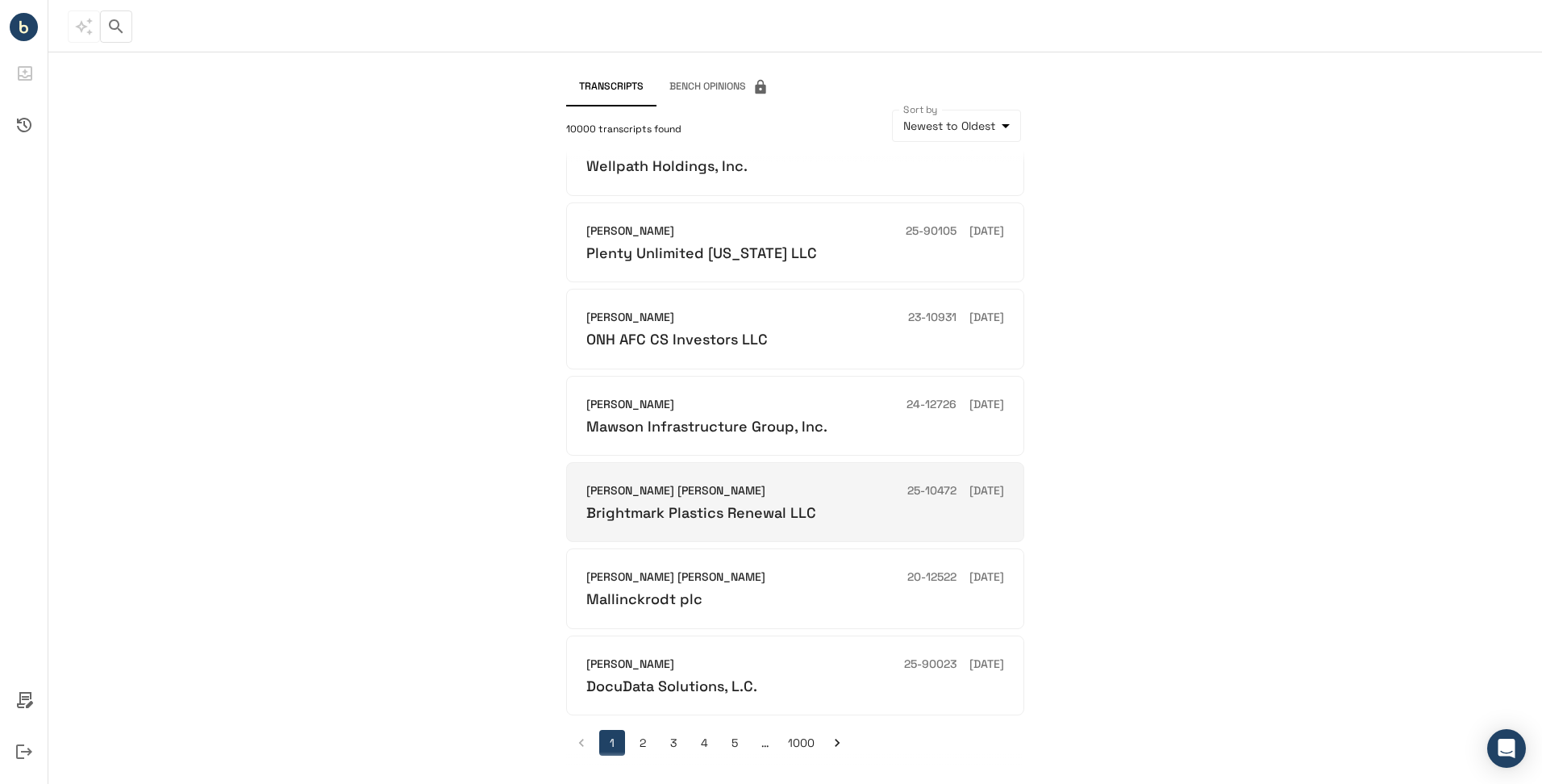
scroll to position [332, 0]
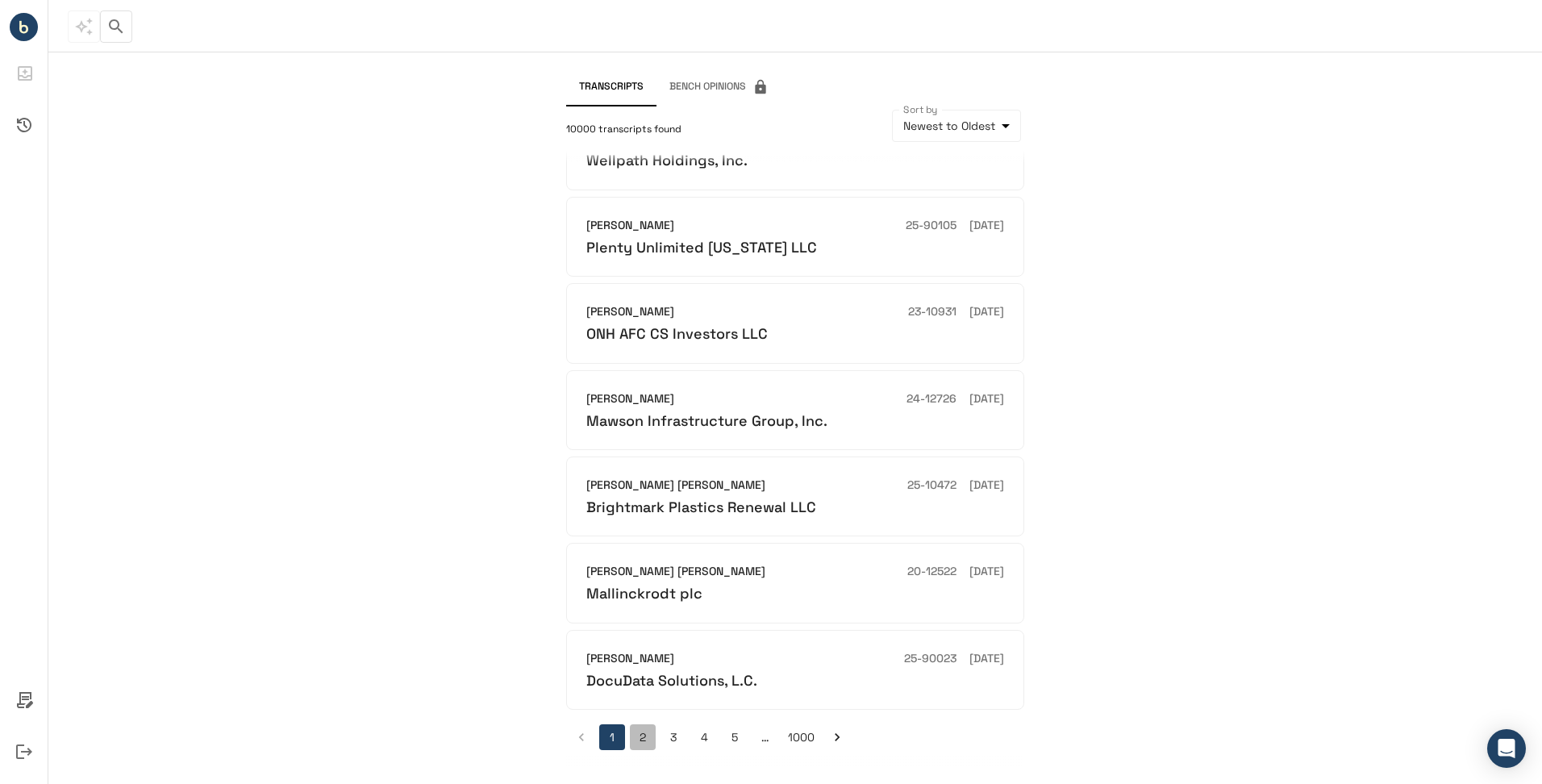
click at [655, 728] on button "2" at bounding box center [642, 736] width 26 height 26
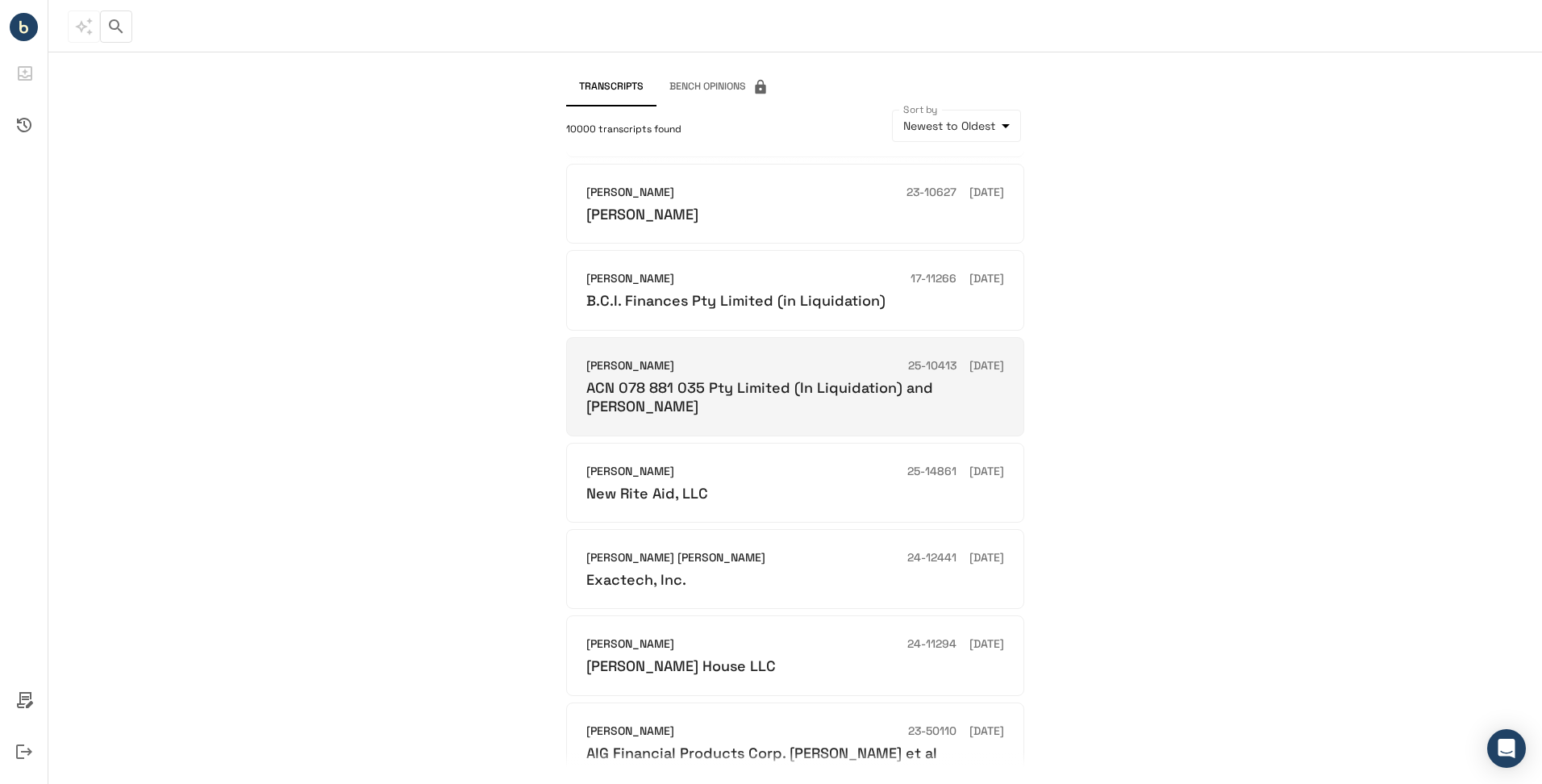
scroll to position [350, 0]
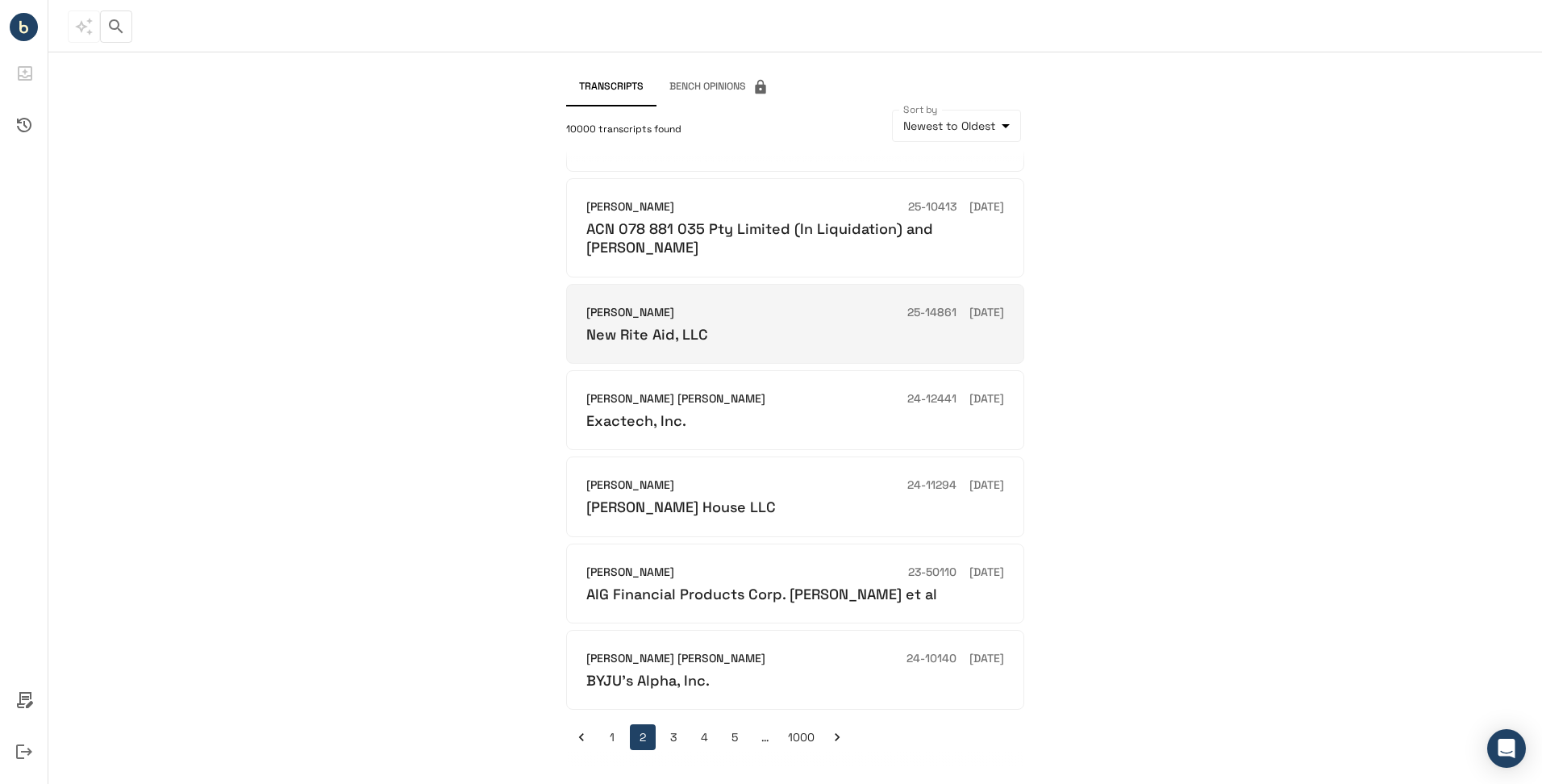
click at [767, 334] on div "New Rite Aid, LLC" at bounding box center [795, 333] width 418 height 19
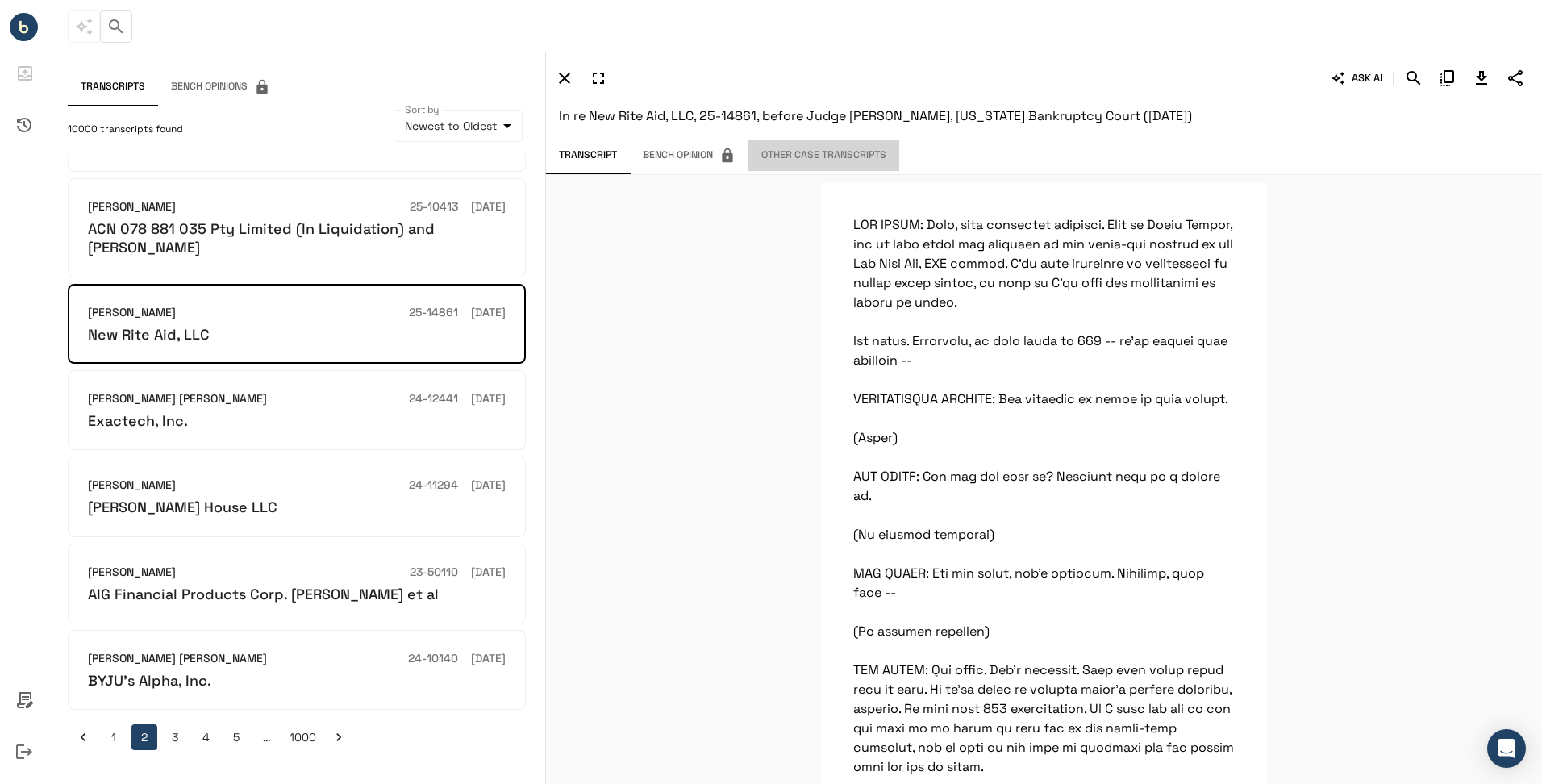
click at [848, 148] on button "Other Case Transcripts" at bounding box center [824, 156] width 151 height 30
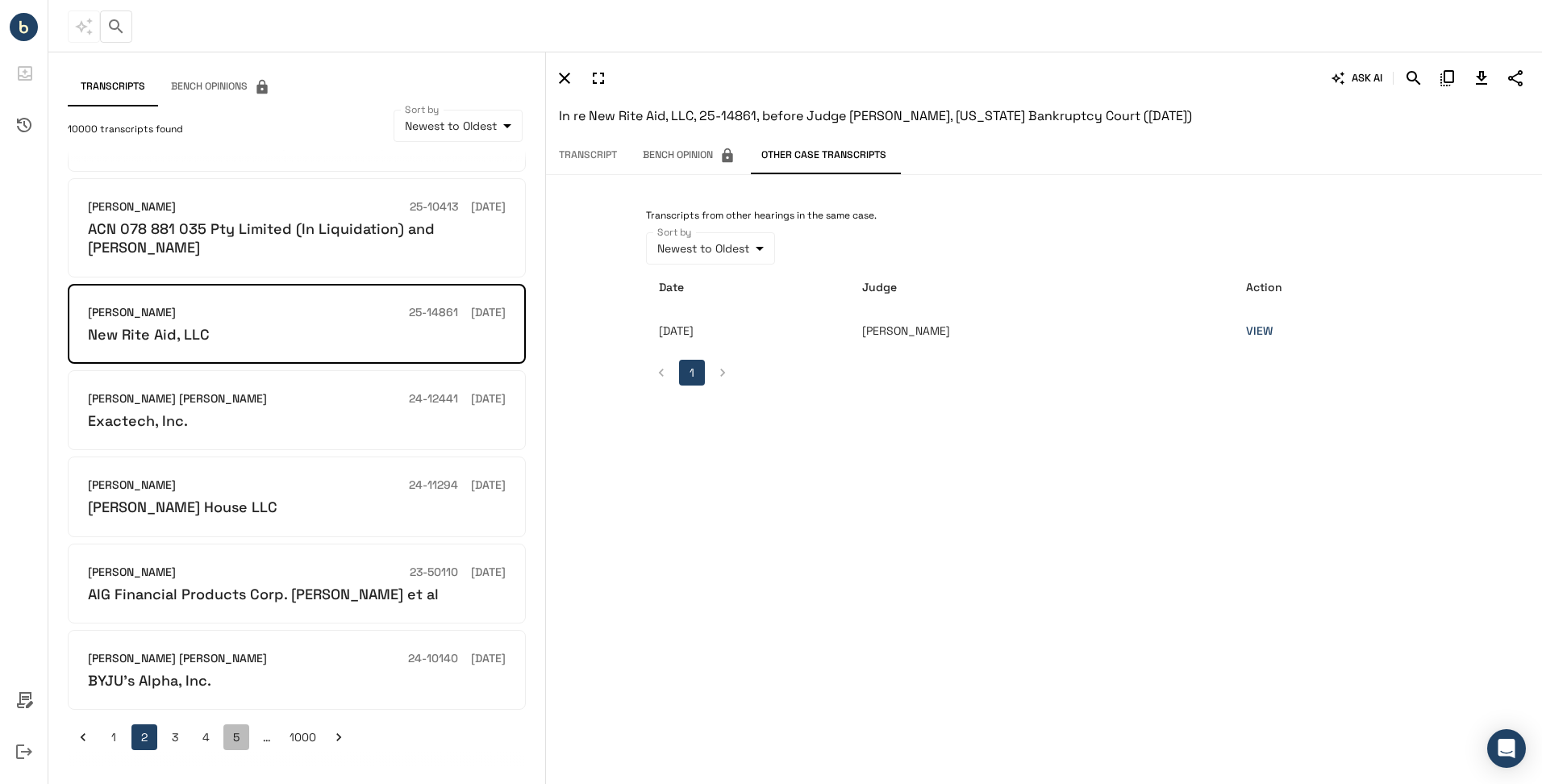
click at [240, 733] on button "5" at bounding box center [236, 736] width 26 height 26
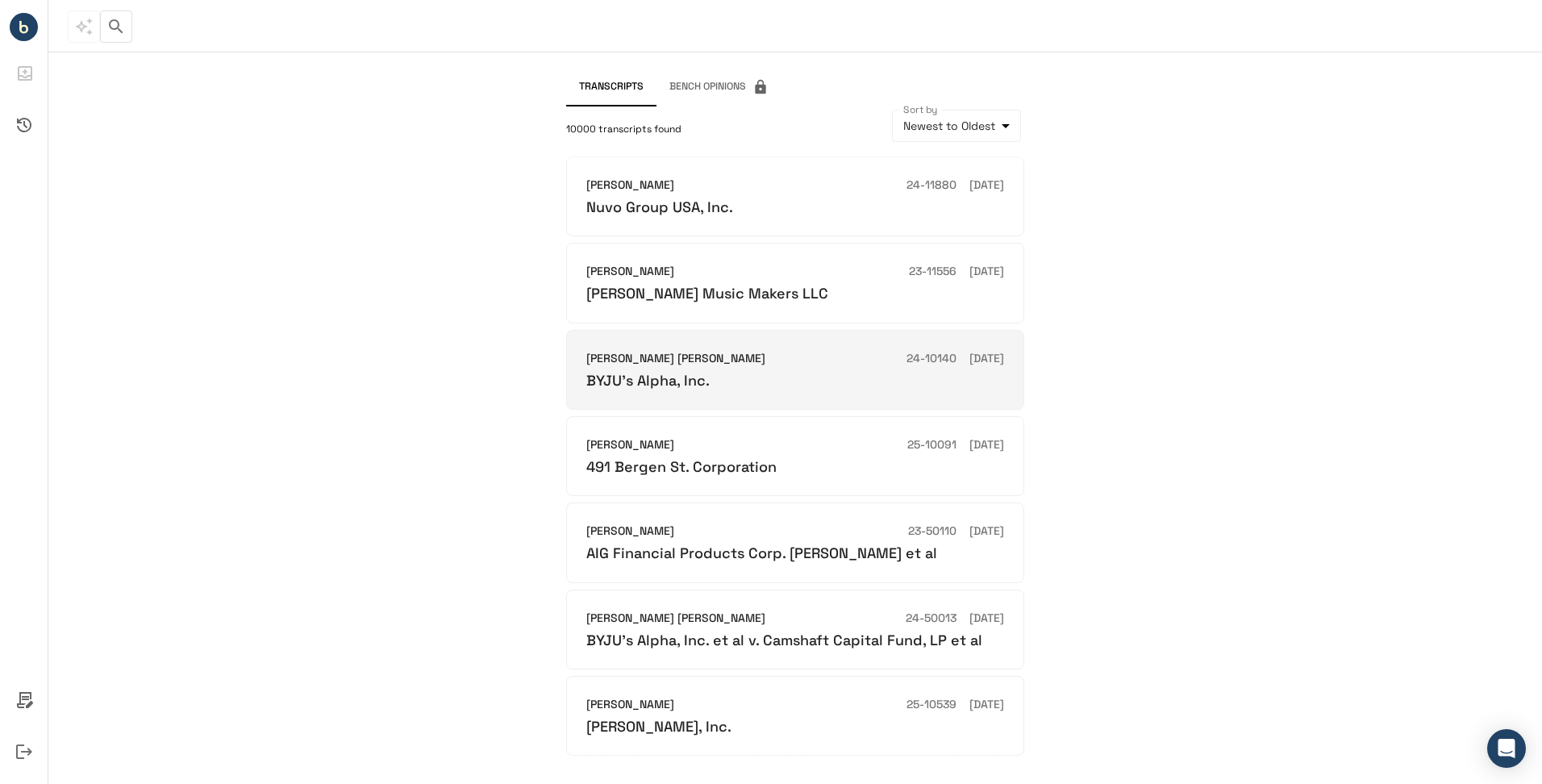
scroll to position [323, 0]
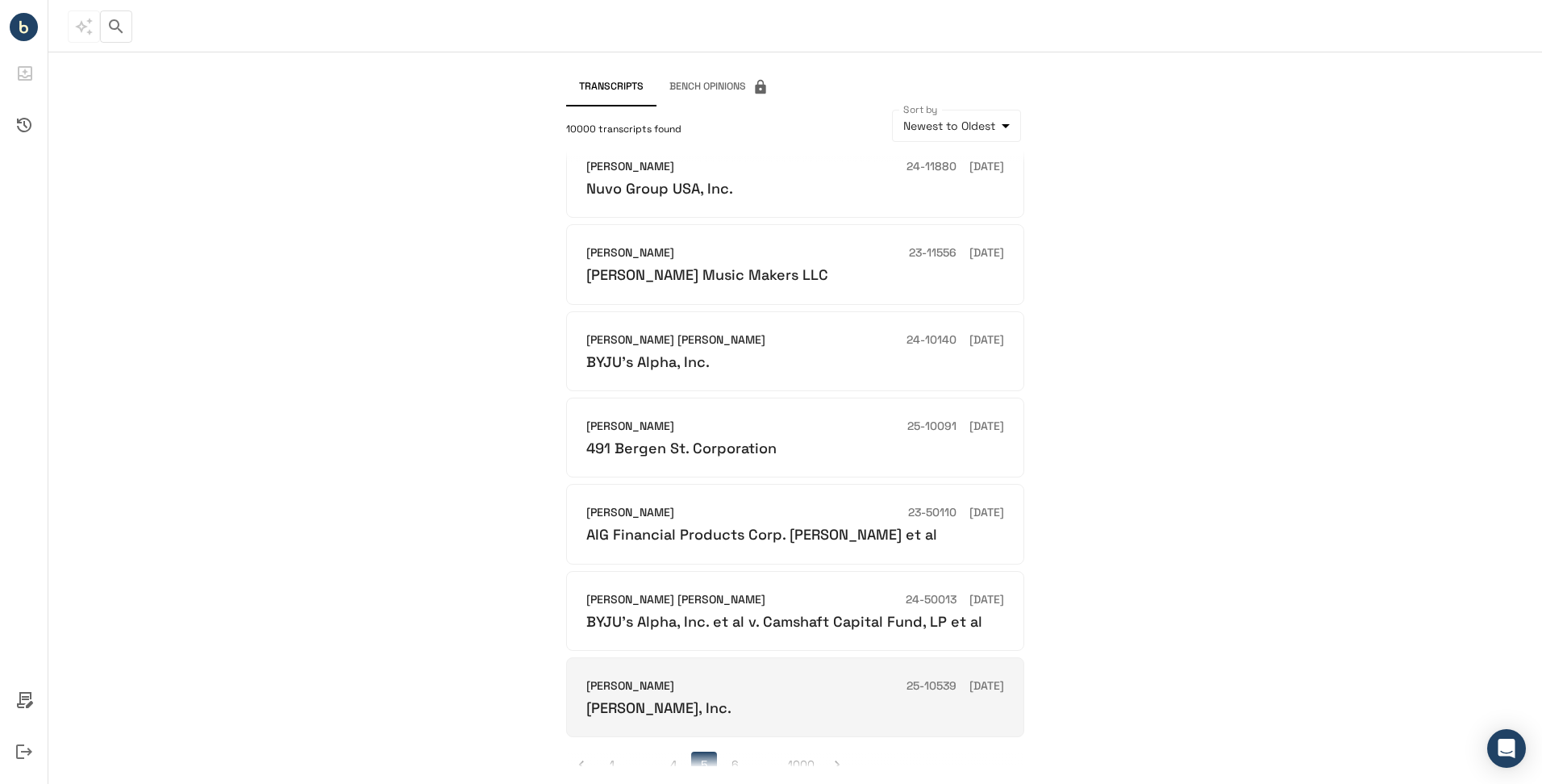
click at [743, 698] on div "Benson Hill, Inc." at bounding box center [795, 707] width 418 height 19
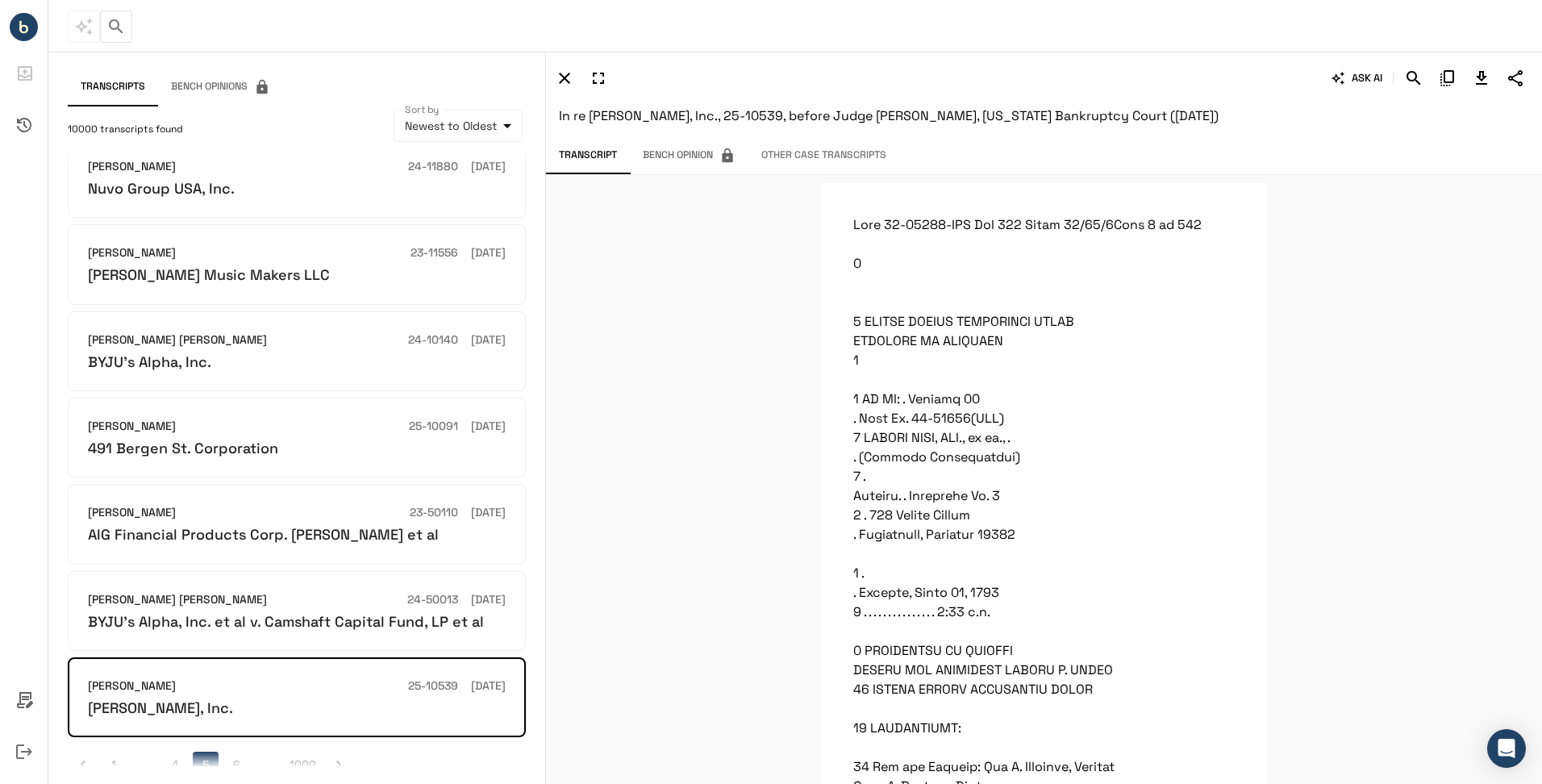
click at [815, 154] on button "Other Case Transcripts" at bounding box center [824, 156] width 151 height 30
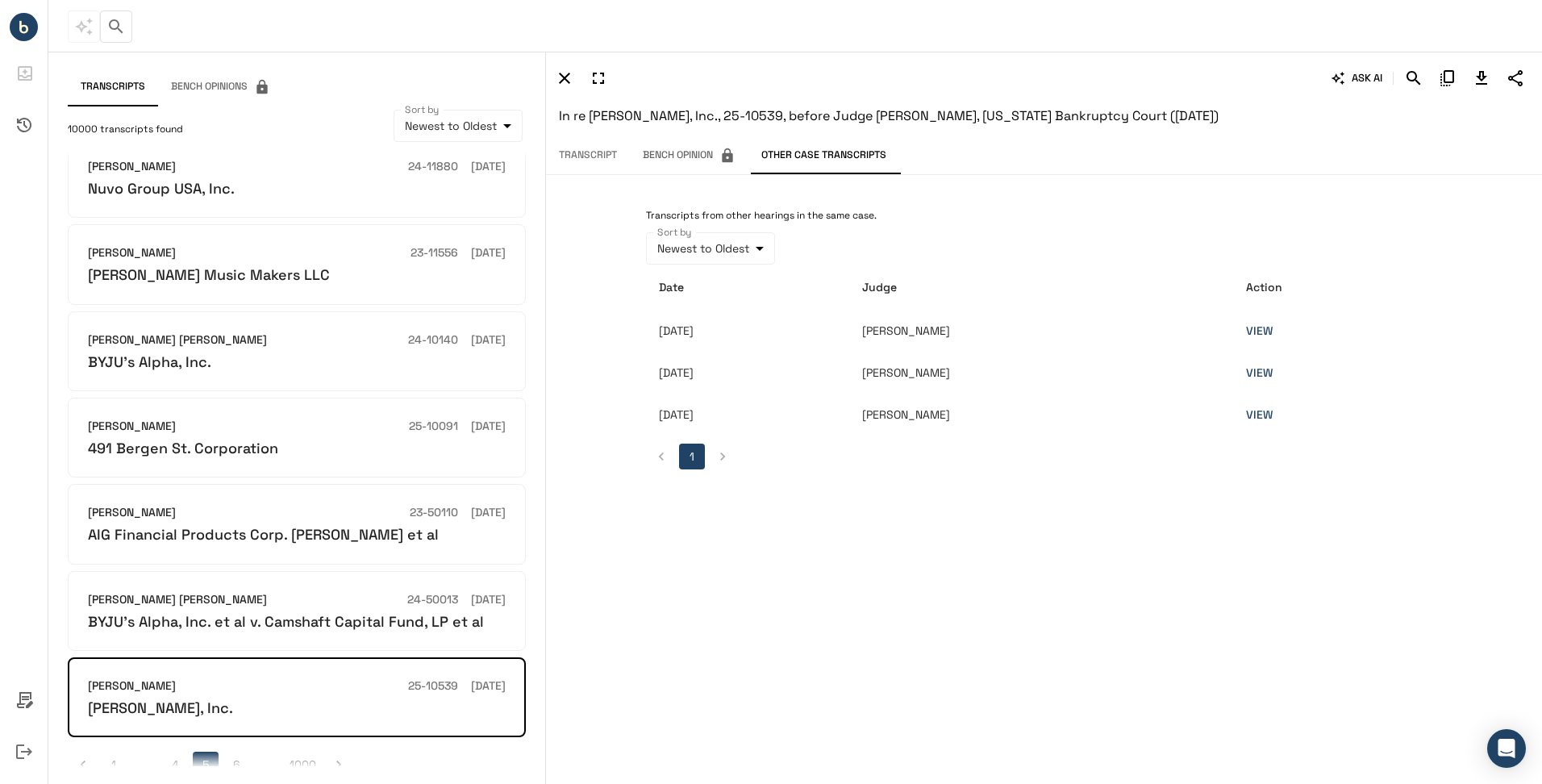
click at [1273, 408] on link "VIEW" at bounding box center [1259, 414] width 27 height 14
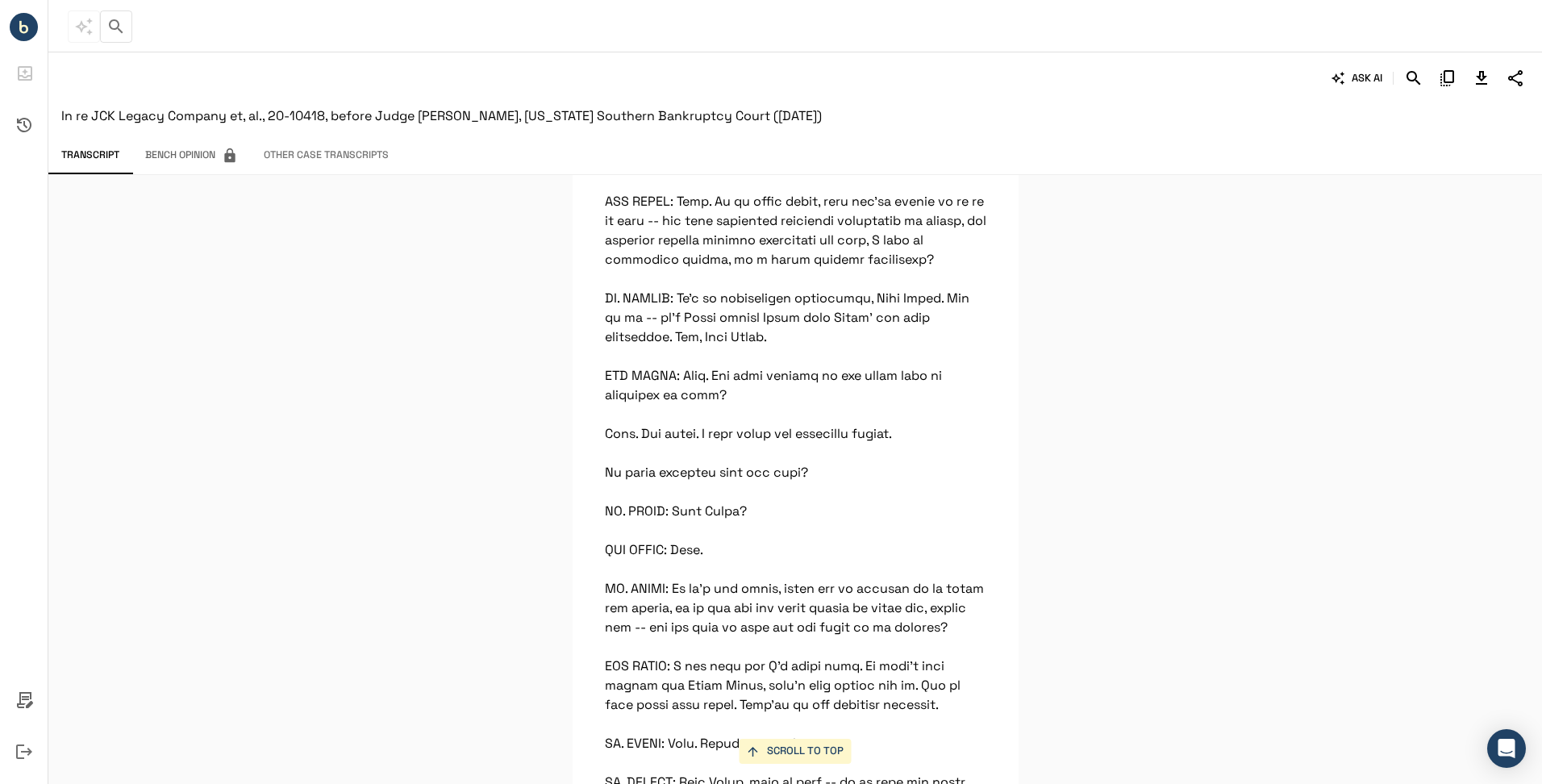
scroll to position [4756, 0]
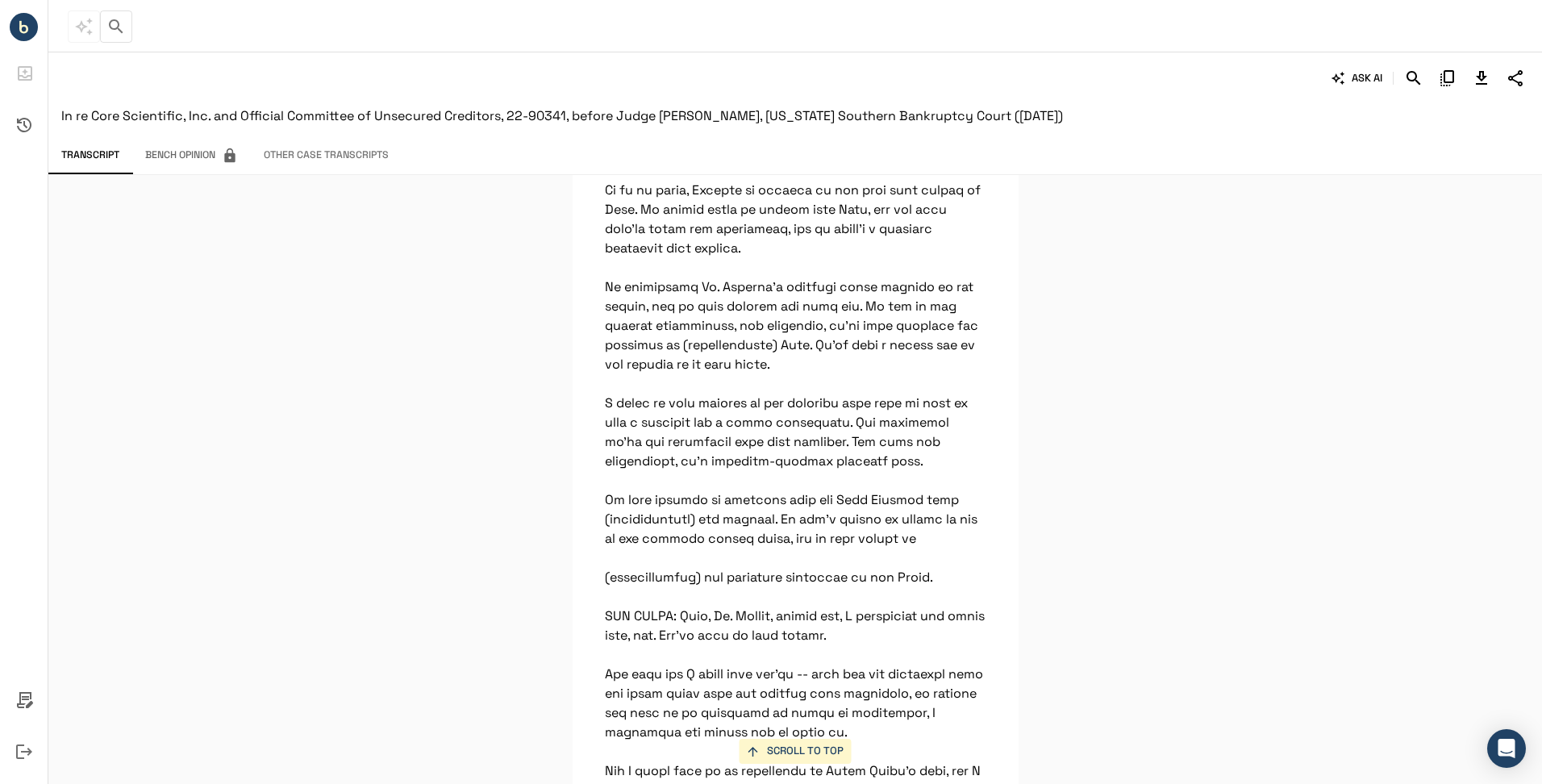
scroll to position [23668, 0]
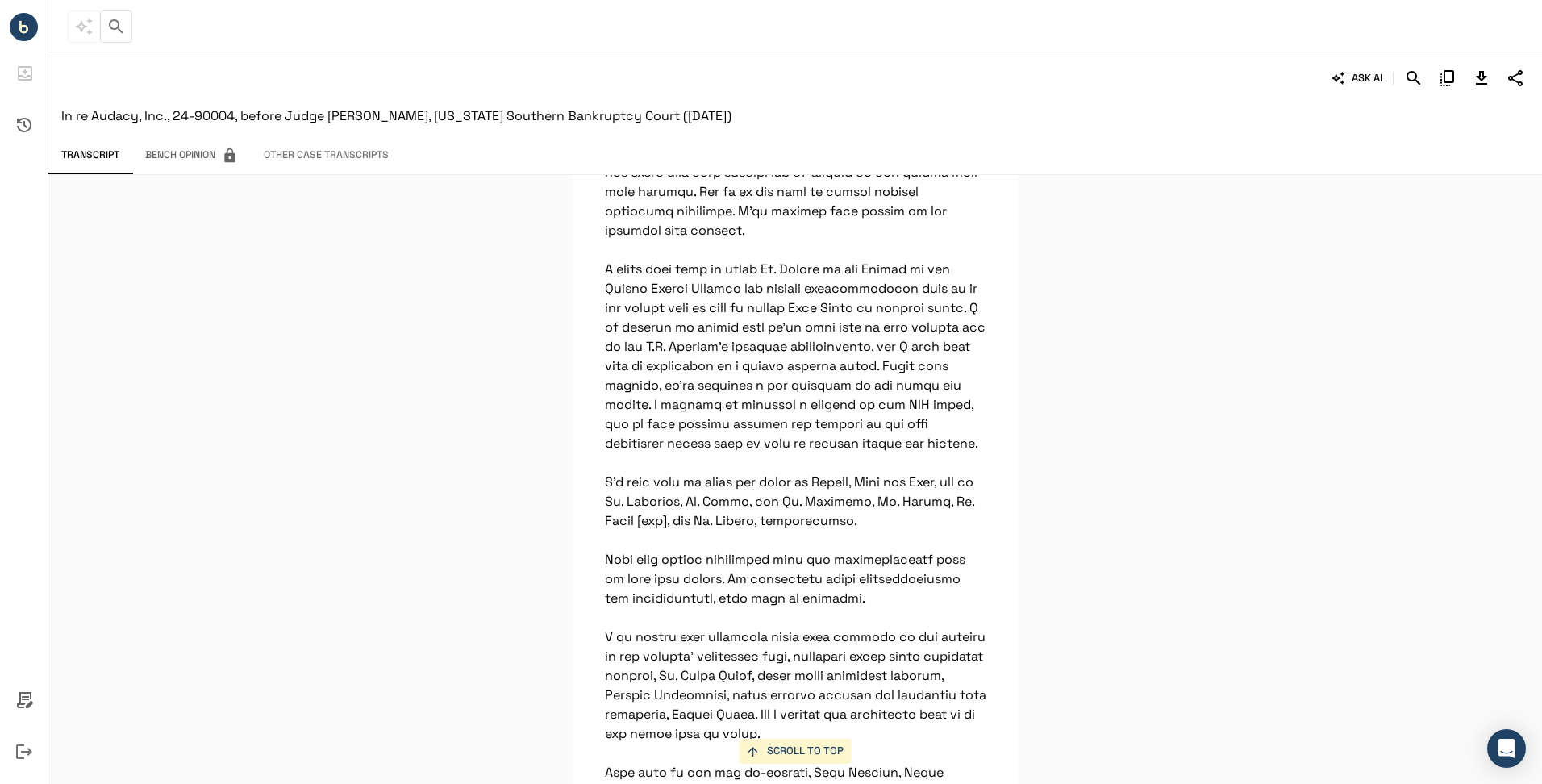
scroll to position [2499, 0]
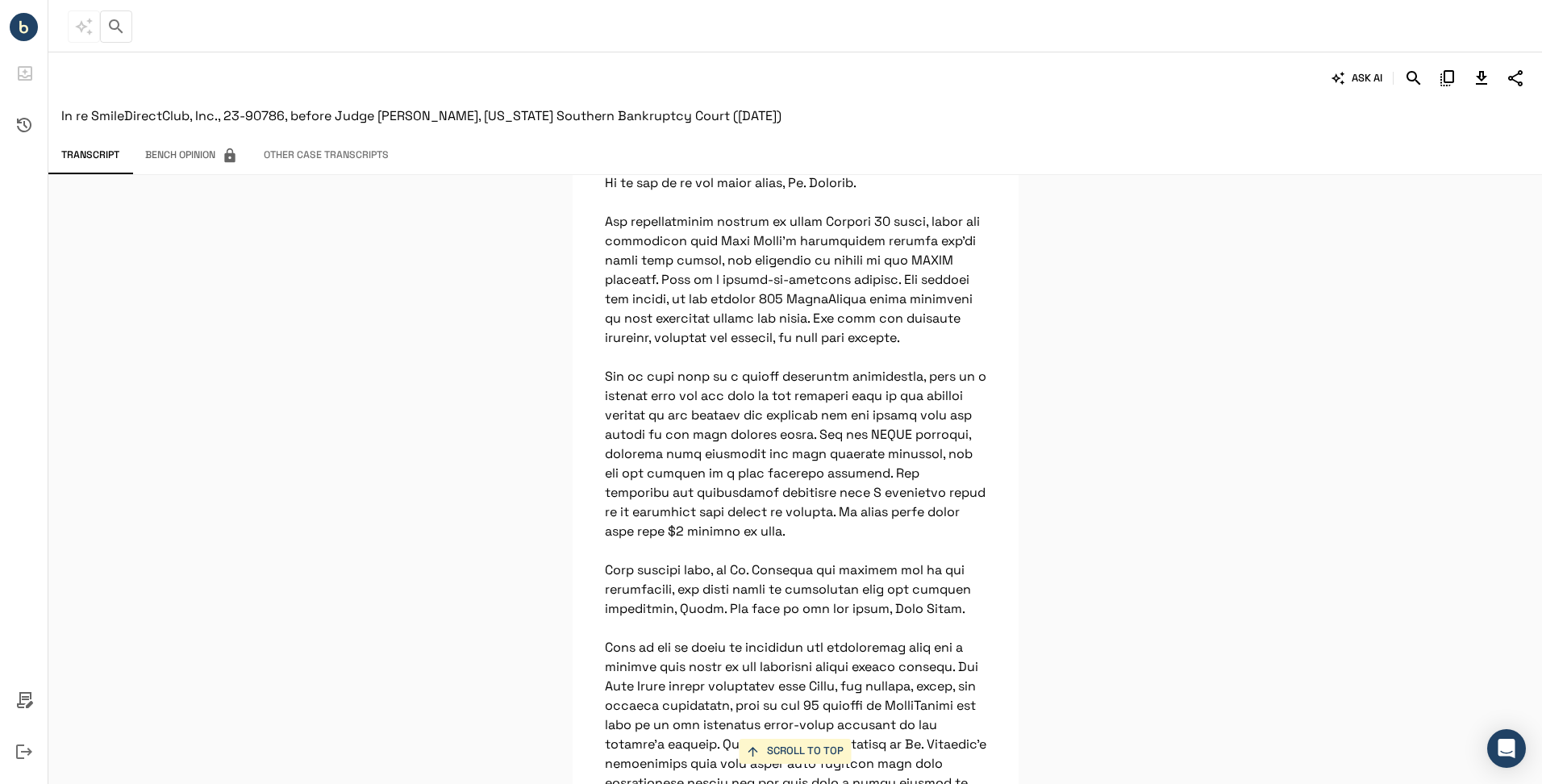
scroll to position [3467, 0]
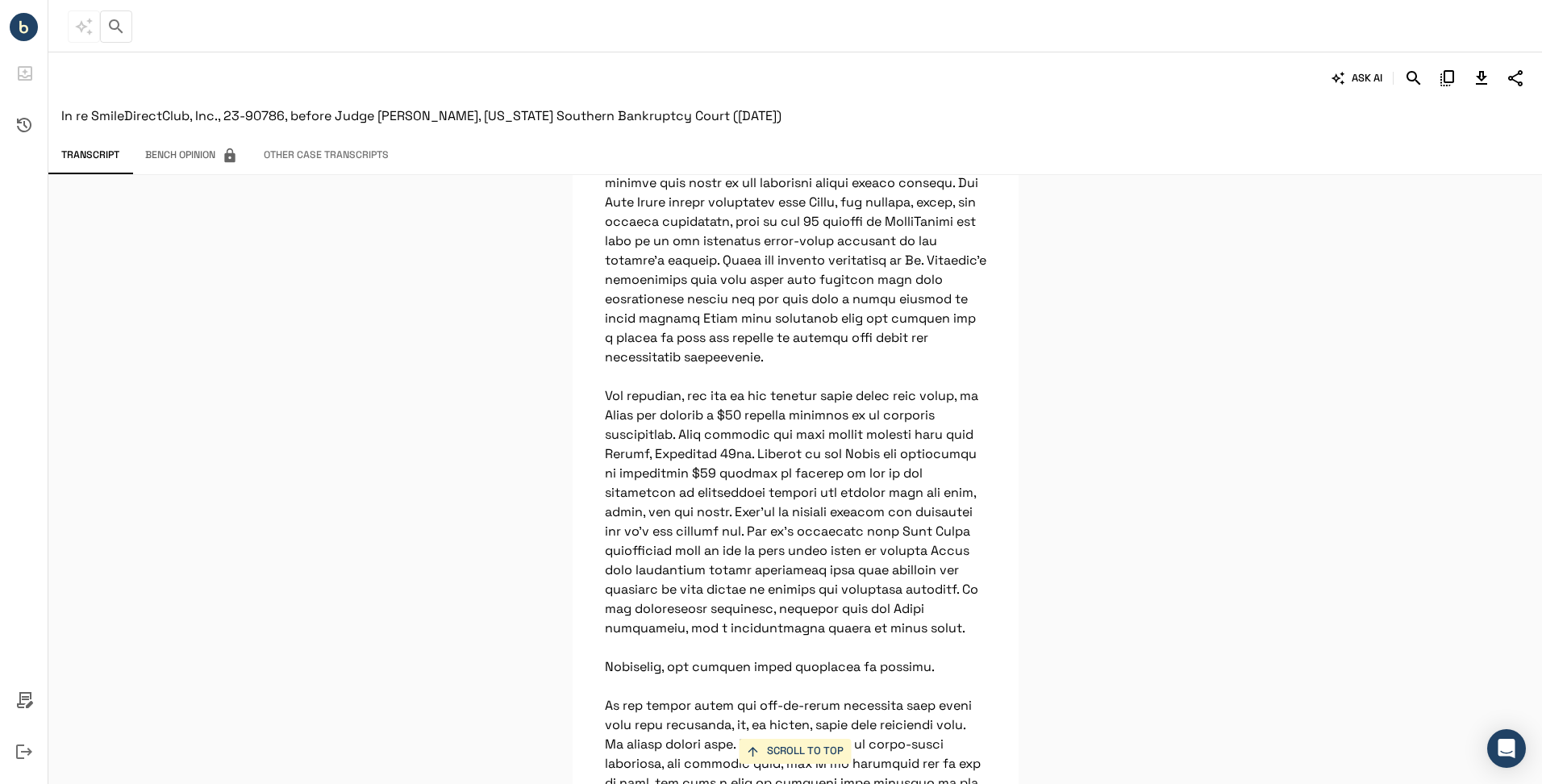
click at [1143, 415] on div "SCROLL TO TOP then, if I have signed all the orders that we've covered today, I…" at bounding box center [795, 479] width 1494 height 609
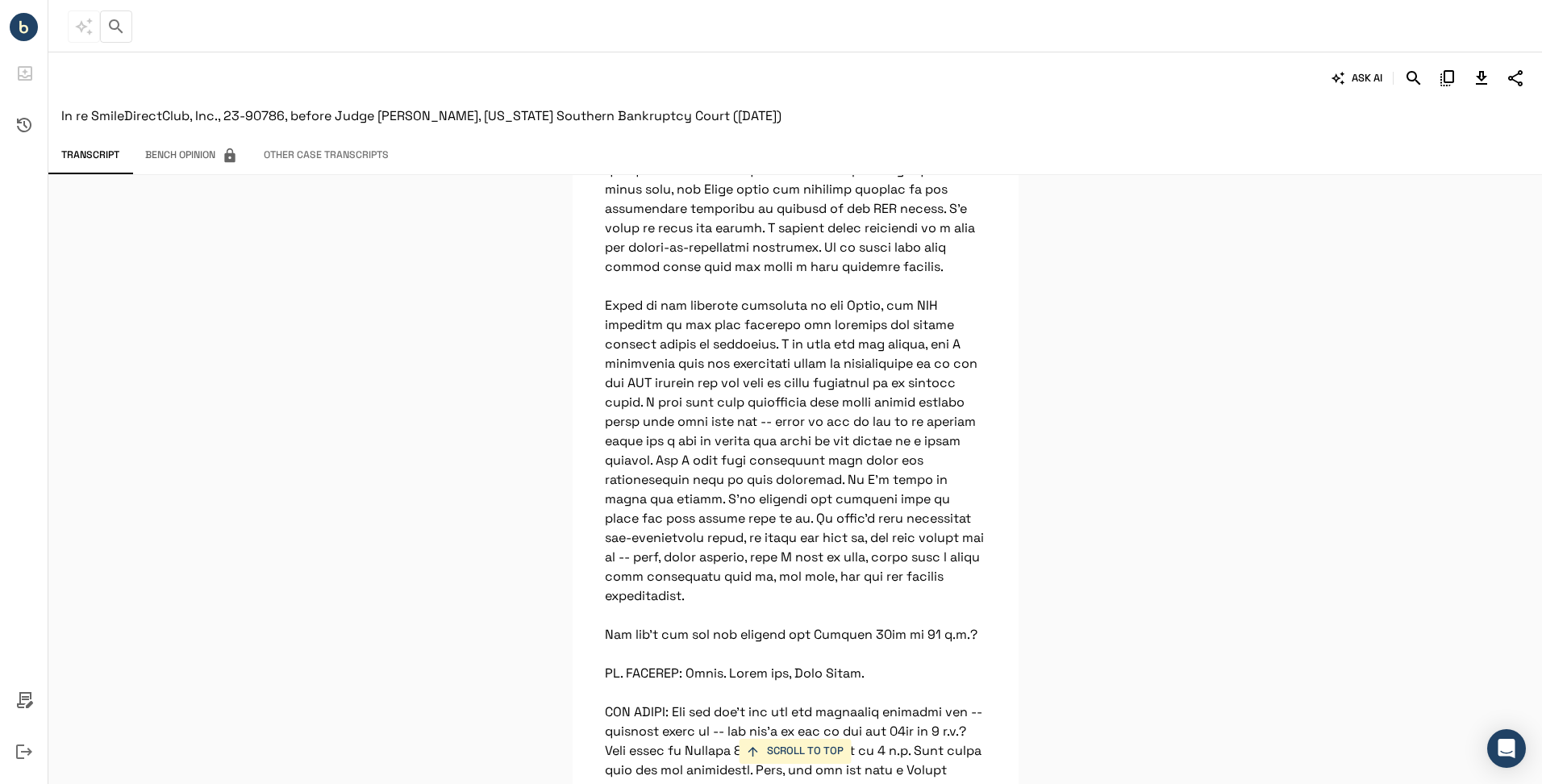
scroll to position [1003, 0]
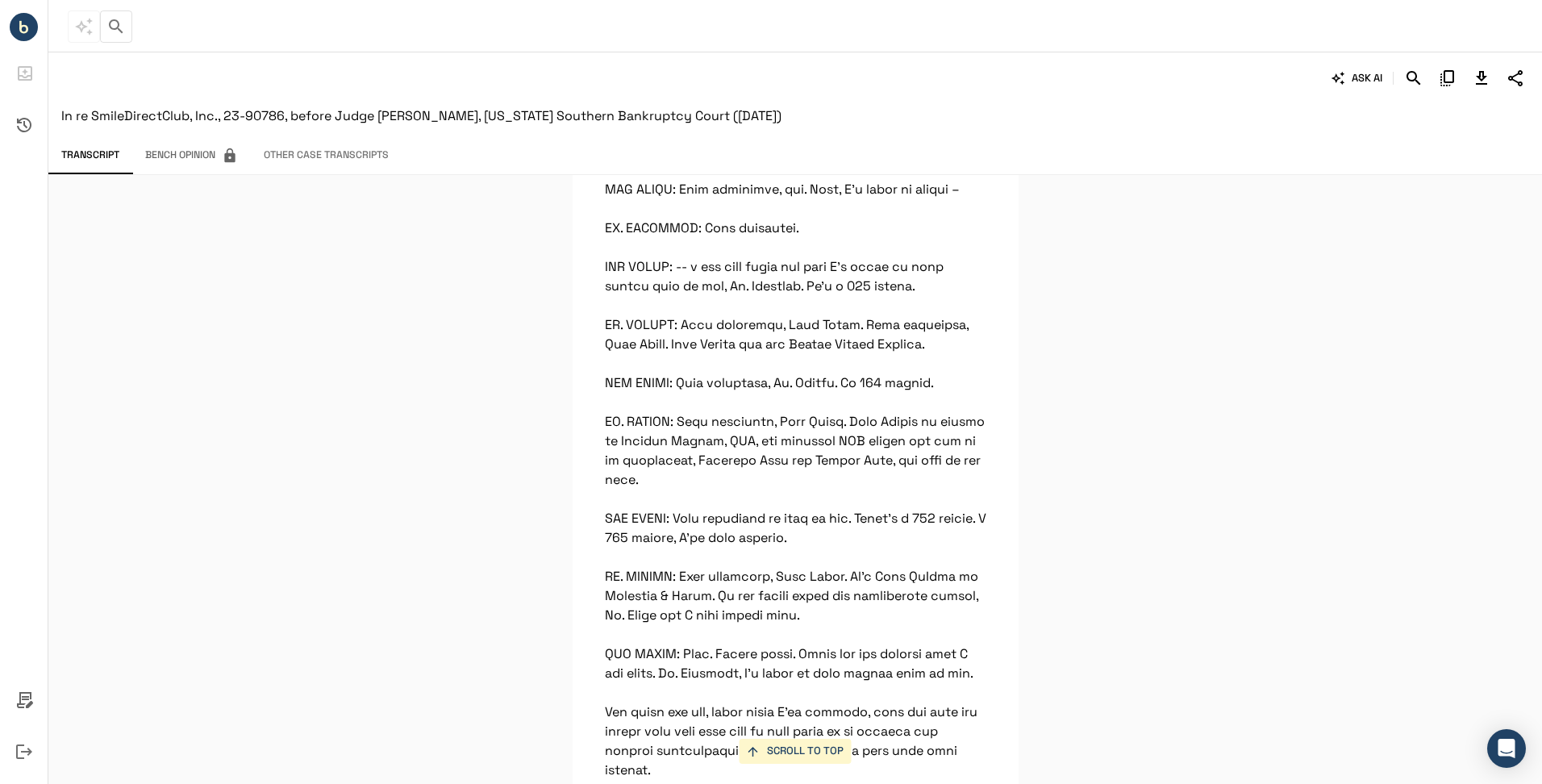
click at [1107, 398] on div "SCROLL TO TOP then, if I have signed all the orders that we've covered today, I…" at bounding box center [795, 479] width 1494 height 609
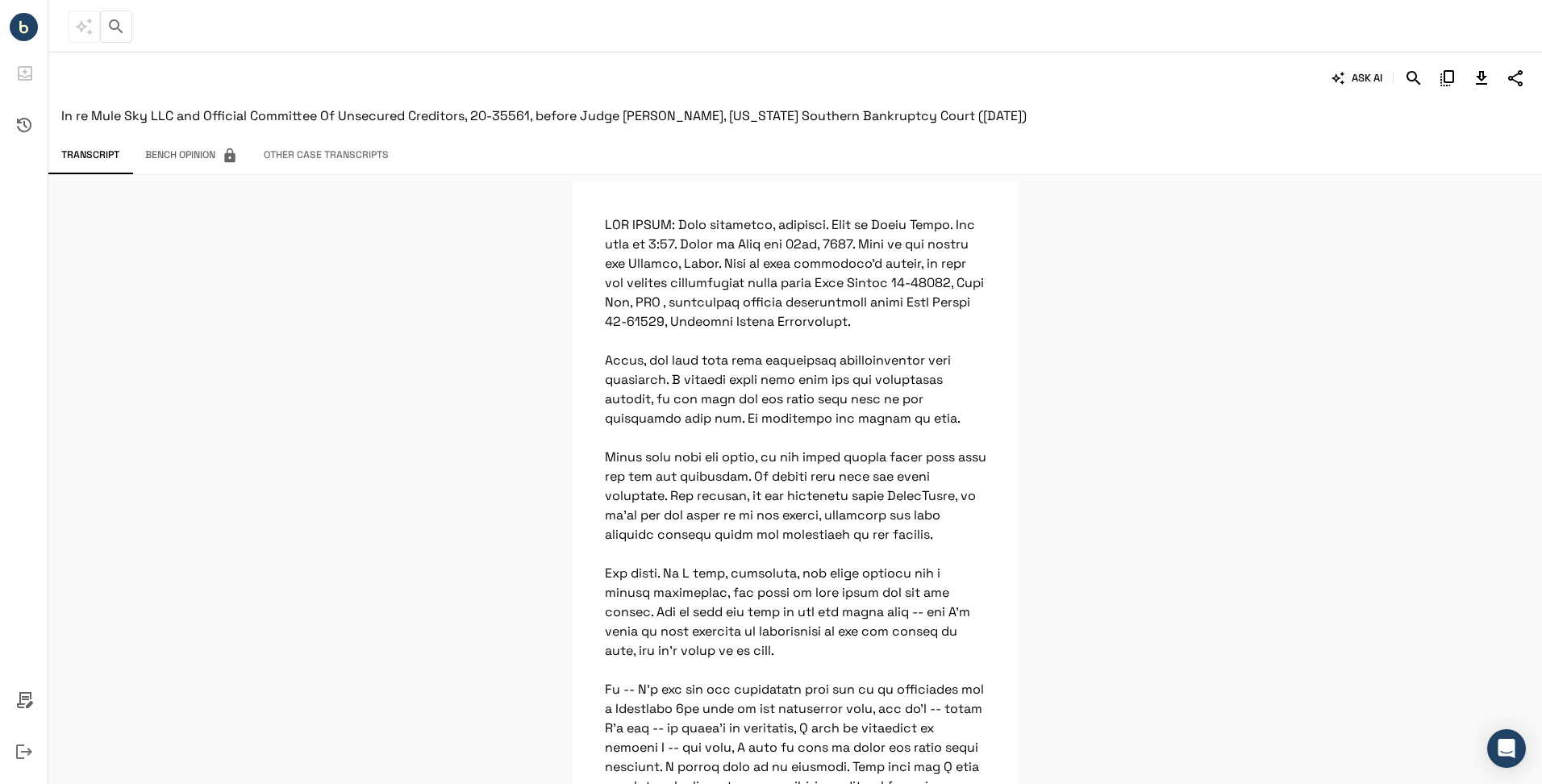
click at [1101, 308] on div at bounding box center [795, 479] width 1494 height 609
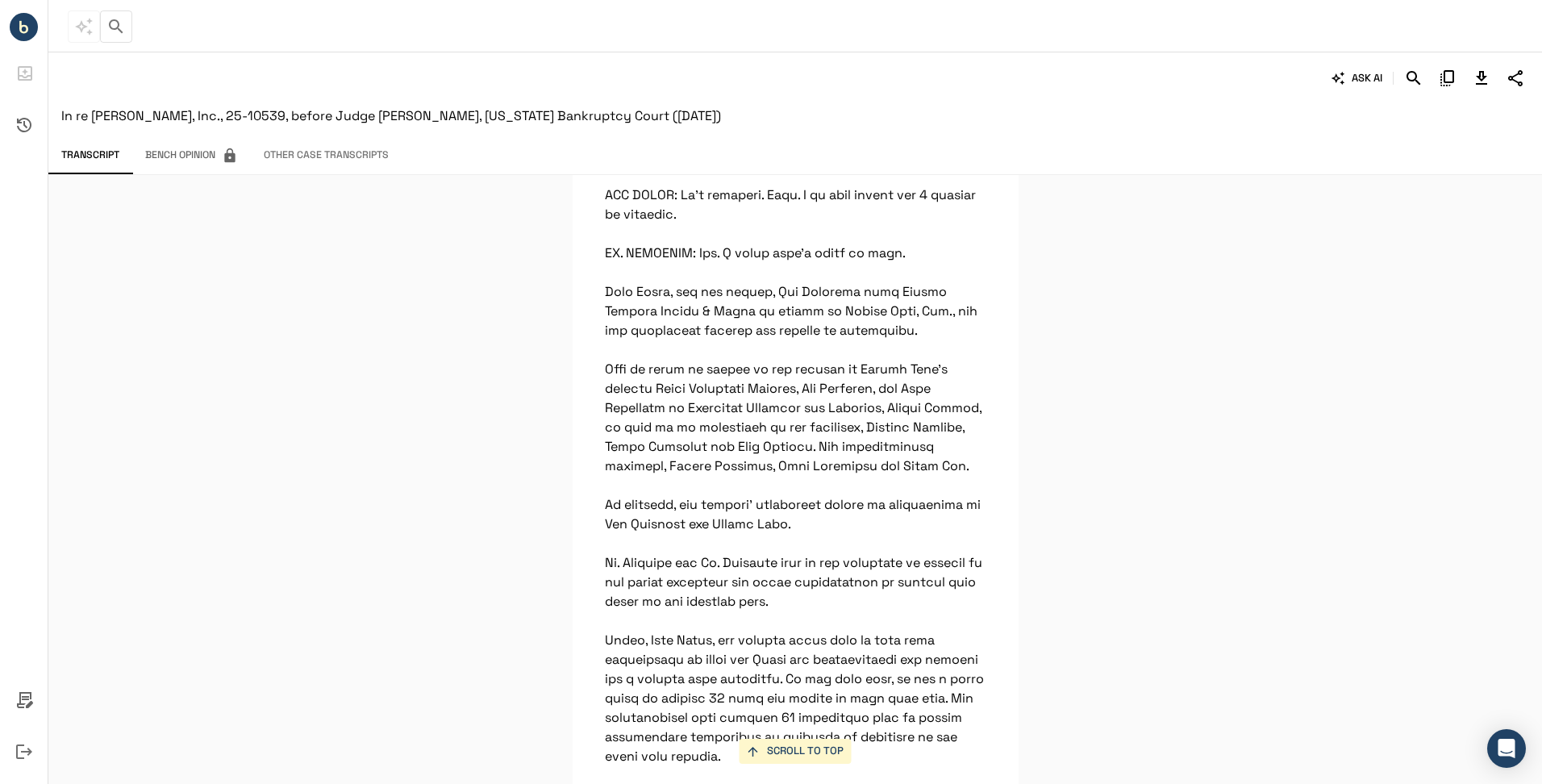
scroll to position [242, 0]
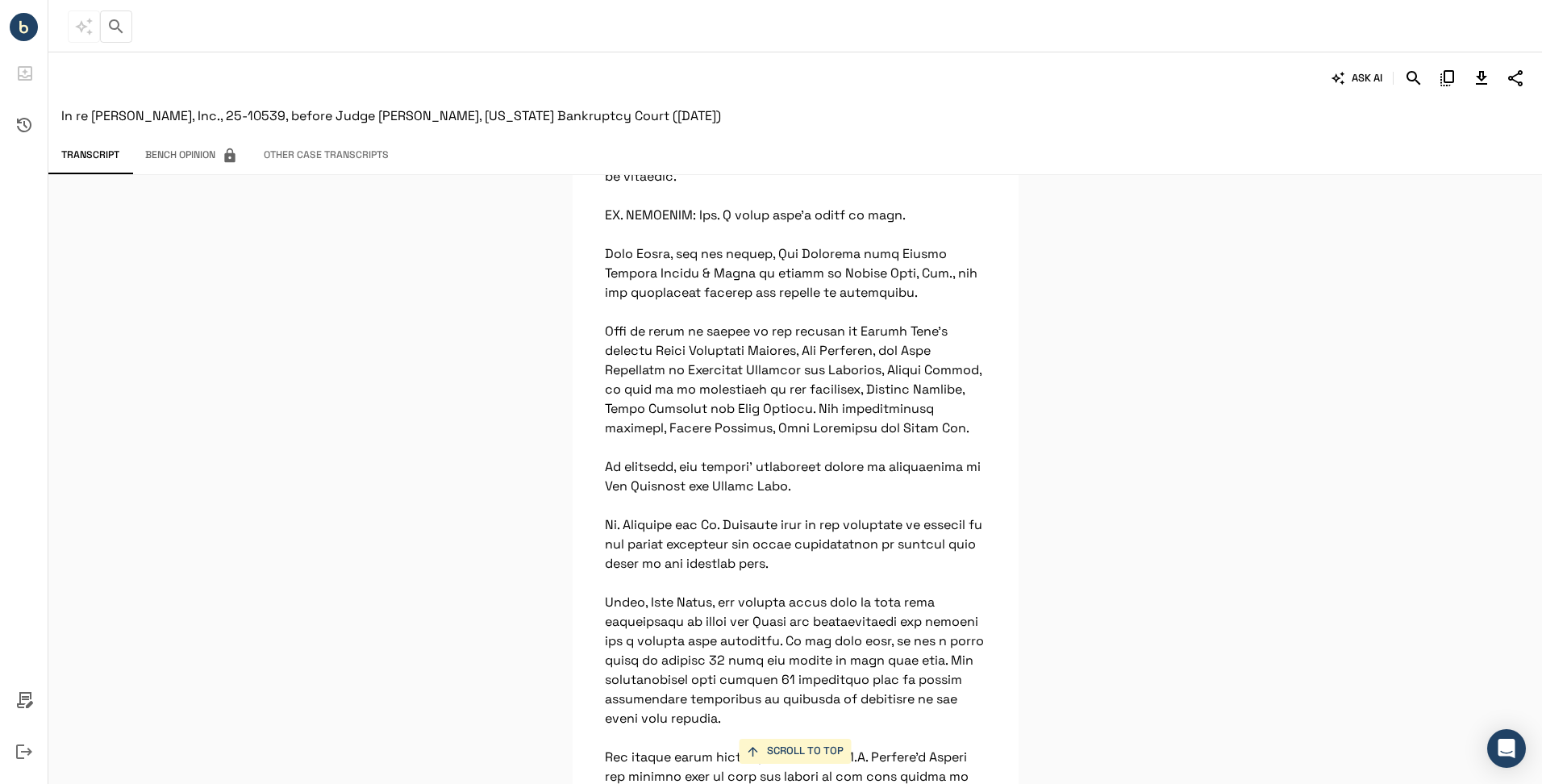
click at [1128, 403] on div "SCROLL TO TOP" at bounding box center [795, 479] width 1494 height 609
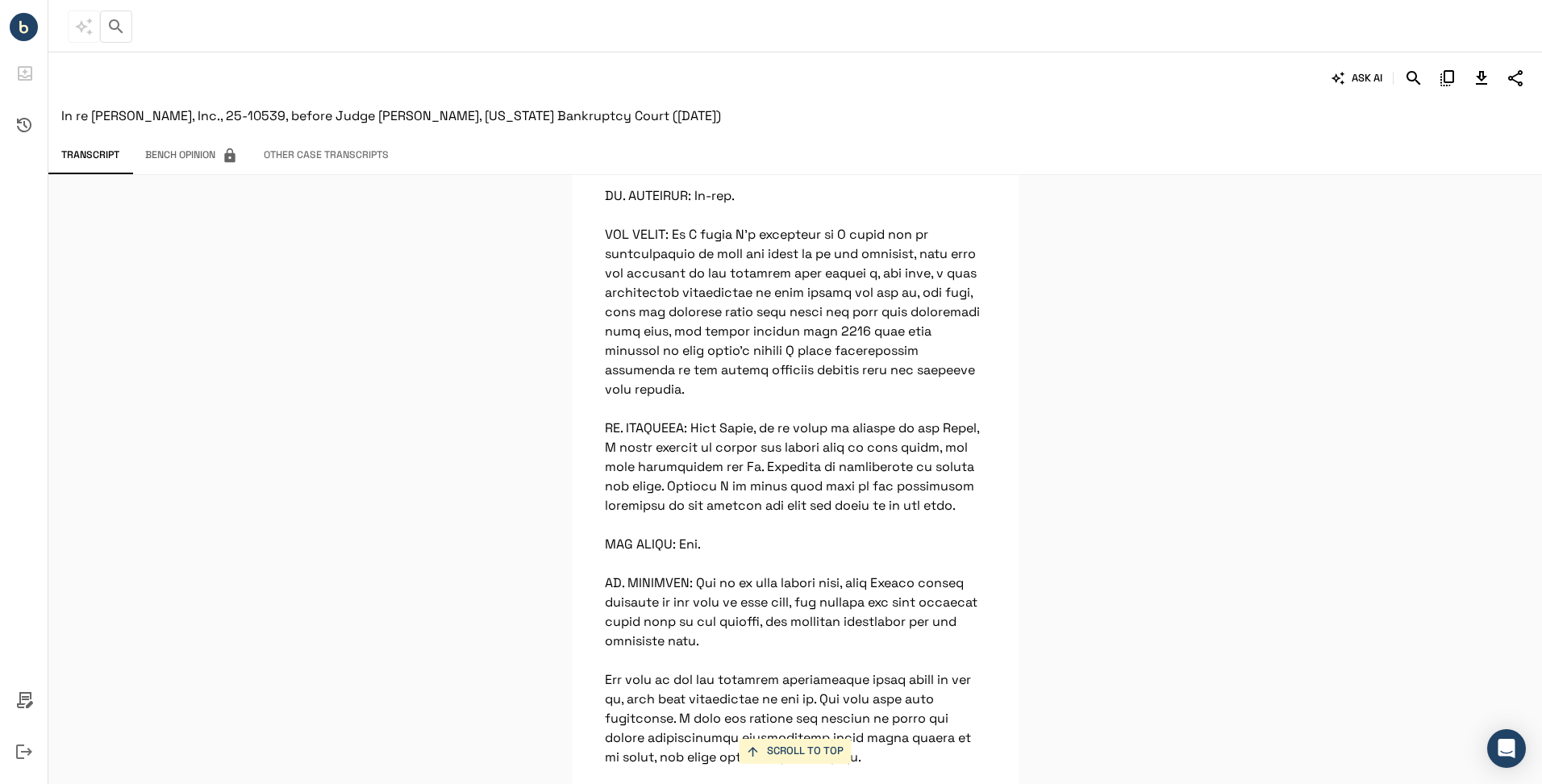
scroll to position [3418, 0]
